Goal: Feedback & Contribution: Contribute content

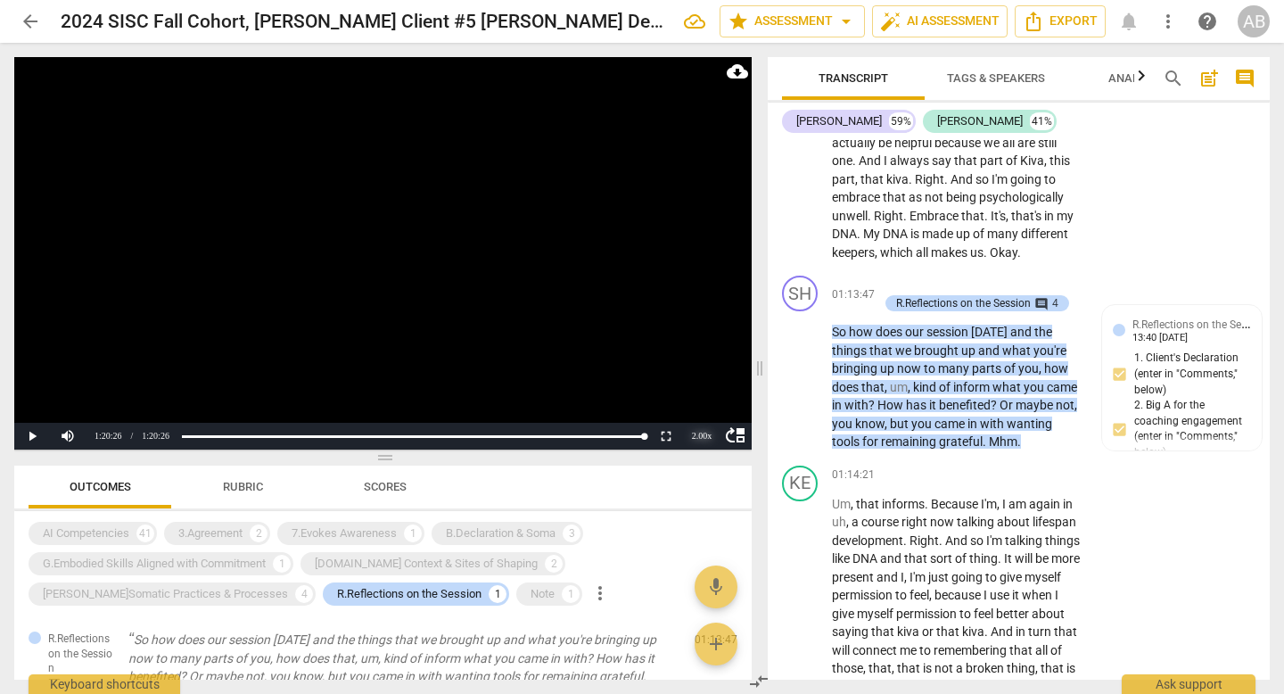
scroll to position [30129, 0]
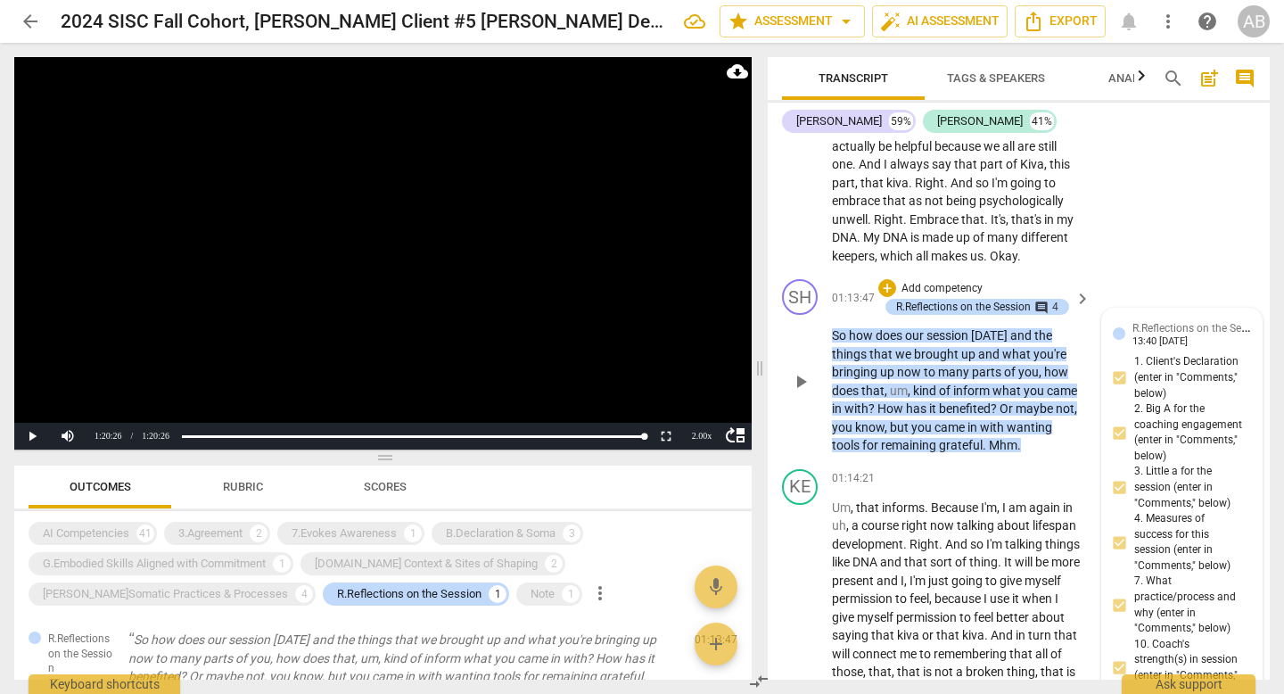
click at [1203, 367] on div "R.Reflections on the Session [PERSON_NAME] 13:40 [DATE] 1. Client's Declaration…" at bounding box center [1182, 530] width 138 height 423
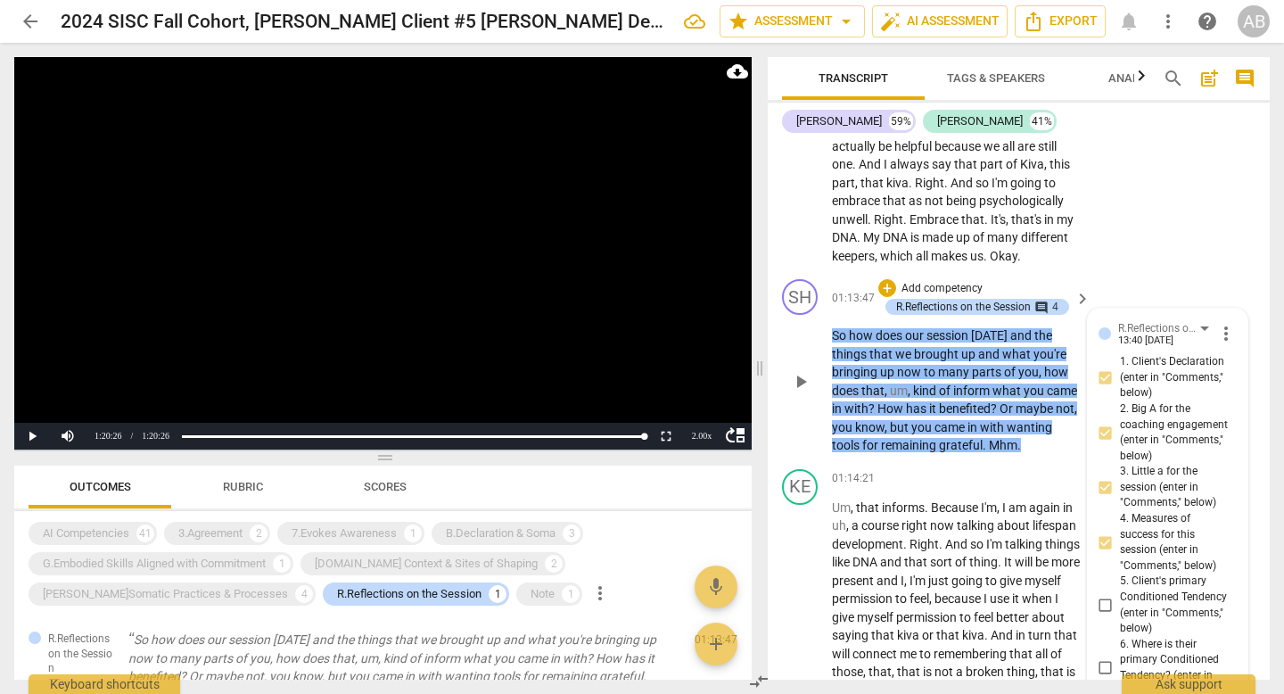
click at [1162, 336] on div "13:40 [DATE]" at bounding box center [1145, 341] width 55 height 12
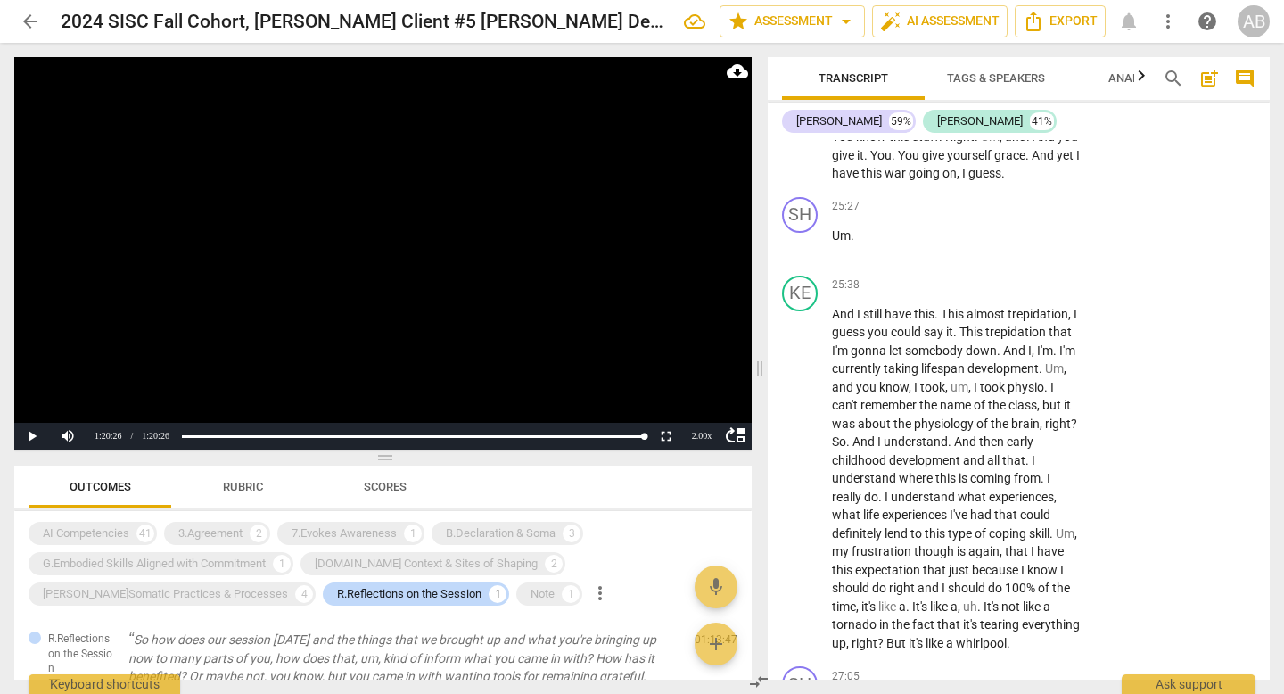
scroll to position [10412, 0]
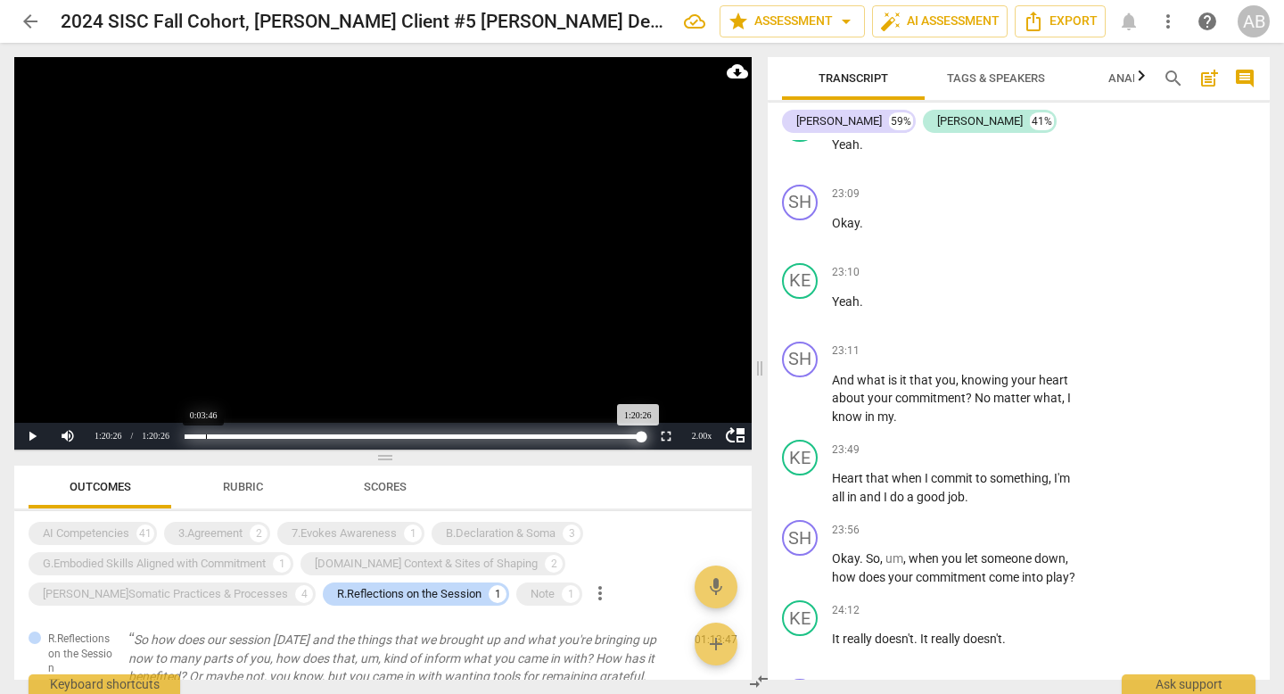
click at [206, 434] on div "Loaded : 0% Progress : 100.00%" at bounding box center [413, 436] width 457 height 4
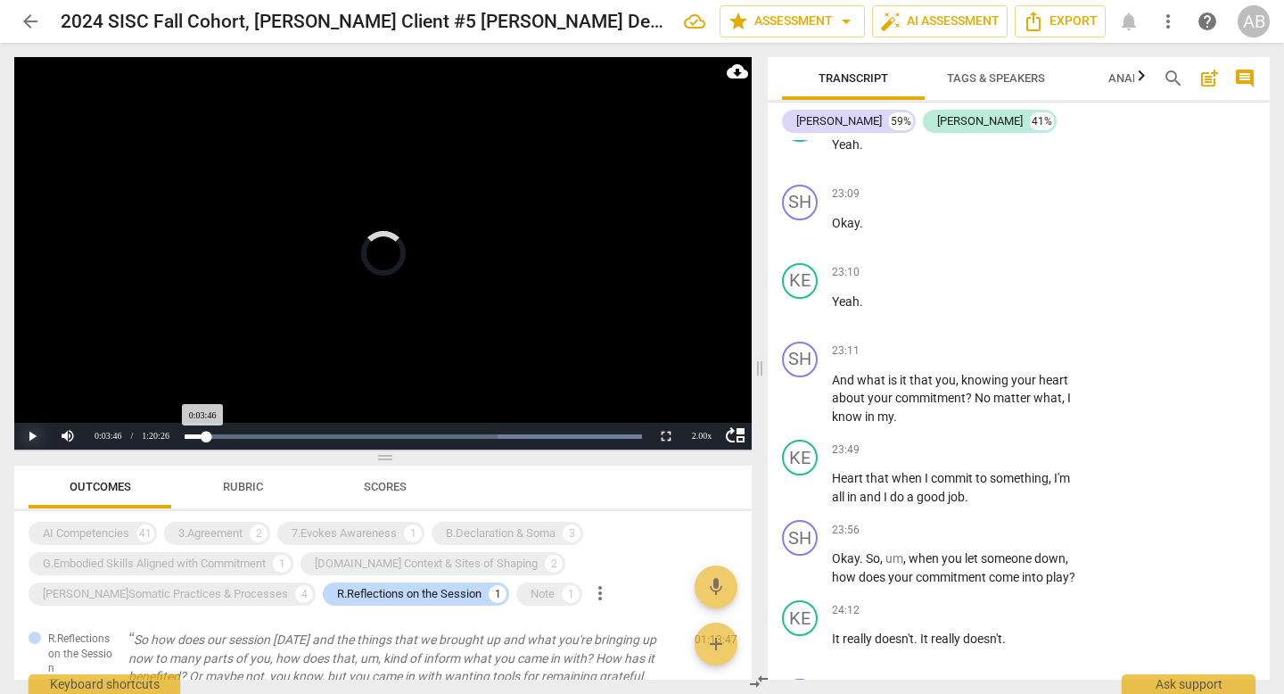
click at [41, 433] on button "Play" at bounding box center [32, 436] width 36 height 27
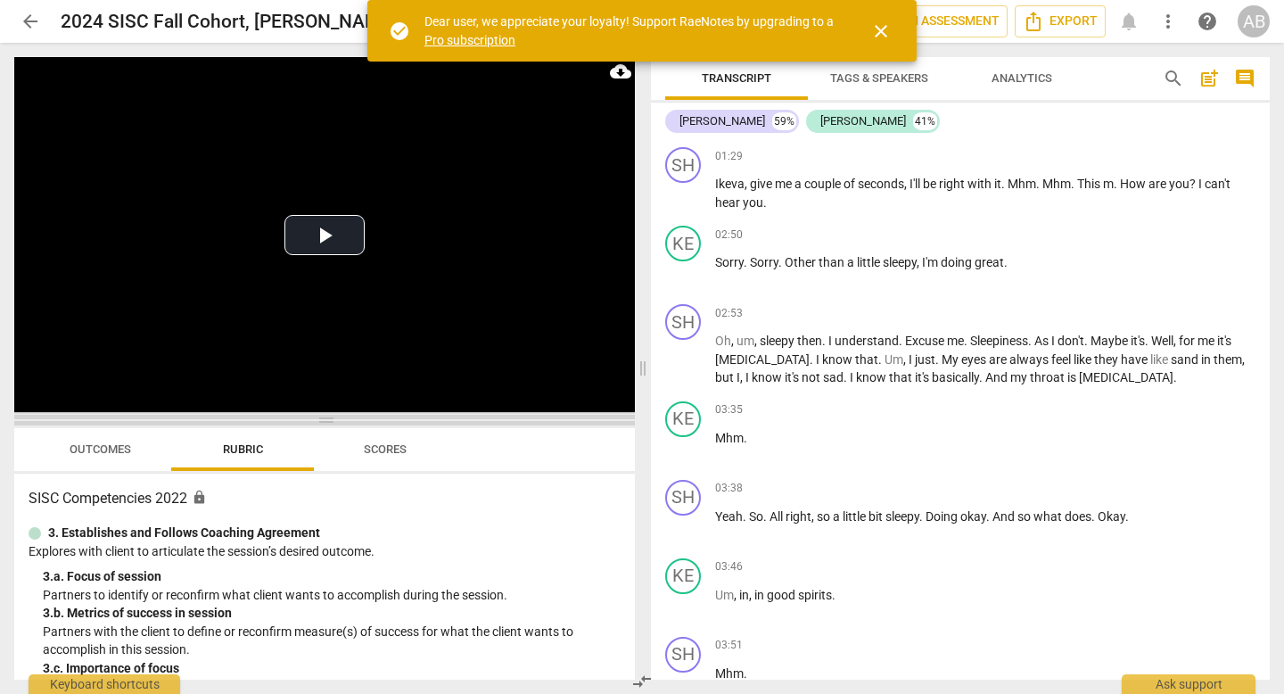
drag, startPoint x: 332, startPoint y: 242, endPoint x: 338, endPoint y: 488, distance: 246.3
click at [338, 425] on span at bounding box center [324, 420] width 621 height 11
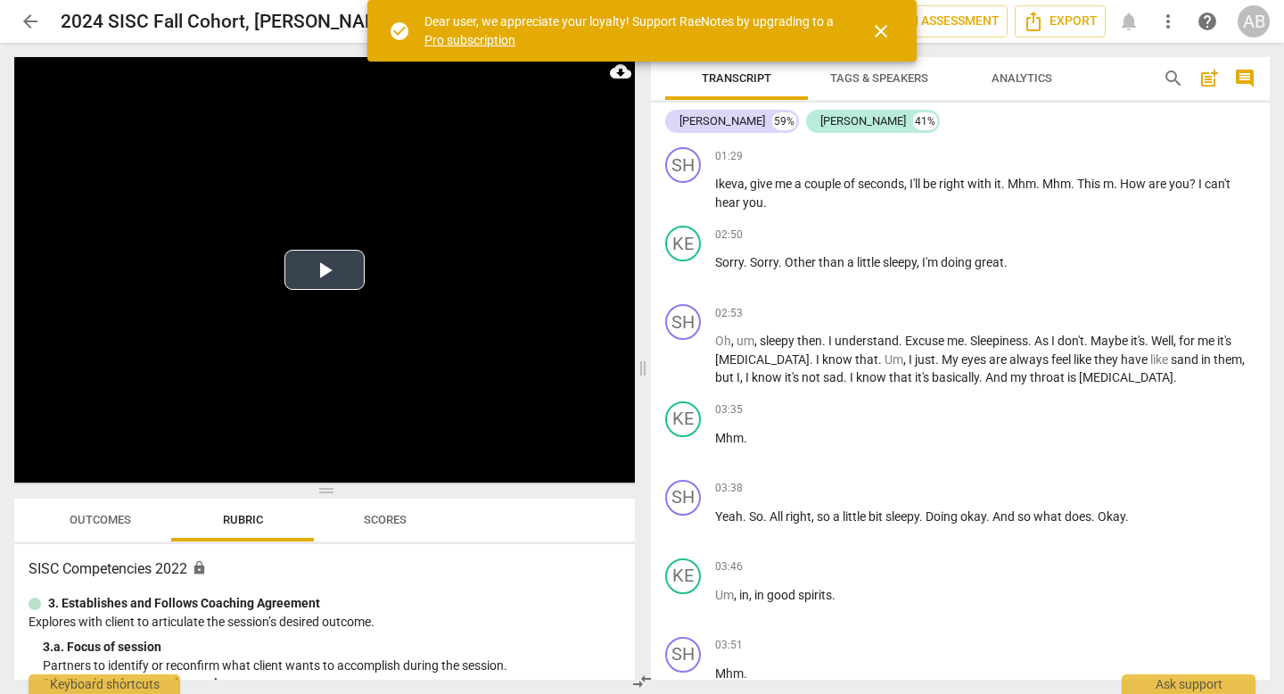
click at [582, 437] on video at bounding box center [324, 269] width 621 height 425
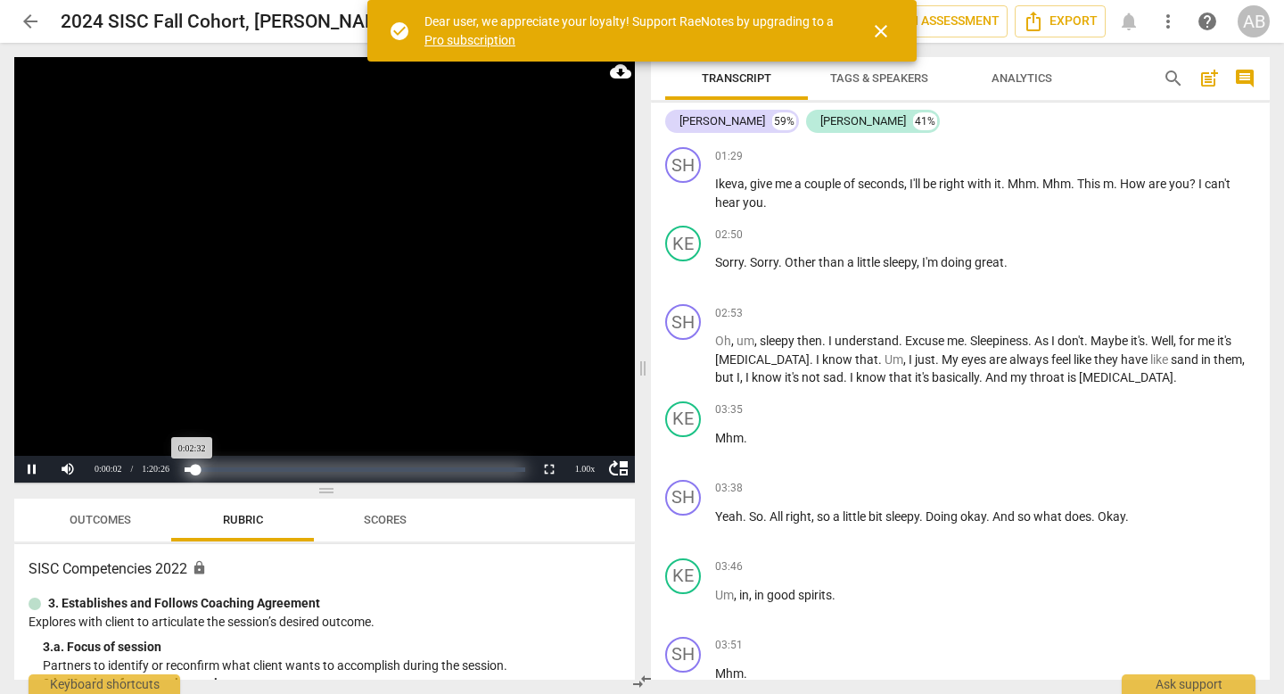
click at [195, 470] on div "Loaded : 0% Progress : 3.15%" at bounding box center [355, 469] width 340 height 4
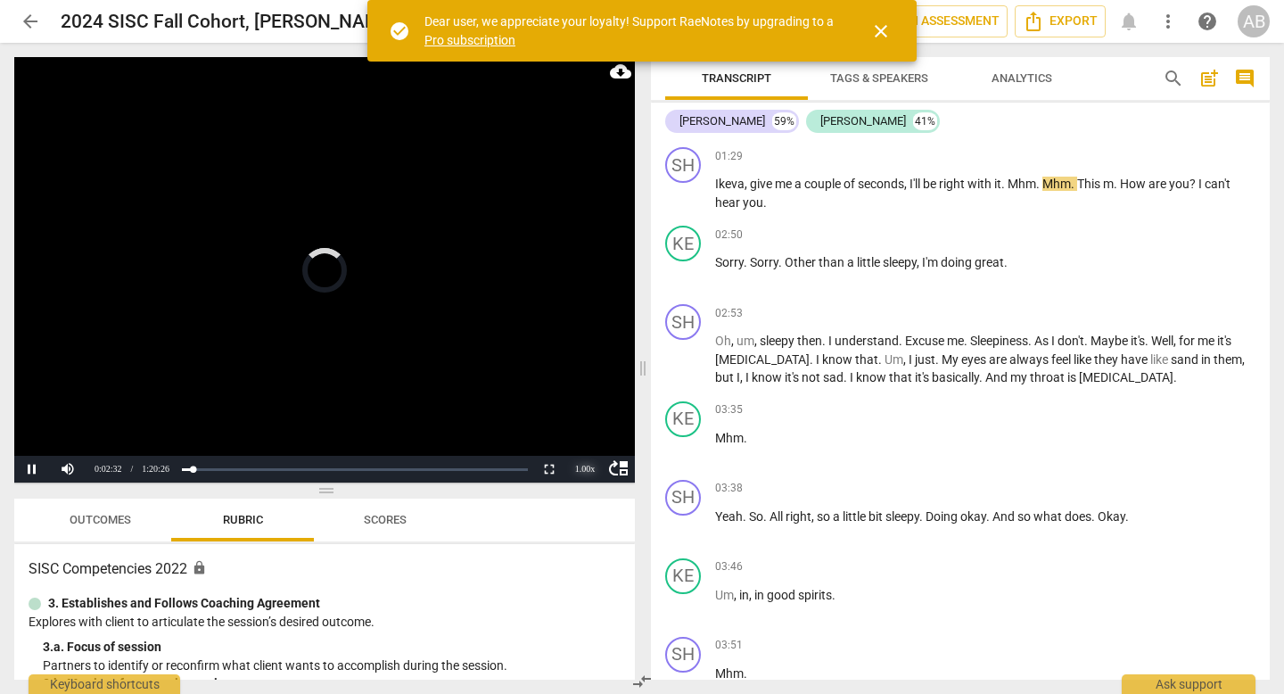
click at [580, 471] on div "1.00 x" at bounding box center [585, 469] width 36 height 27
click at [585, 447] on li "2x" at bounding box center [585, 447] width 36 height 20
click at [591, 466] on div "2.00 x" at bounding box center [585, 469] width 36 height 27
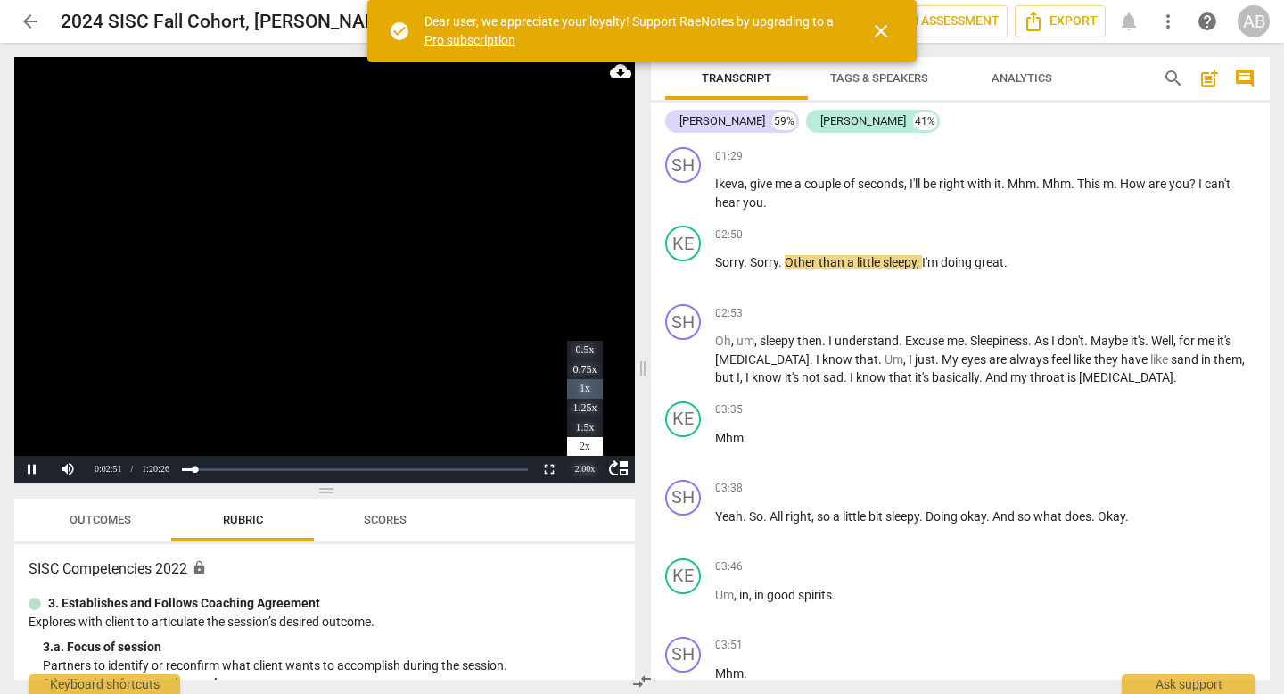
click at [586, 392] on li "1x" at bounding box center [585, 389] width 36 height 20
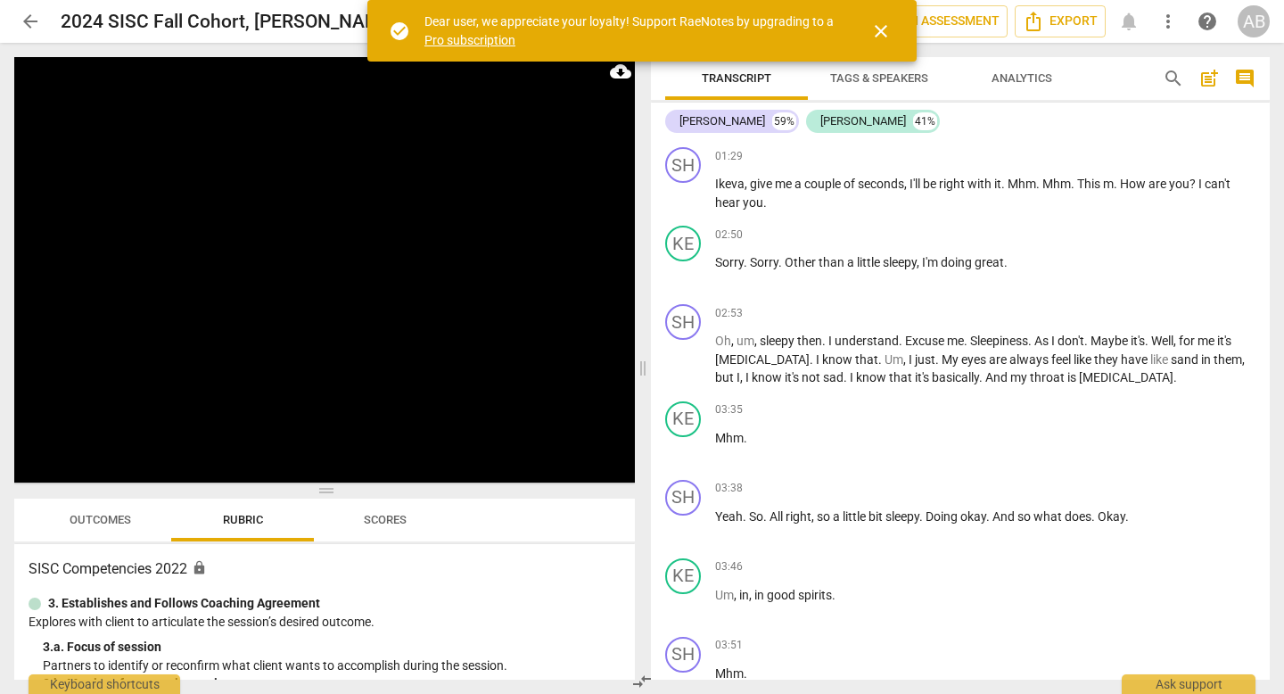
scroll to position [604, 0]
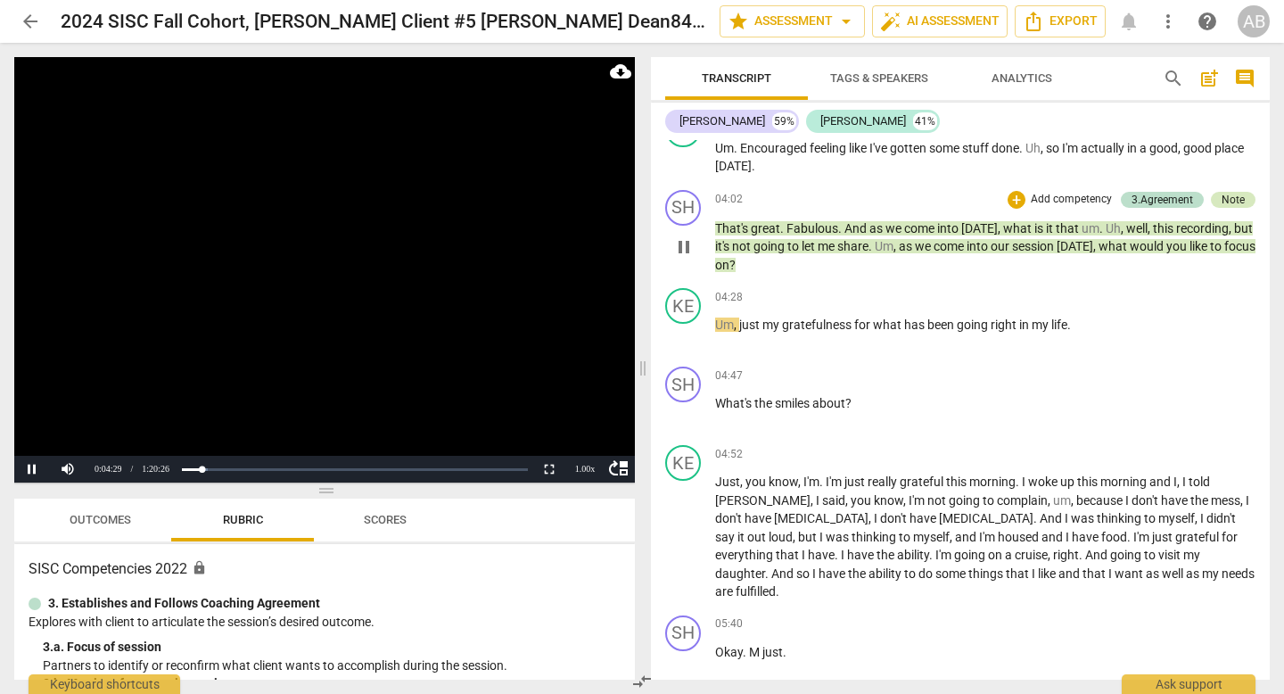
click at [1230, 194] on div "Note" at bounding box center [1233, 200] width 23 height 16
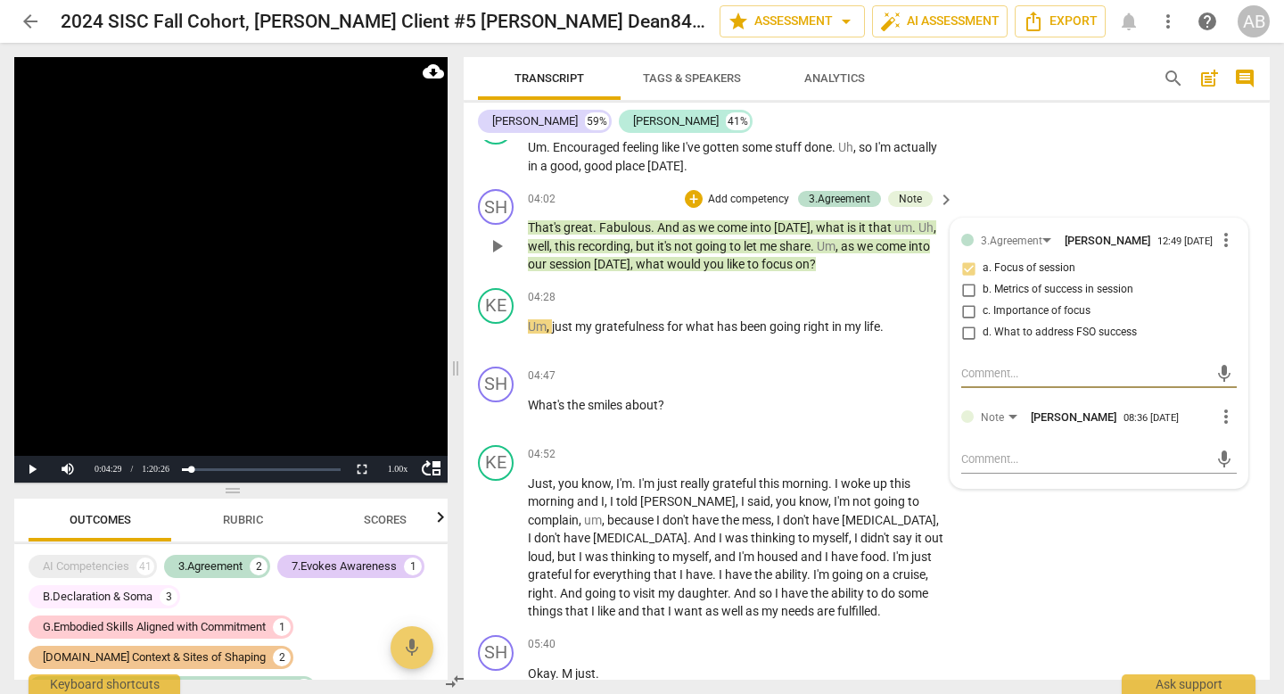
scroll to position [165, 0]
click at [1009, 467] on textarea at bounding box center [1085, 458] width 247 height 17
type textarea "T"
type textarea "Th"
type textarea "The"
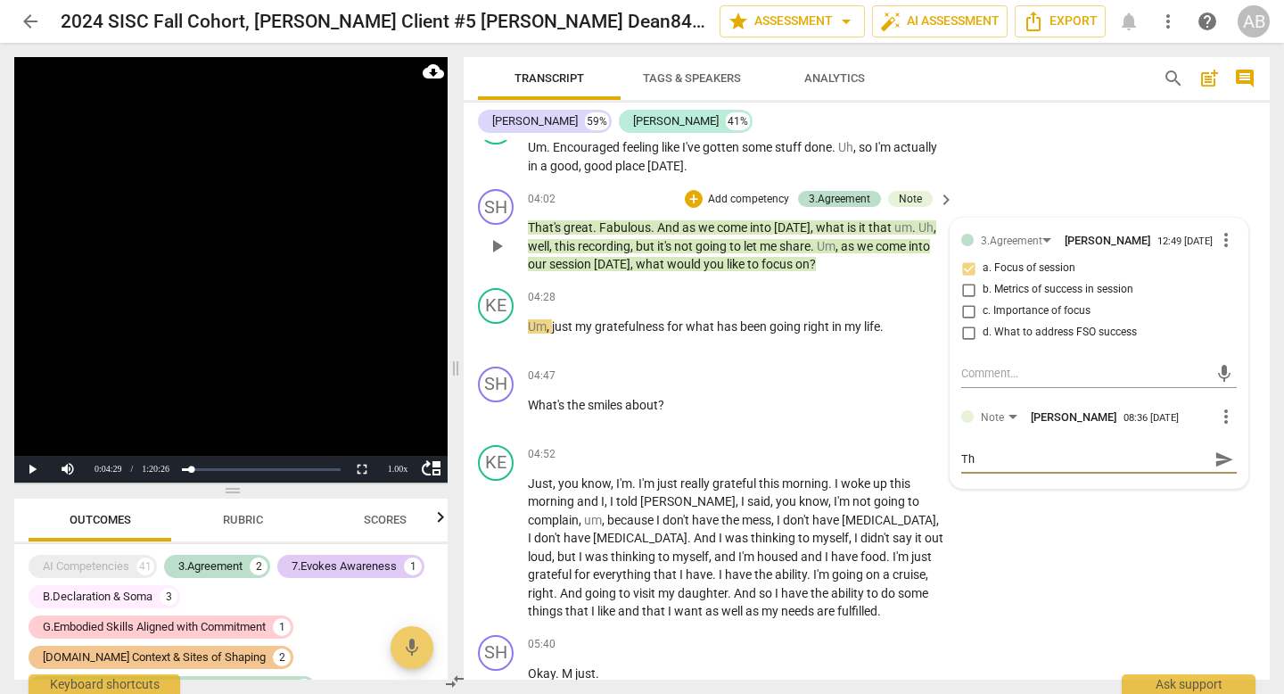
type textarea "The"
type textarea "The w"
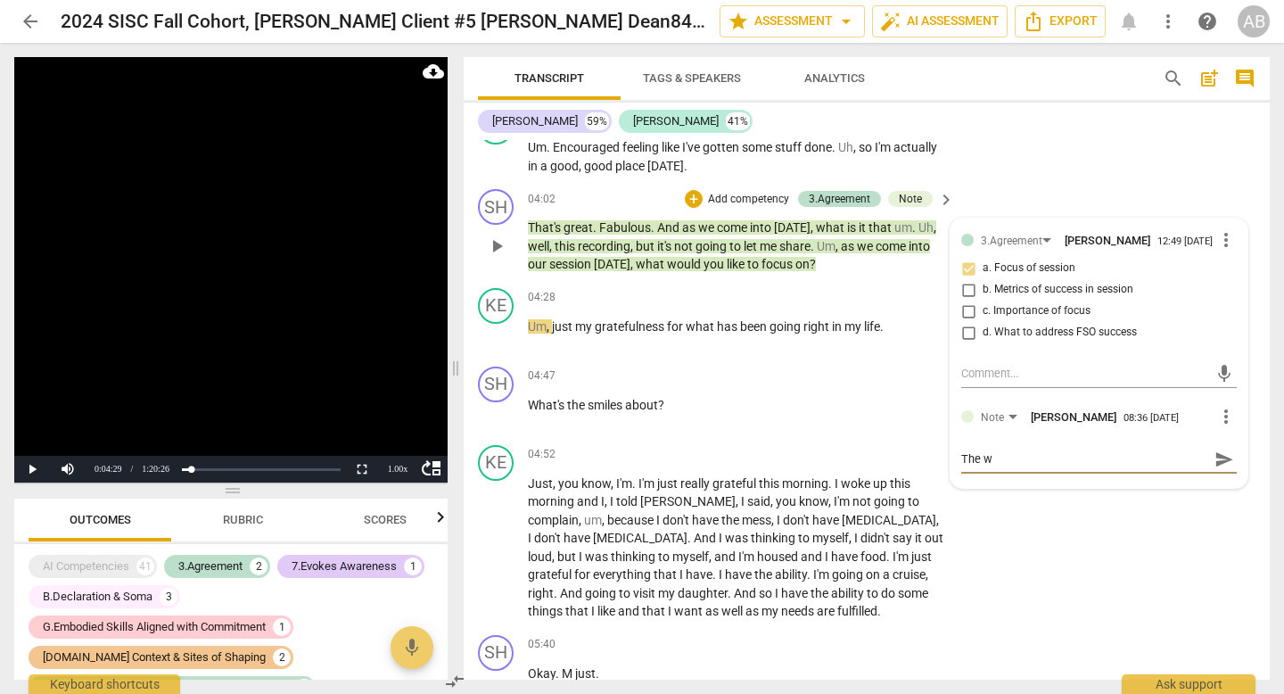
type textarea "The wa"
type textarea "The way"
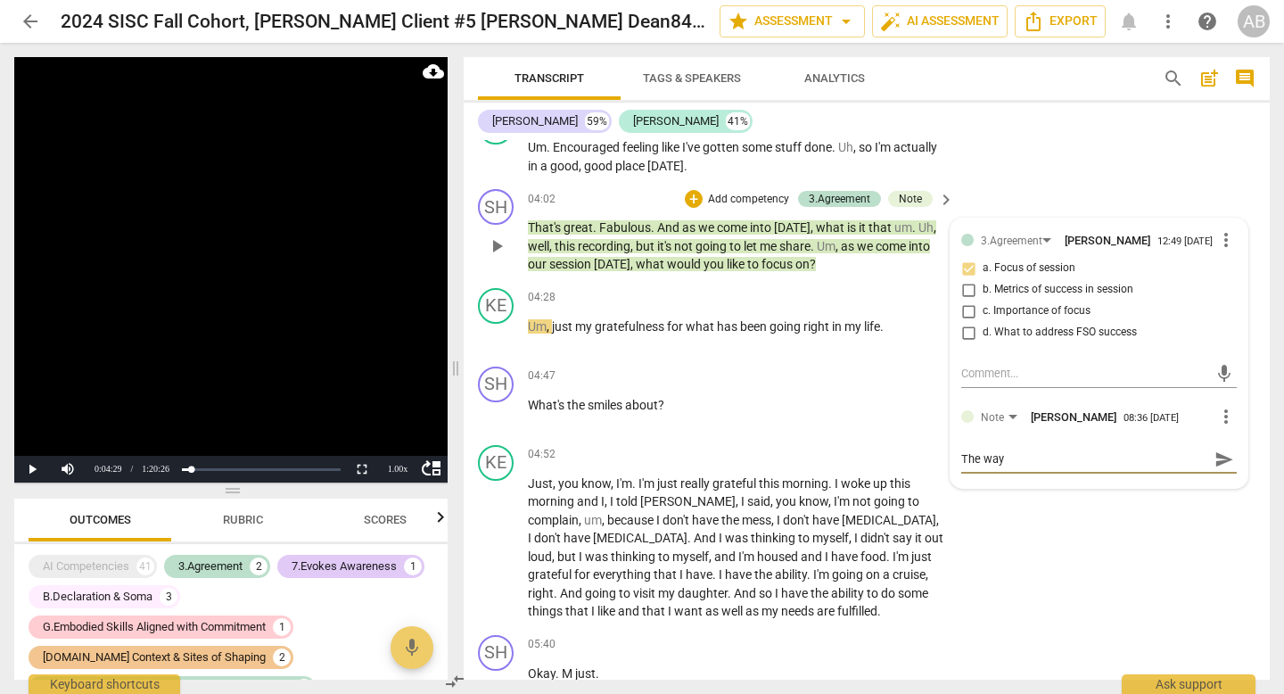
type textarea "The way"
type textarea "The way t"
type textarea "The way th"
type textarea "The way the"
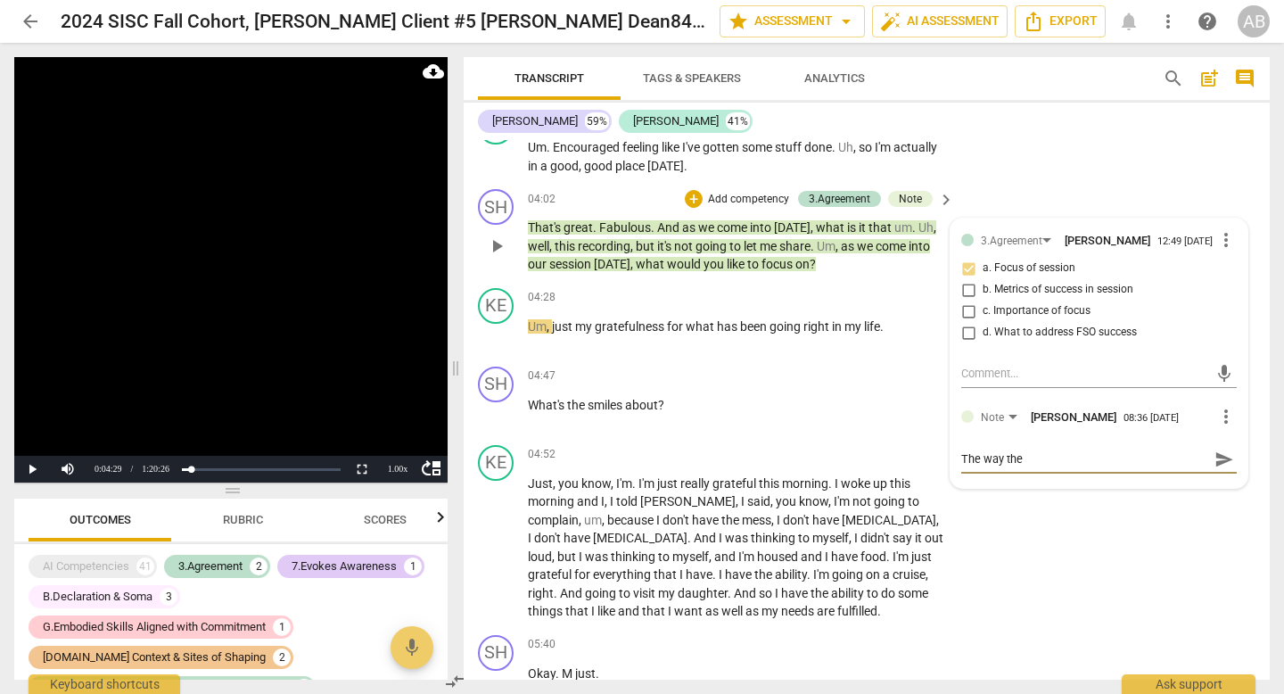
type textarea "The way the"
type textarea "The way the c"
type textarea "The way the cl"
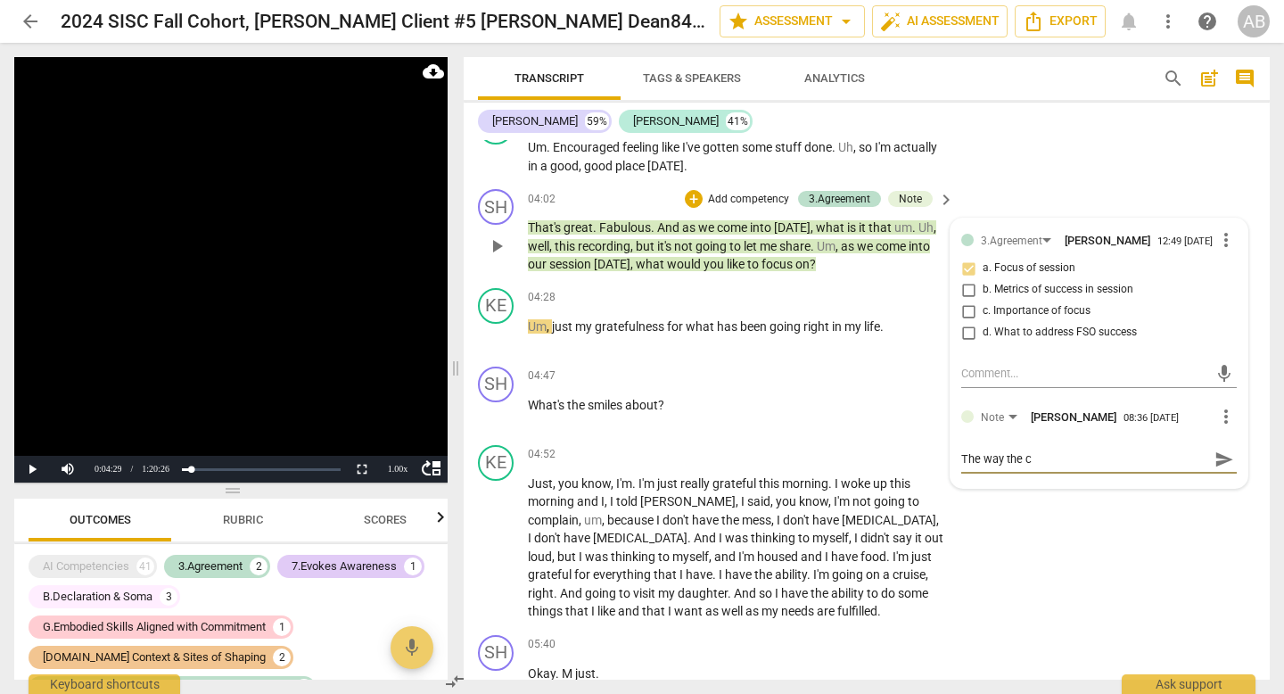
type textarea "The way the cl"
type textarea "The way the cli"
type textarea "The way the clie"
type textarea "The way the clien"
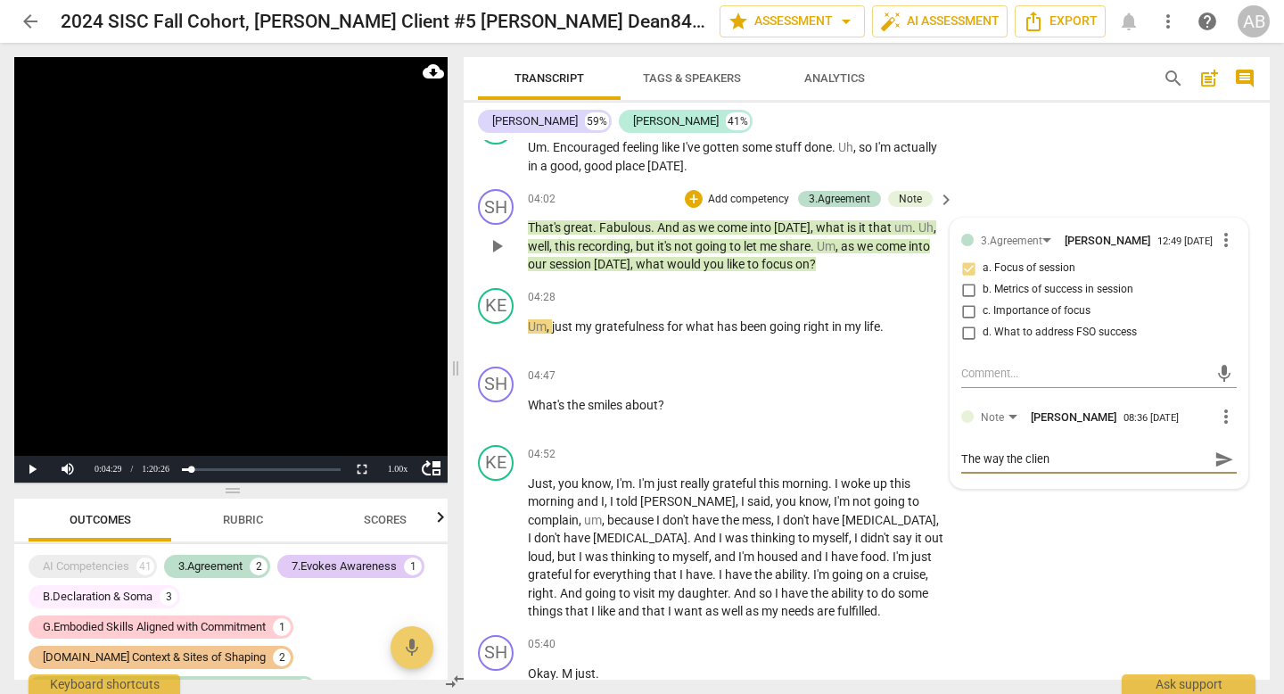
type textarea "The way the client"
type textarea "The way the client a"
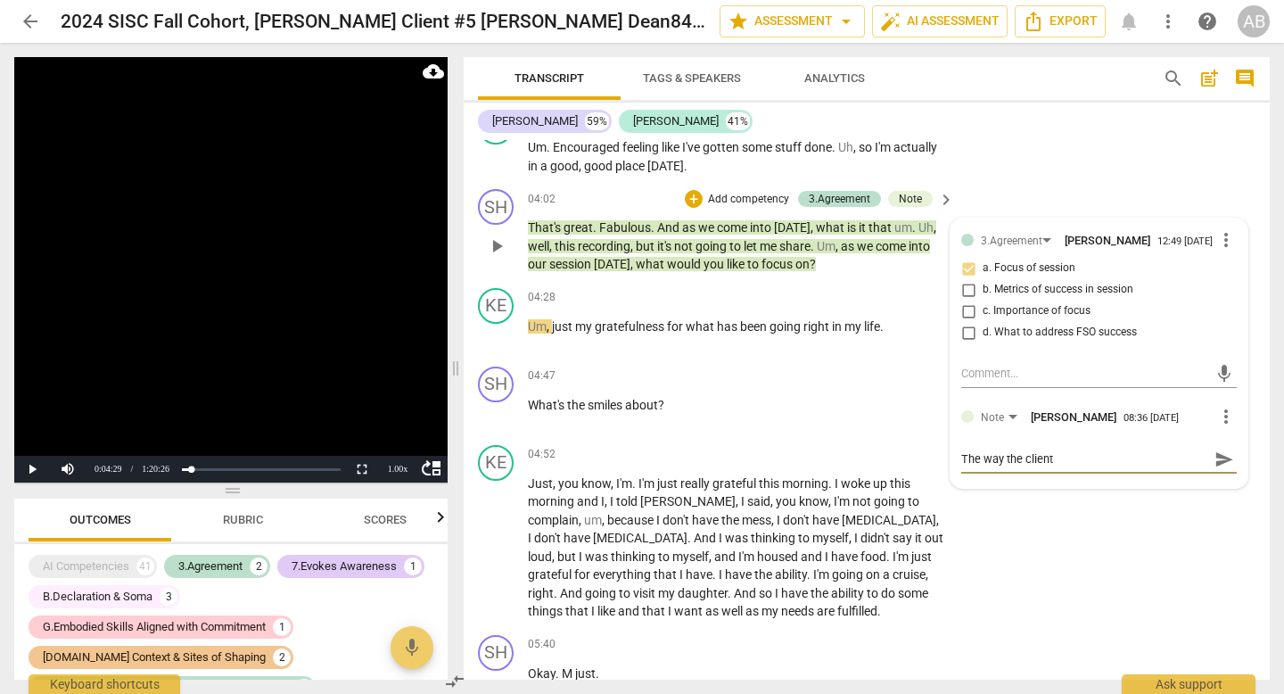
type textarea "The way the client a"
type textarea "The way the client an"
type textarea "The way the client ans"
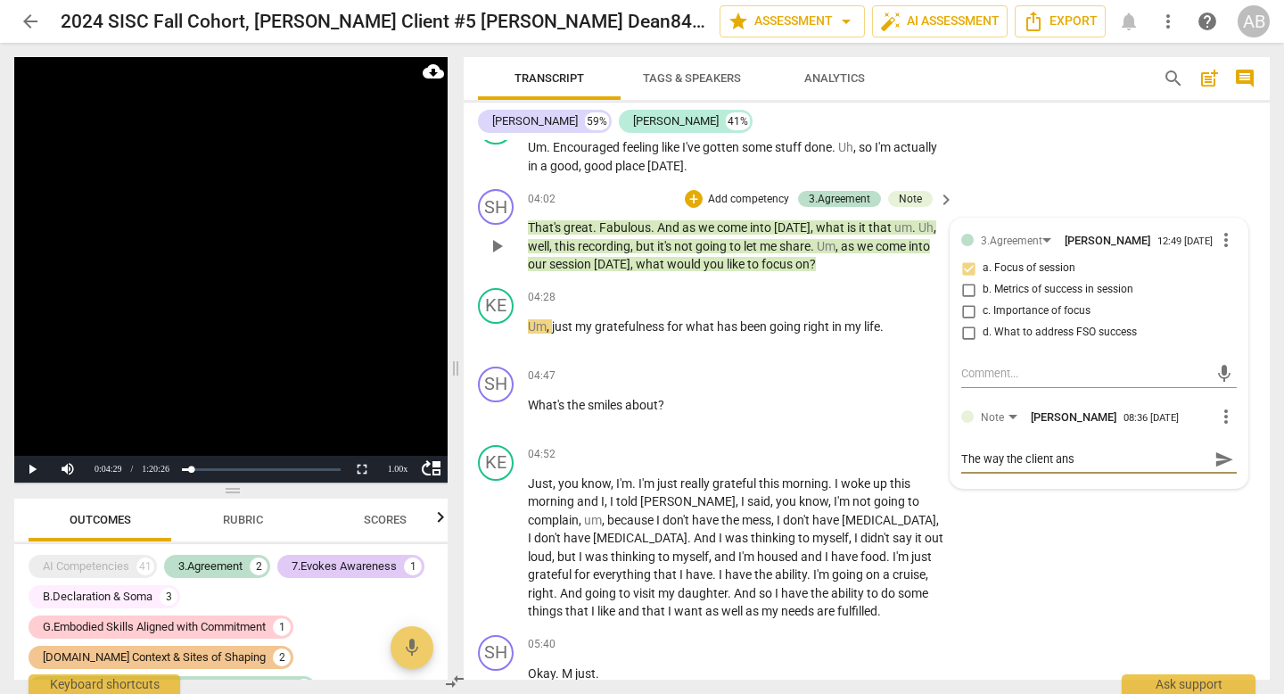
type textarea "The way the client answ"
type textarea "The way the client answe"
type textarea "The way the client answer"
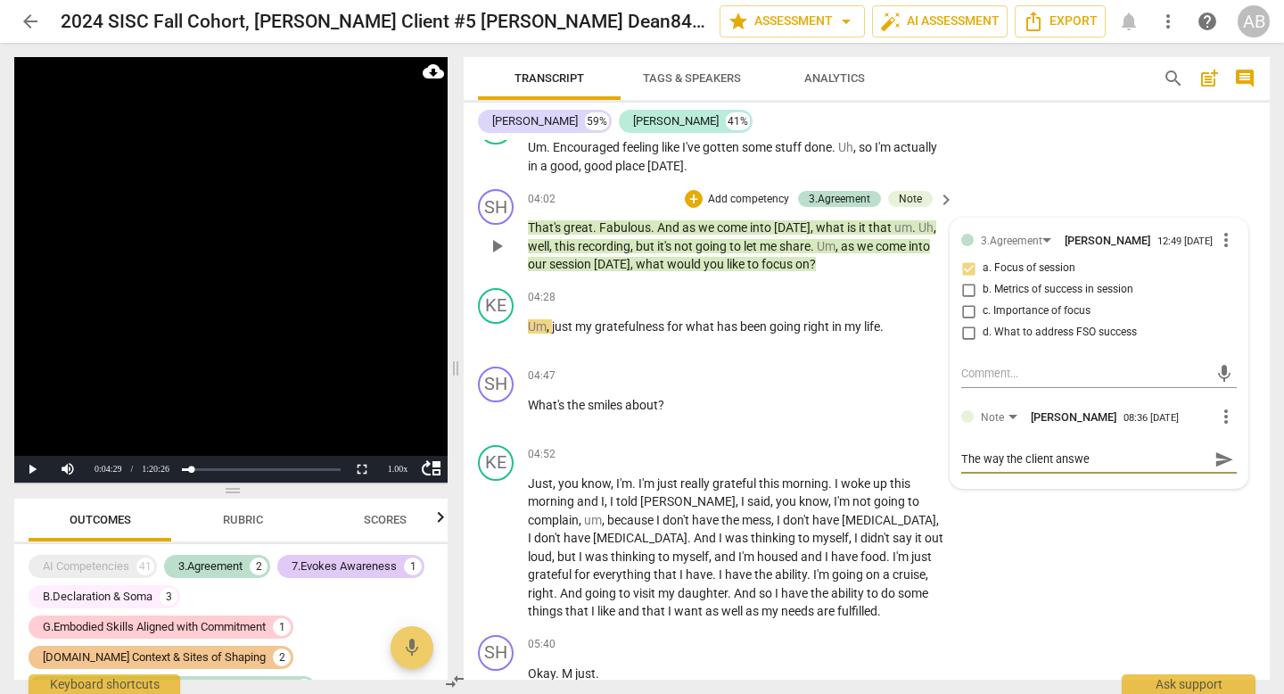
type textarea "The way the client answer"
type textarea "The way the client answers"
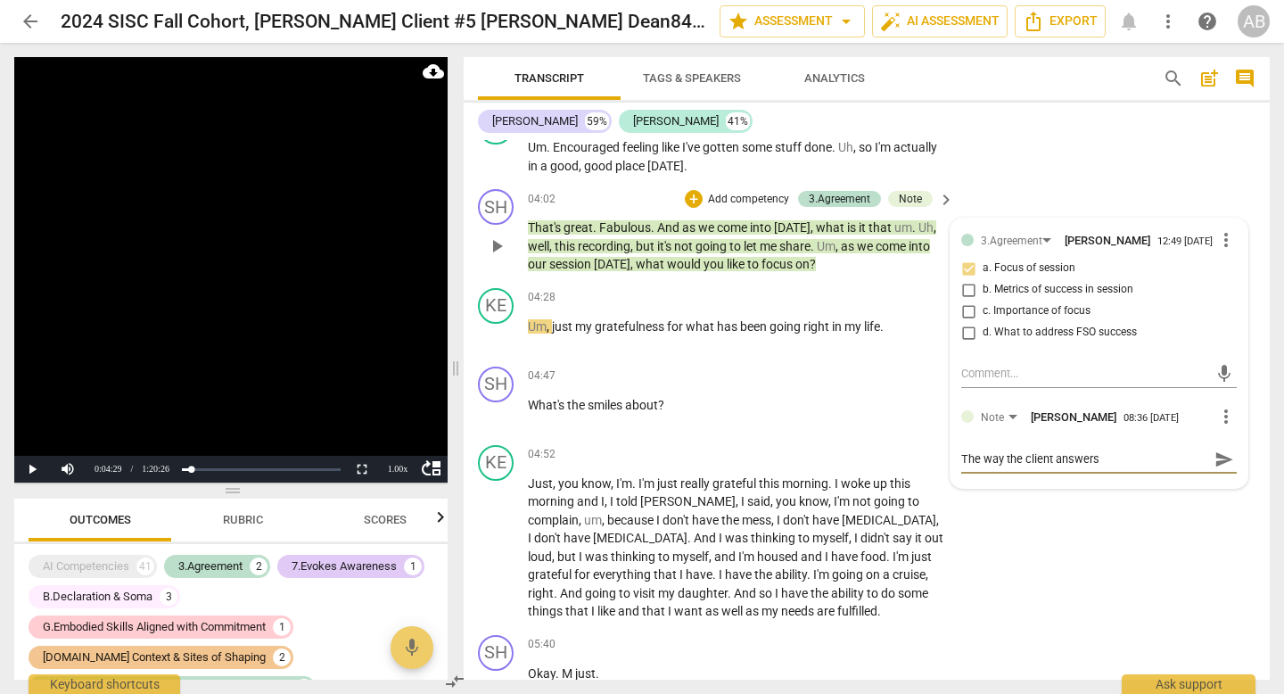
type textarea "The way the client answers t"
type textarea "The way the client answers th"
type textarea "The way the client answers thi"
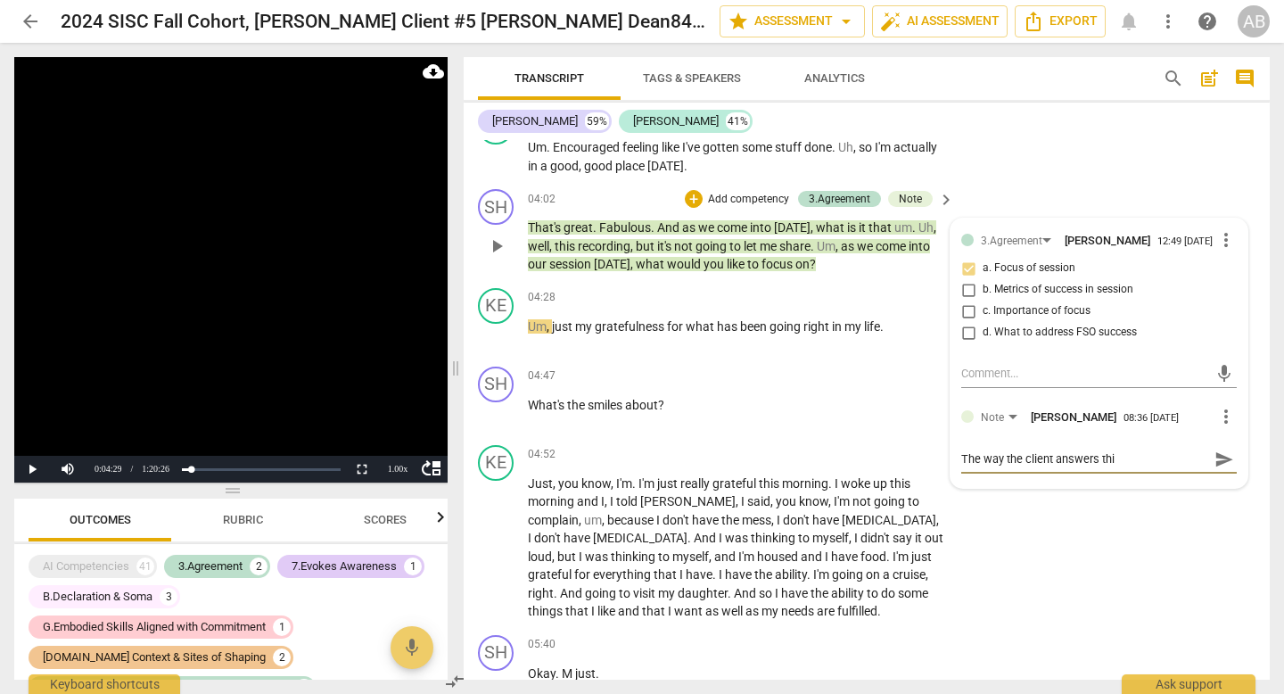
type textarea "The way the client answers this"
type textarea "The way the client answers this q"
type textarea "The way the client answers this qu"
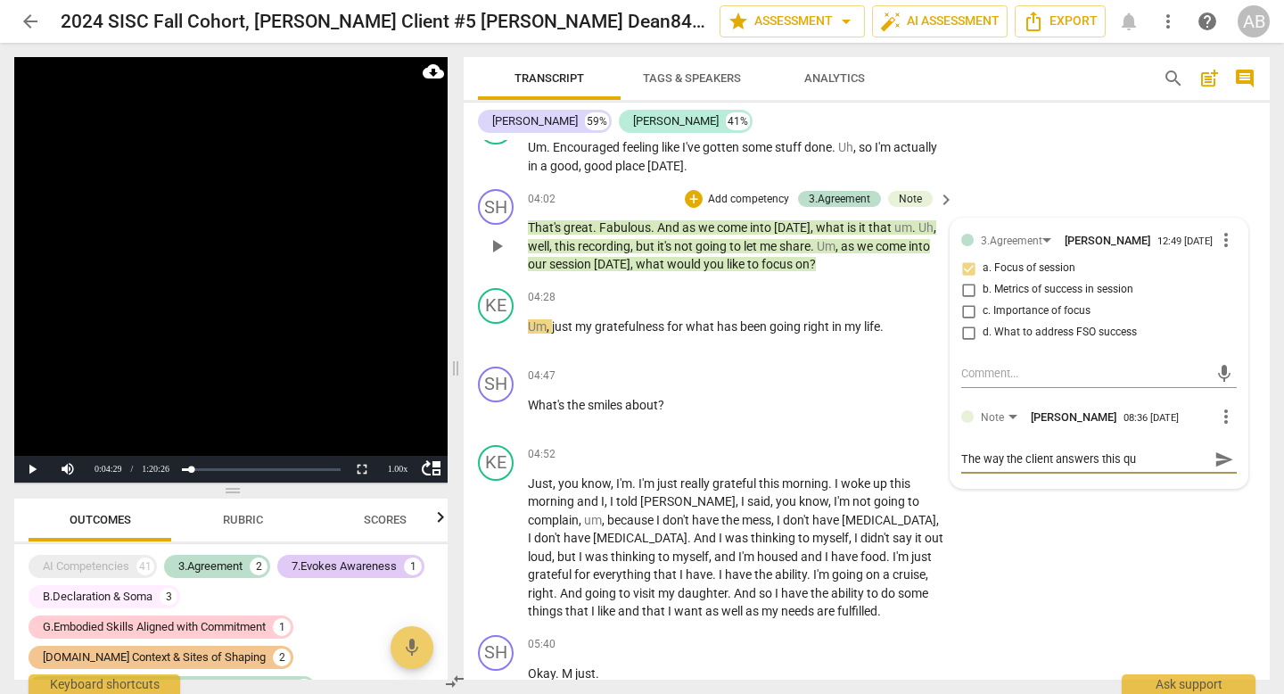
type textarea "The way the client answers this que"
type textarea "The way the client answers this ques"
type textarea "The way the client answers this quest"
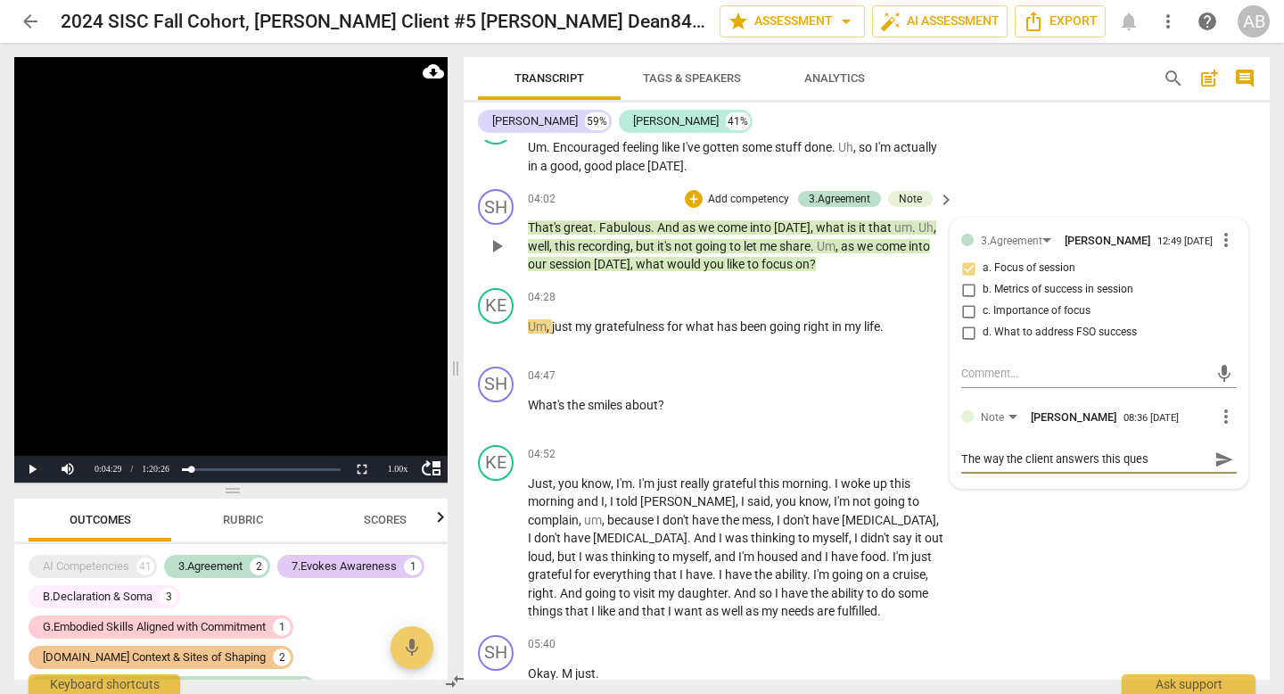
type textarea "The way the client answers this quest"
type textarea "The way the client answers this questi"
type textarea "The way the client answers this questio"
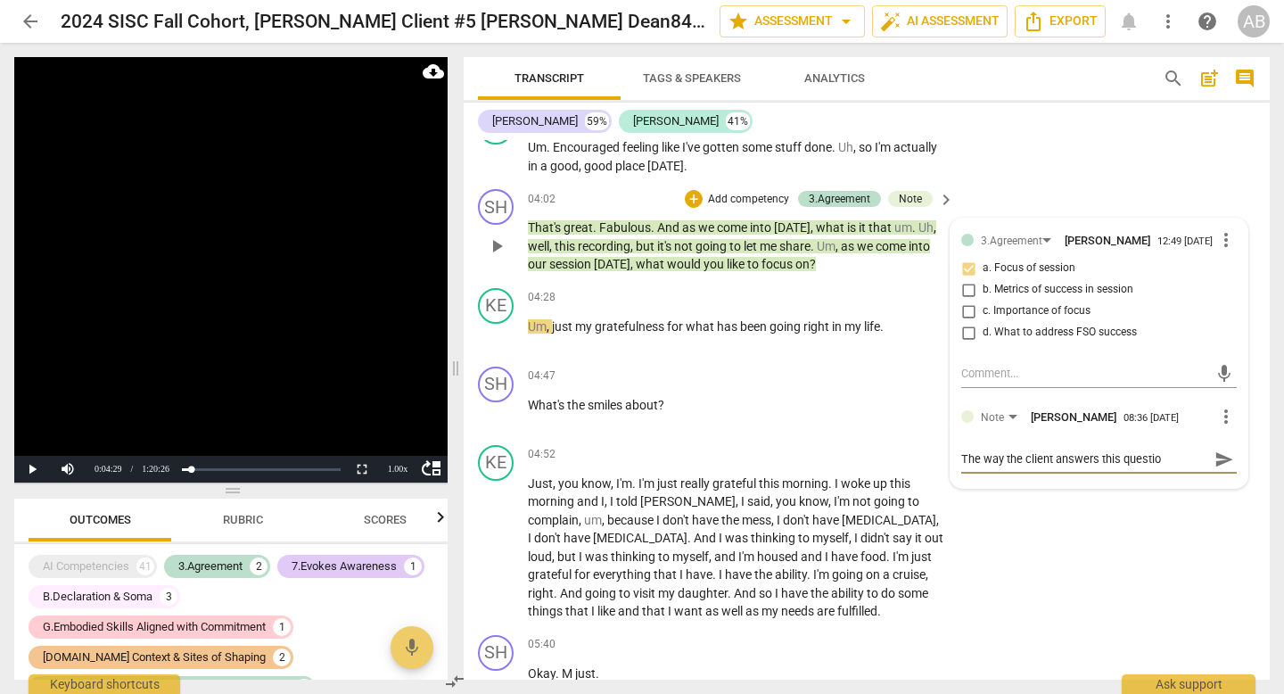
type textarea "The way the client answers this question"
type textarea "The way the client answers this question l"
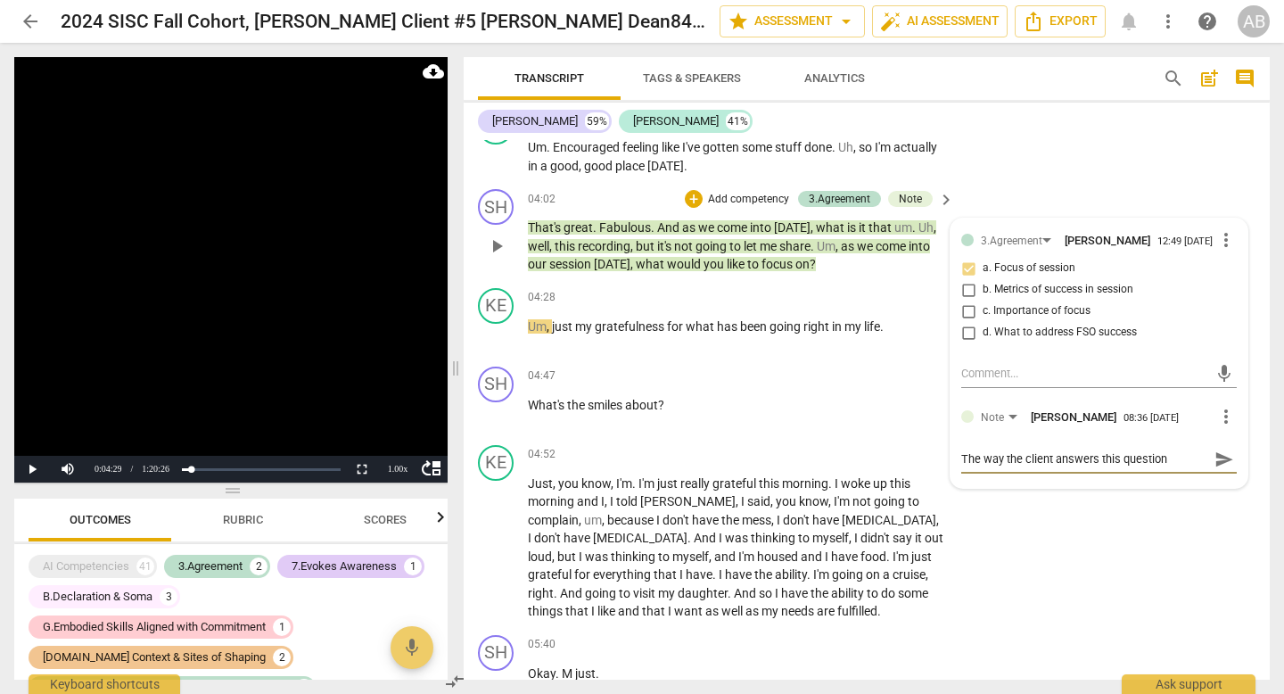
type textarea "The way the client answers this question l"
type textarea "The way the client answers this question le"
type textarea "The way the client answers this question lea"
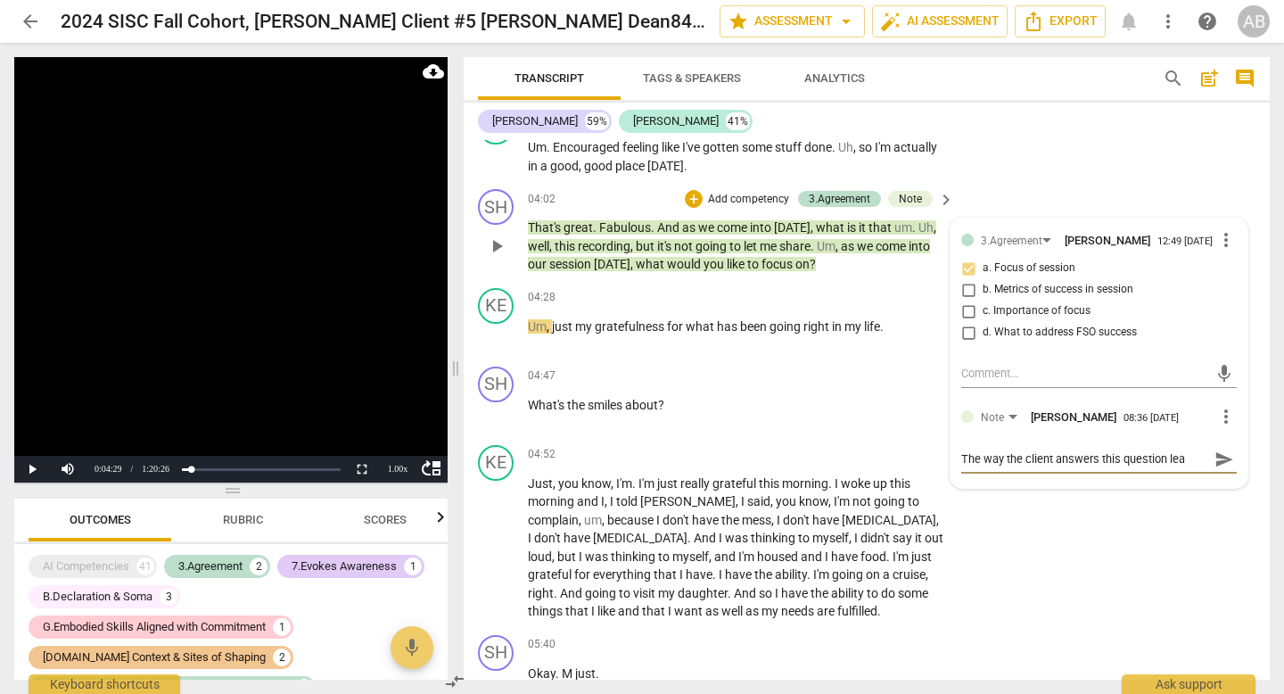
type textarea "The way the client answers this question leav"
type textarea "The way the client answers this question leave"
type textarea "The way the client answers this question leaves"
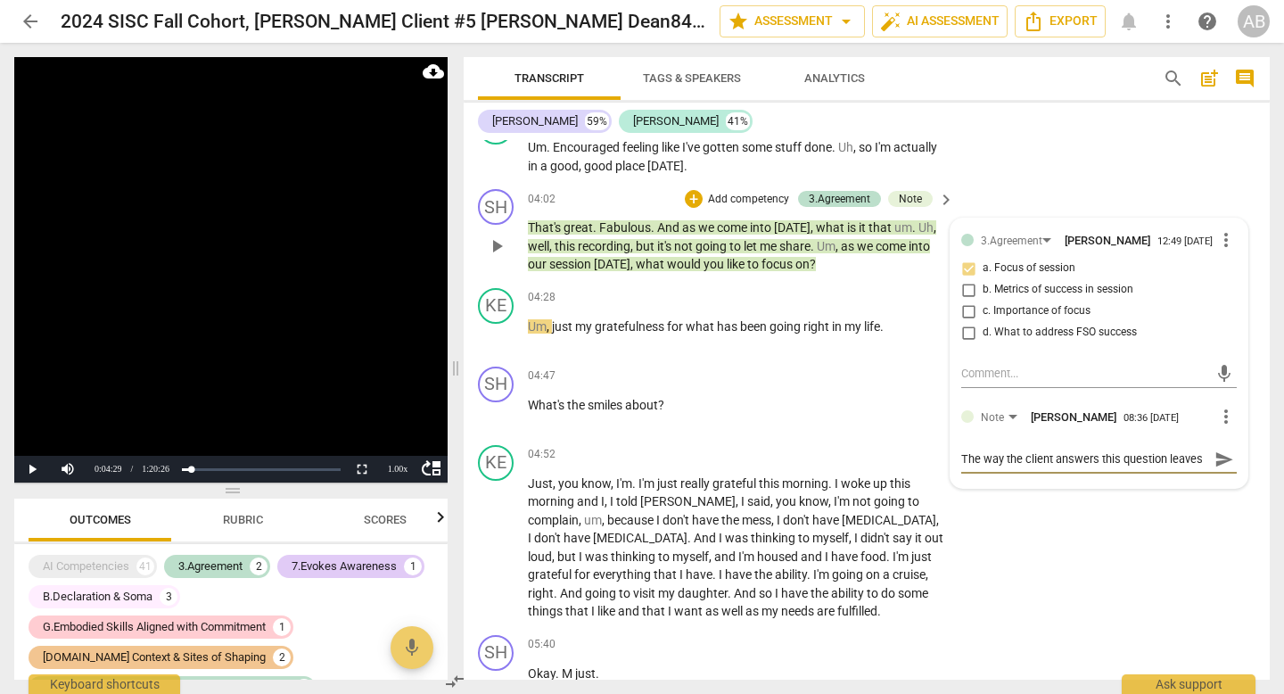
type textarea "The way the client answers this question leaves"
type textarea "The way the client answers this question leaves th"
type textarea "The way the client answers this question leaves the"
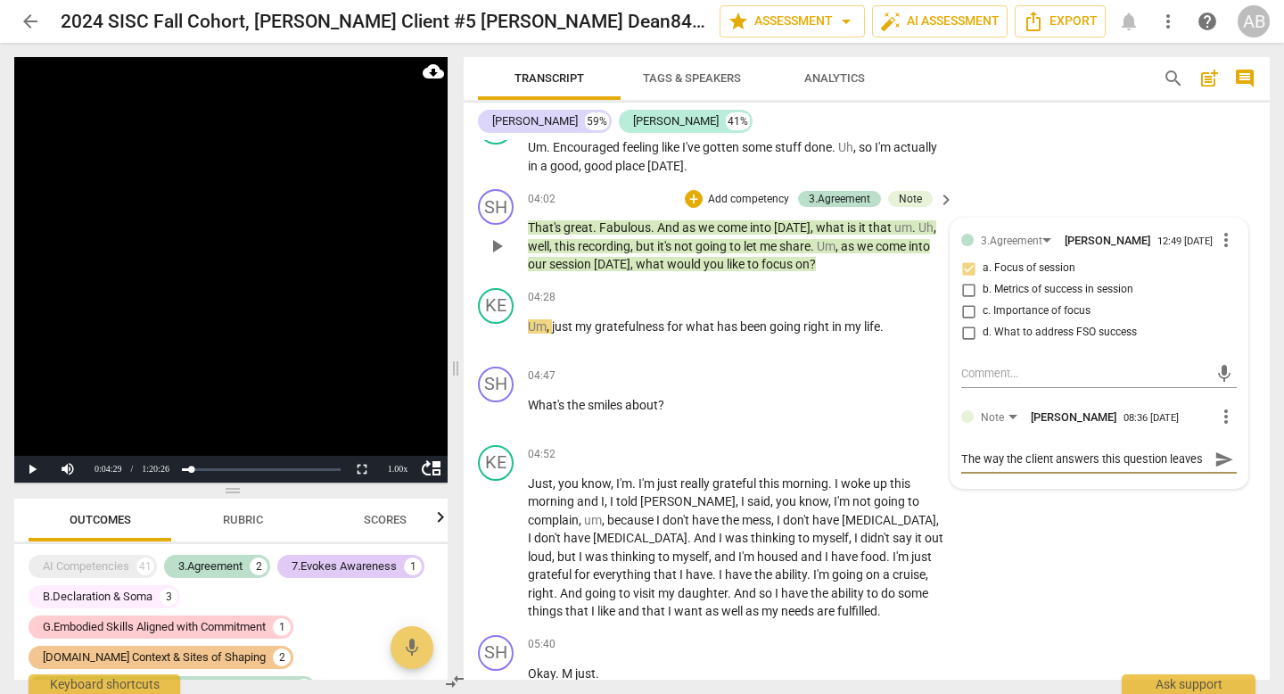
scroll to position [15, 0]
type textarea "The way the client answers this question leaves the"
type textarea "The way the client answers this question leaves the a"
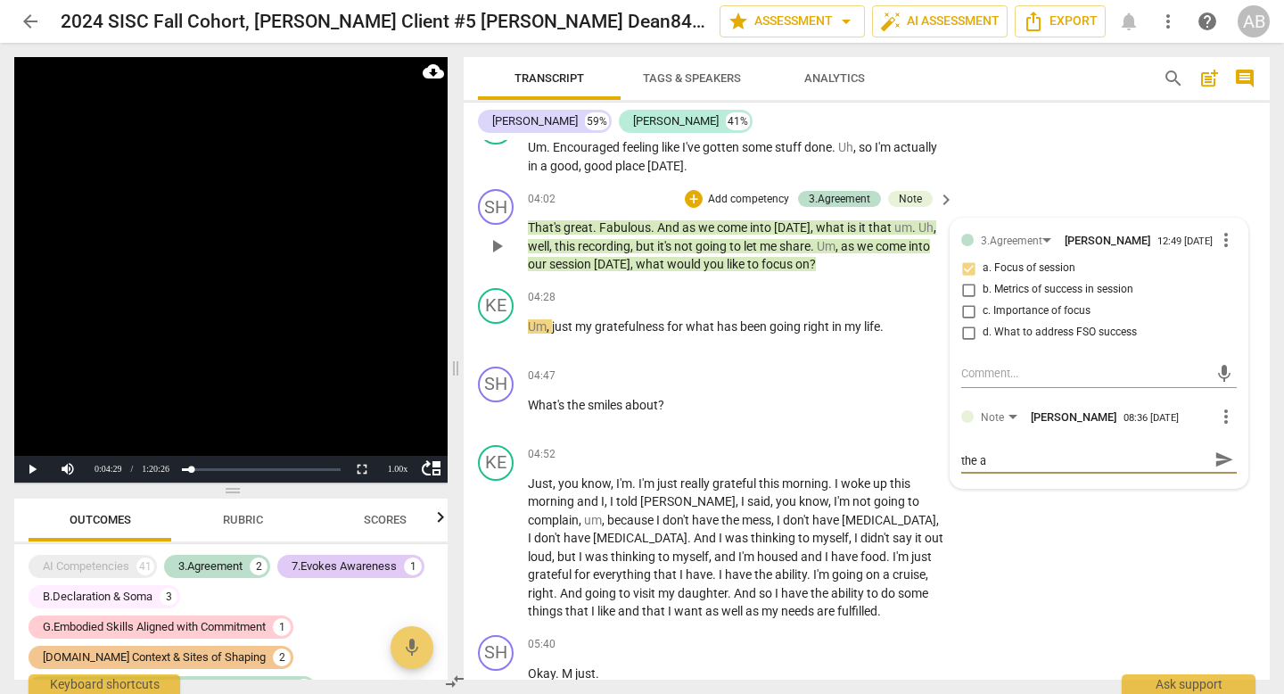
type textarea "The way the client answers this question leaves the ag"
type textarea "The way the client answers this question leaves the agr"
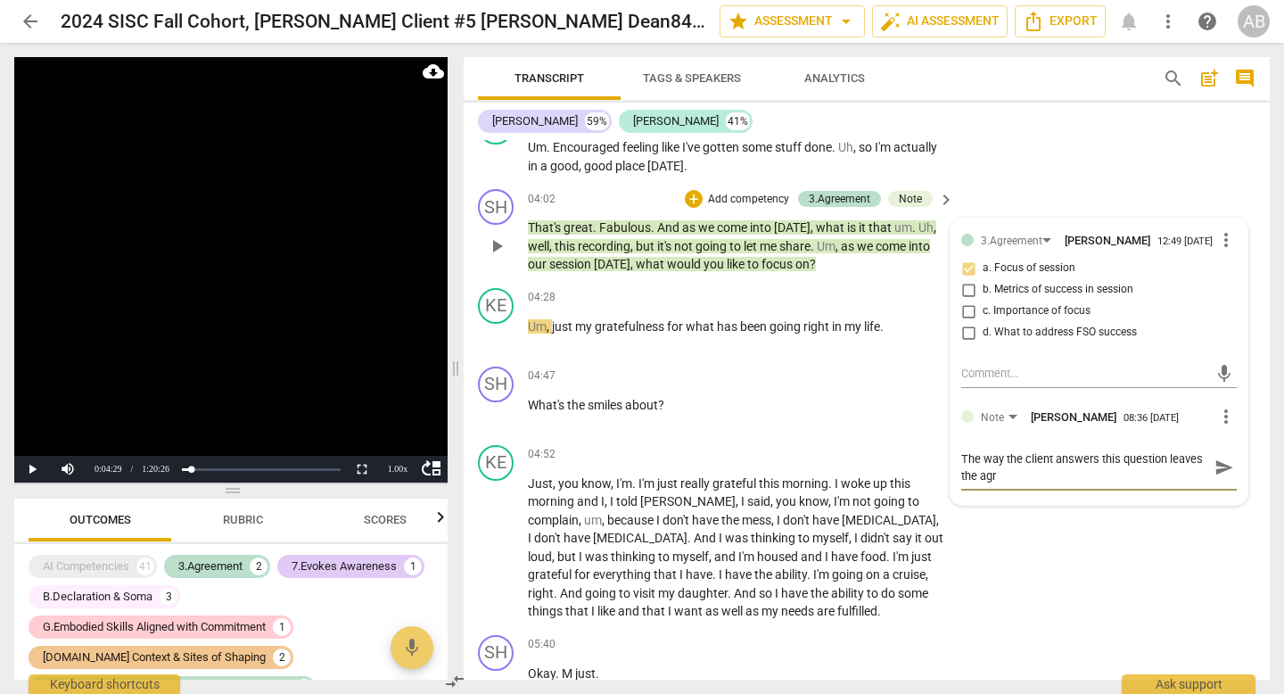
type textarea "The way the client answers this question leaves the agre"
type textarea "The way the client answers this question leaves the agree"
type textarea "The way the client answers this question leaves the agreem"
type textarea "The way the client answers this question leaves the agreeme"
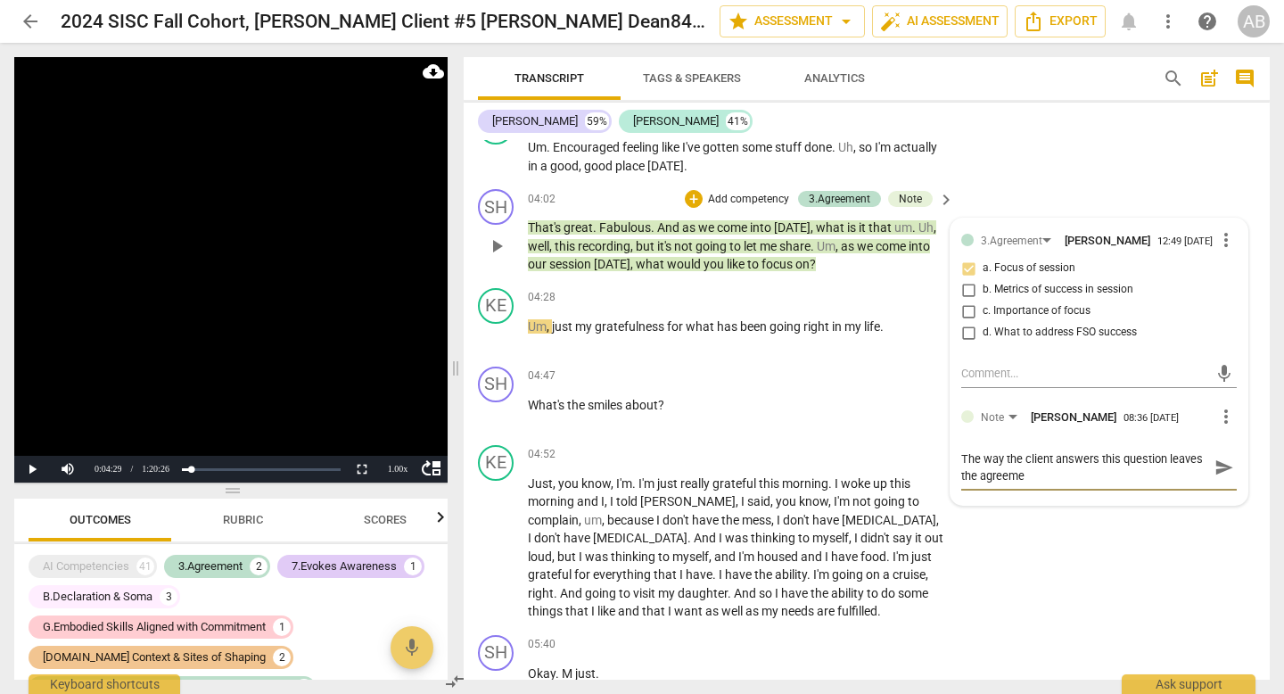
type textarea "The way the client answers this question leaves the agreemen"
type textarea "The way the client answers this question leaves the agreement"
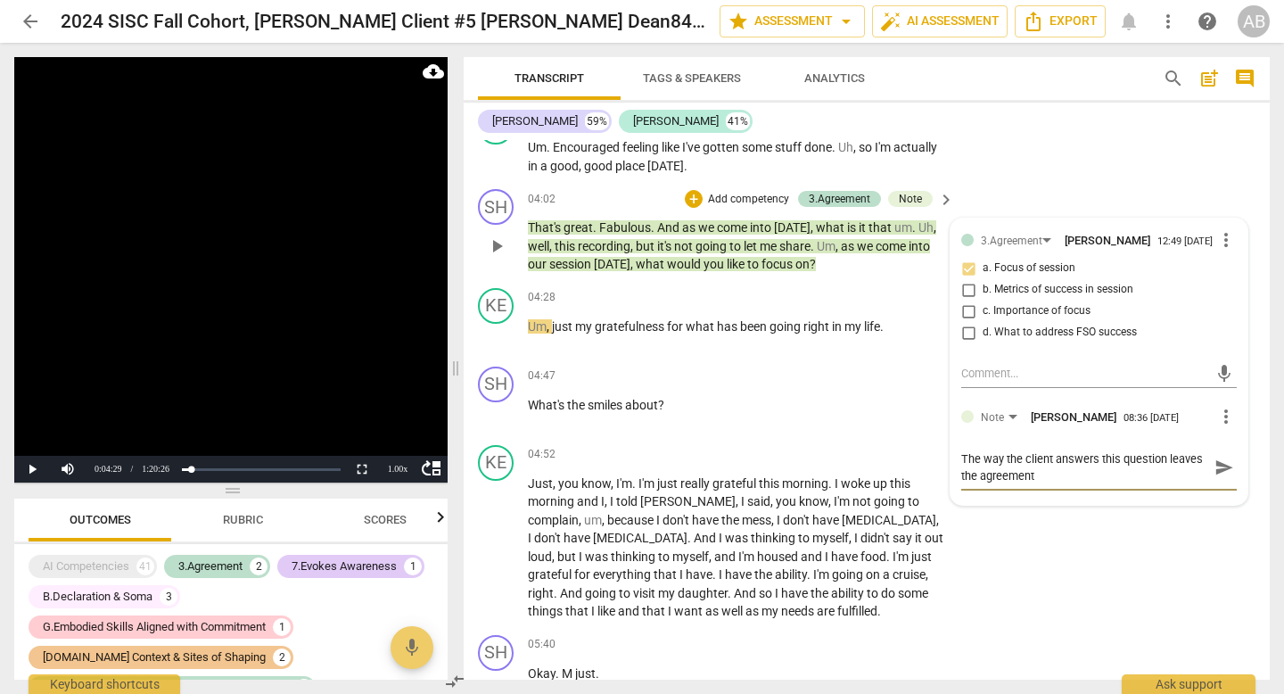
type textarea "The way the client answers this question leaves the agreement i"
type textarea "The way the client answers this question leaves the agreement in"
type textarea "The way the client answers this question leaves the agreement inc"
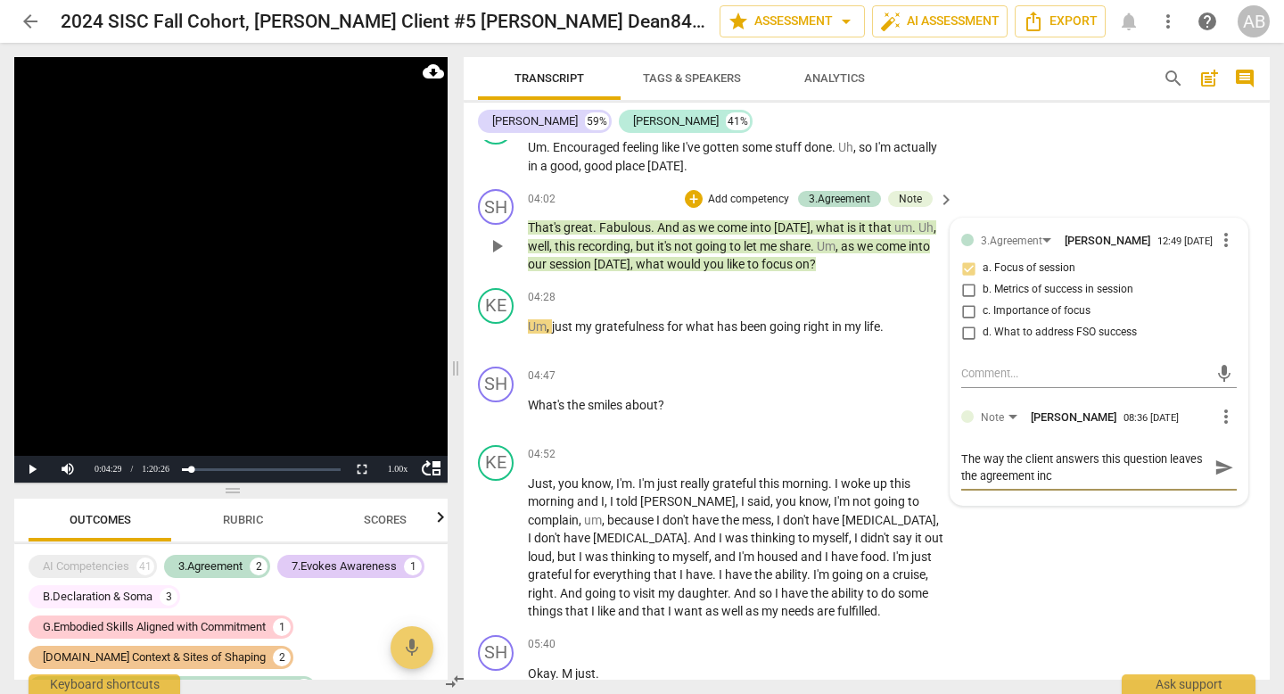
type textarea "The way the client answers this question leaves the agreement inco"
type textarea "The way the client answers this question leaves the agreement incom"
type textarea "The way the client answers this question leaves the agreement incomp"
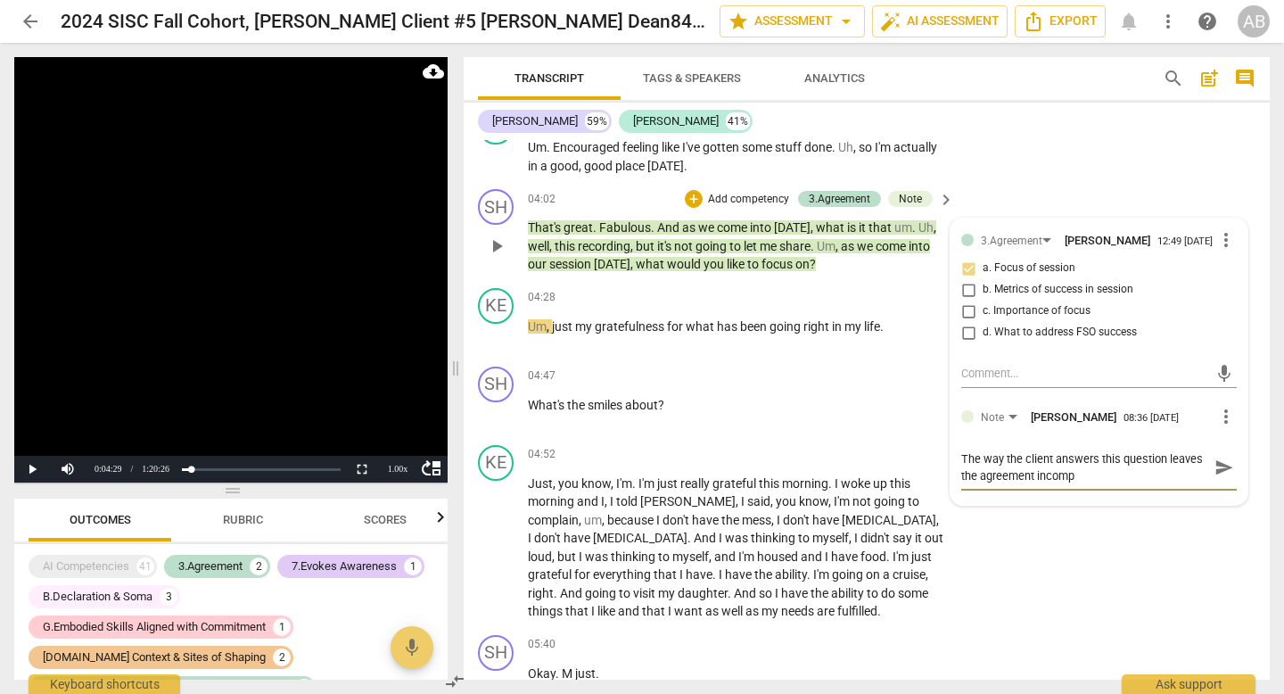
type textarea "The way the client answers this question leaves the agreement incompl"
type textarea "The way the client answers this question leaves the agreement incomple"
type textarea "The way the client answers this question leaves the agreement incomplet"
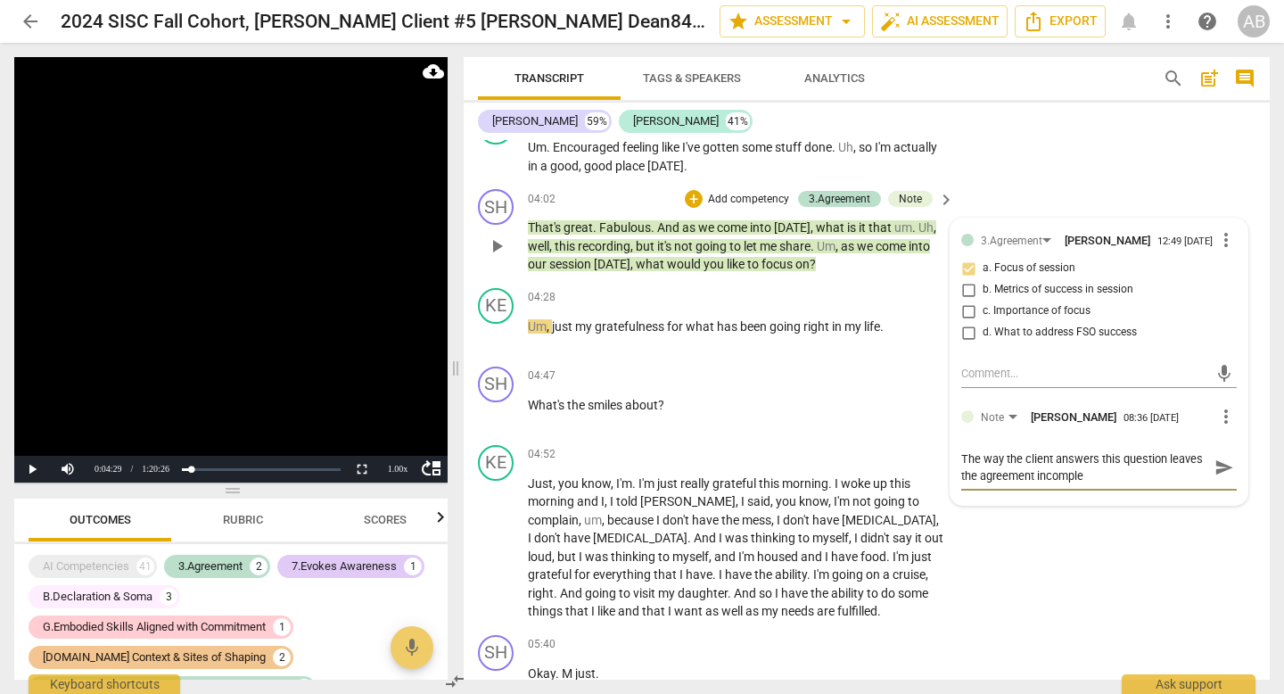
type textarea "The way the client answers this question leaves the agreement incomplet"
type textarea "The way the client answers this question leaves the agreement incomplete"
type textarea "The way the client answers this question leaves the agreement incomplete."
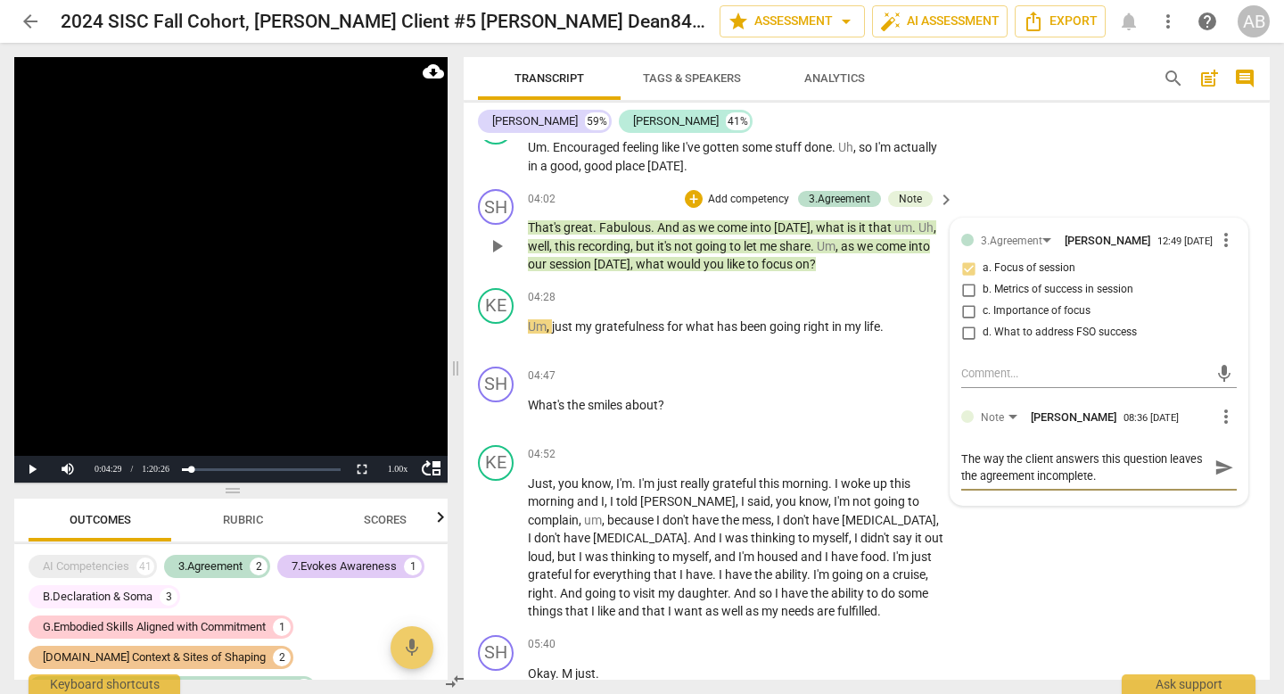
type textarea "The way the client answers this question leaves the agreement incomplete."
type textarea "The way the client answers this question leaves the agreement incomplete. W"
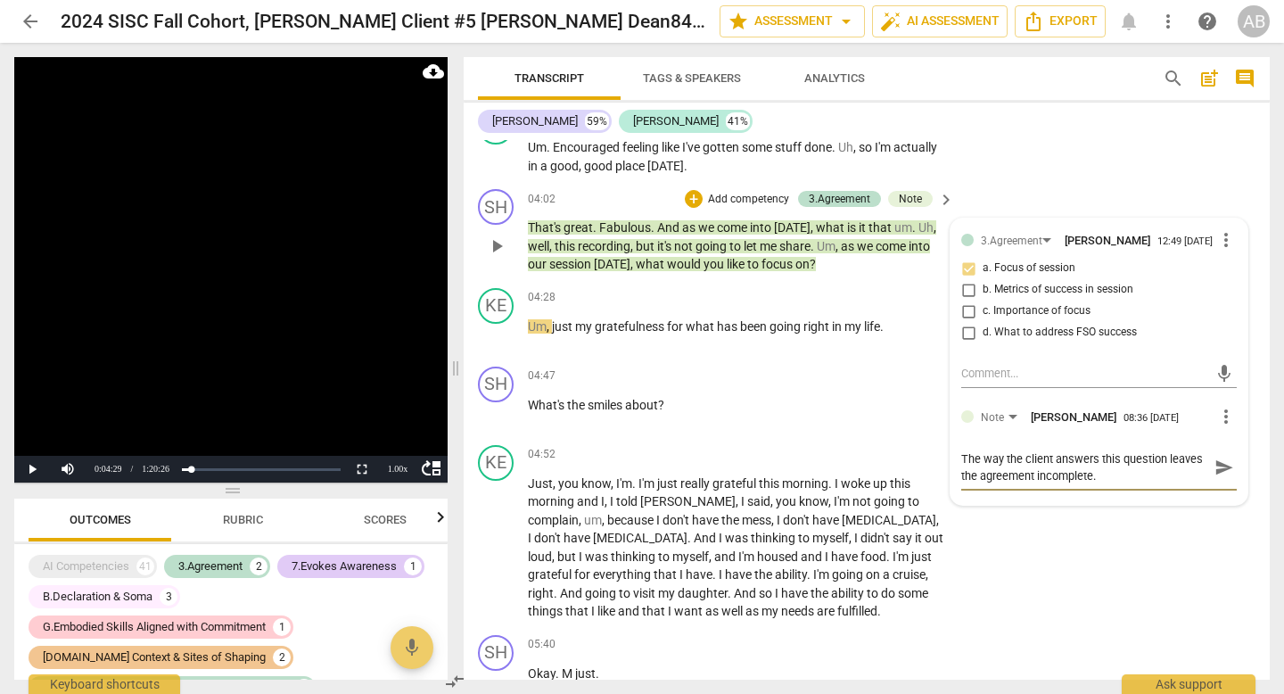
type textarea "The way the client answers this question leaves the agreement incomplete. W"
type textarea "The way the client answers this question leaves the agreement incomplete. Wh"
type textarea "The way the client answers this question leaves the agreement incomplete. Wha"
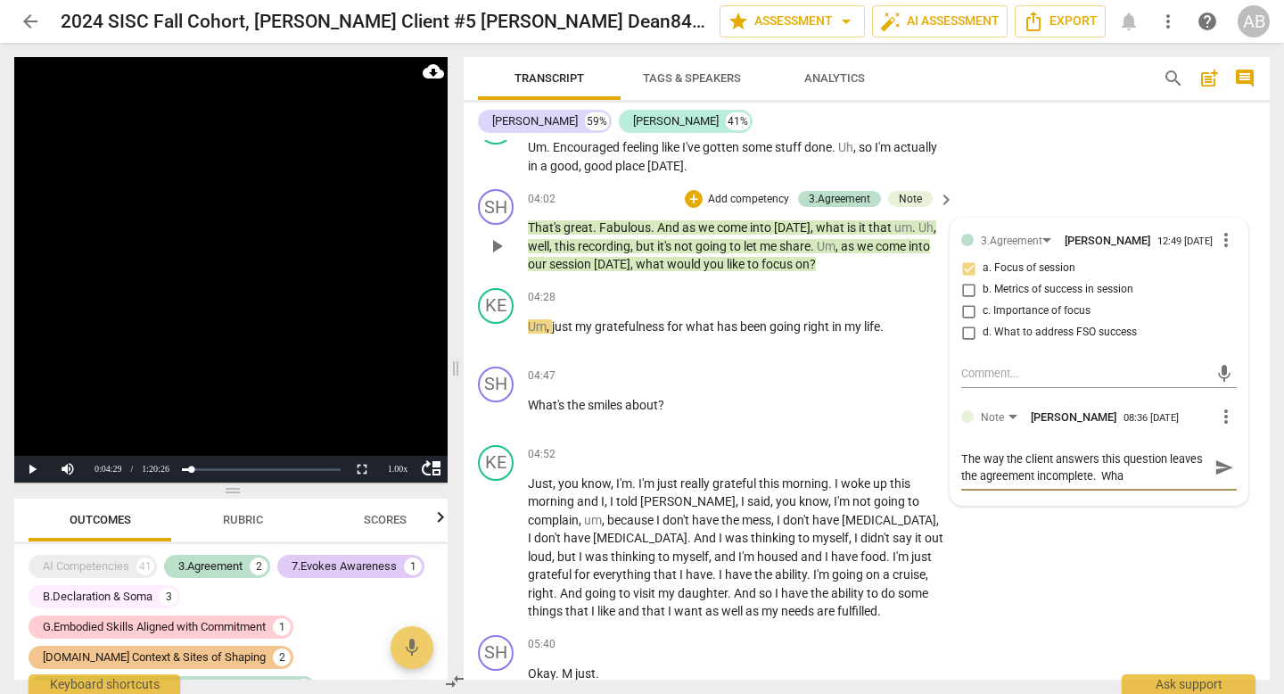
type textarea "The way the client answers this question leaves the agreement incomplete. What"
type textarea "The way the client answers this question leaves the agreement incomplete. What d"
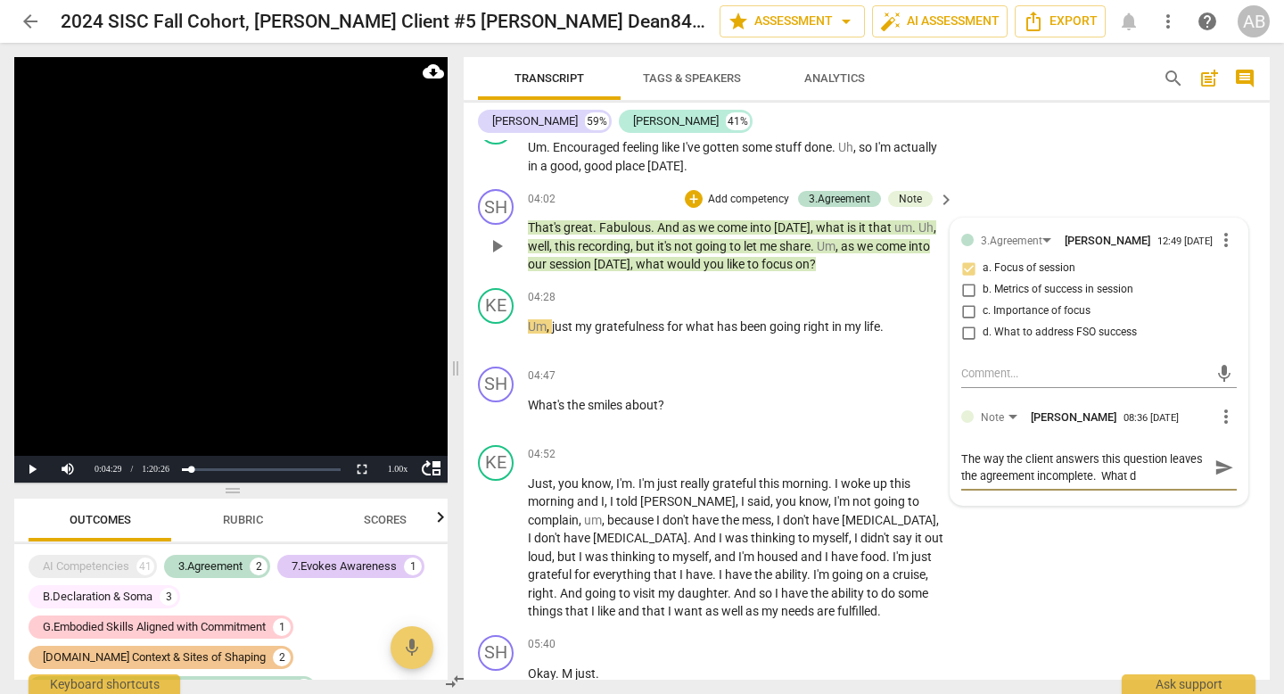
type textarea "The way the client answers this question leaves the agreement incomplete. What …"
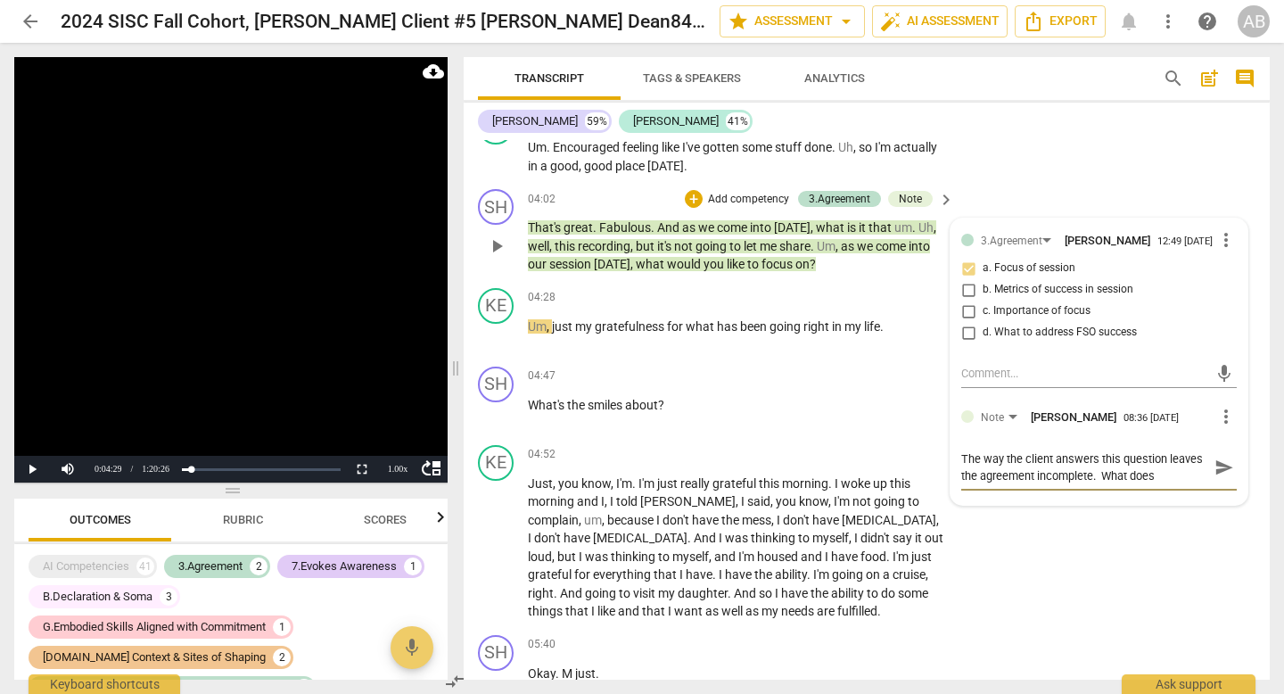
type textarea "The way the client answers this question leaves the agreement incomplete. What …"
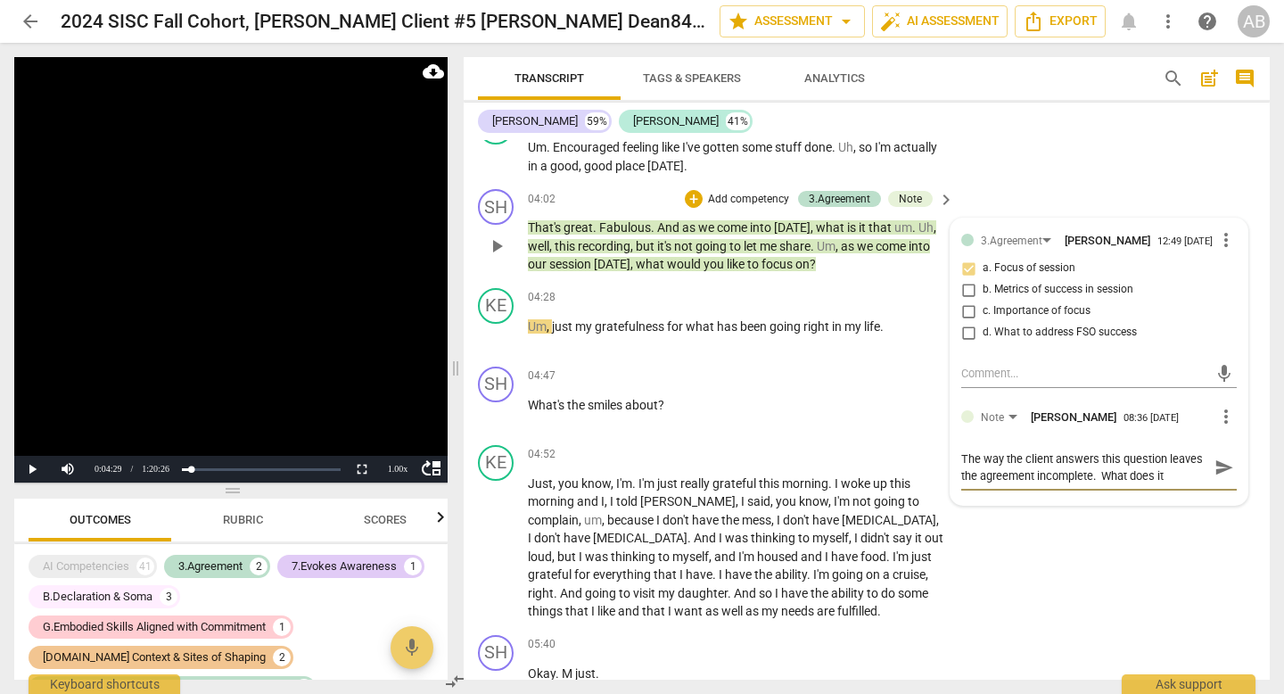
type textarea "The way the client answers this question leaves the agreement incomplete. What …"
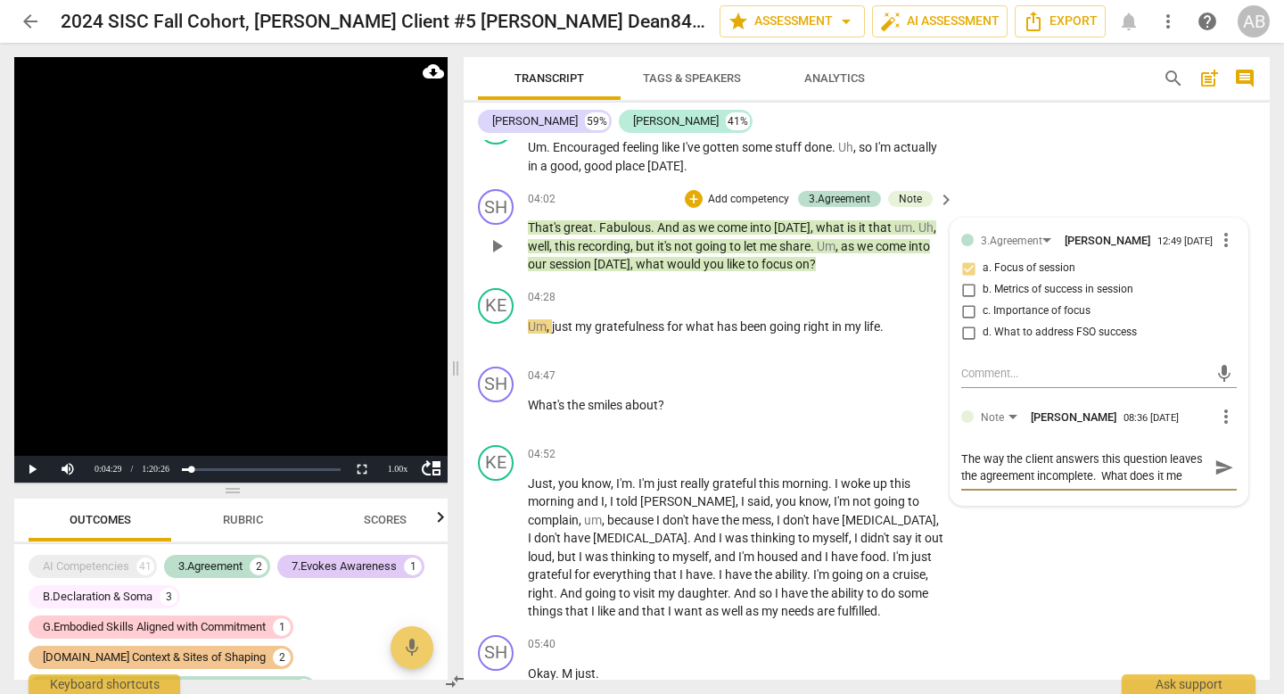
type textarea "The way the client answers this question leaves the agreement incomplete. What …"
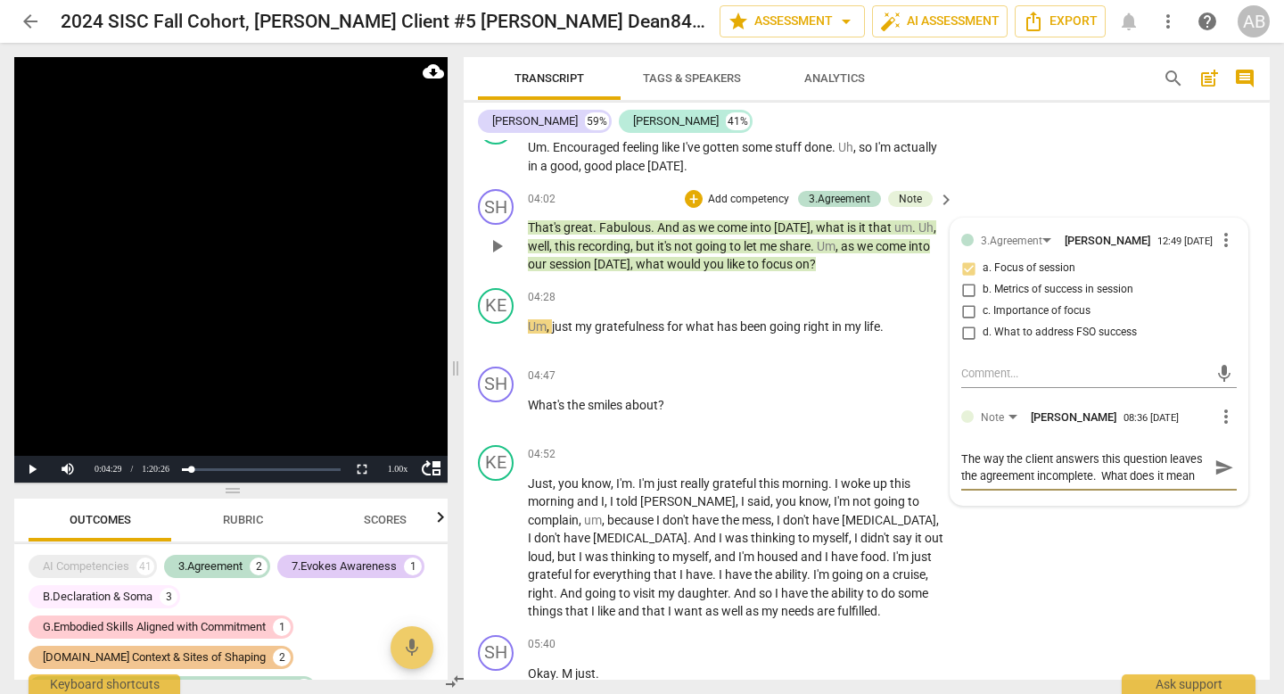
type textarea "The way the client answers this question leaves the agreement incomplete. What …"
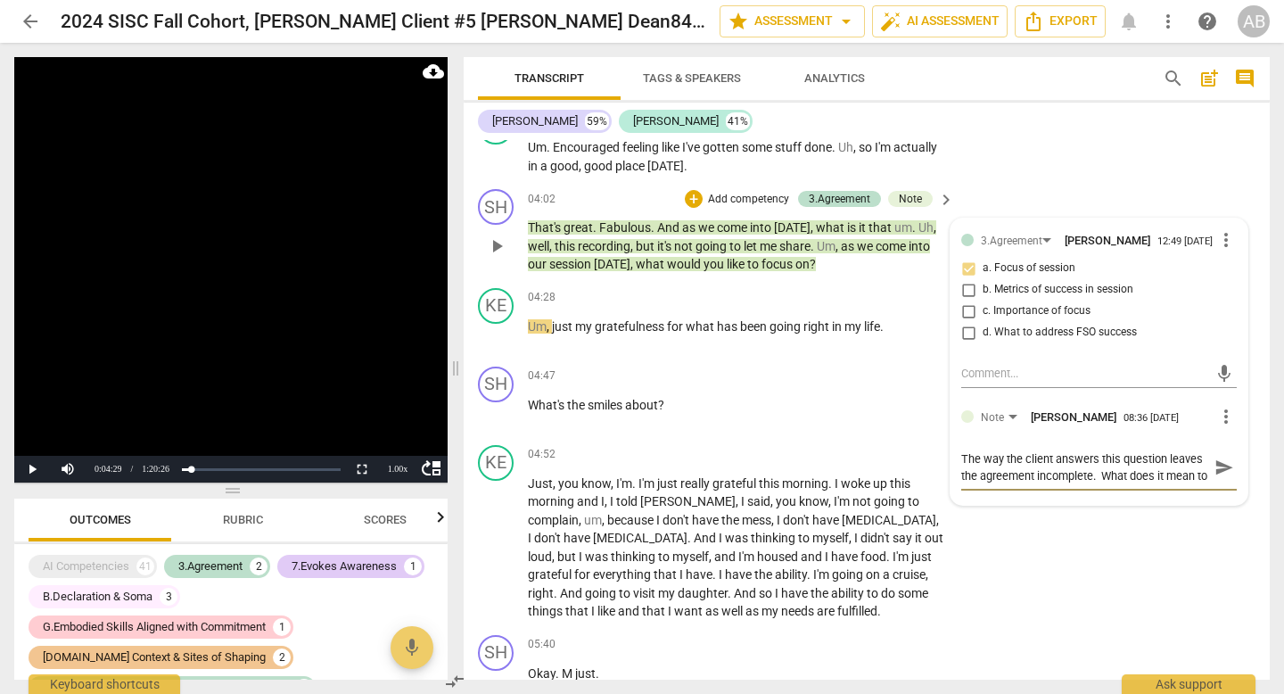
scroll to position [15, 0]
type textarea "The way the client answers this question leaves the agreement incomplete. What …"
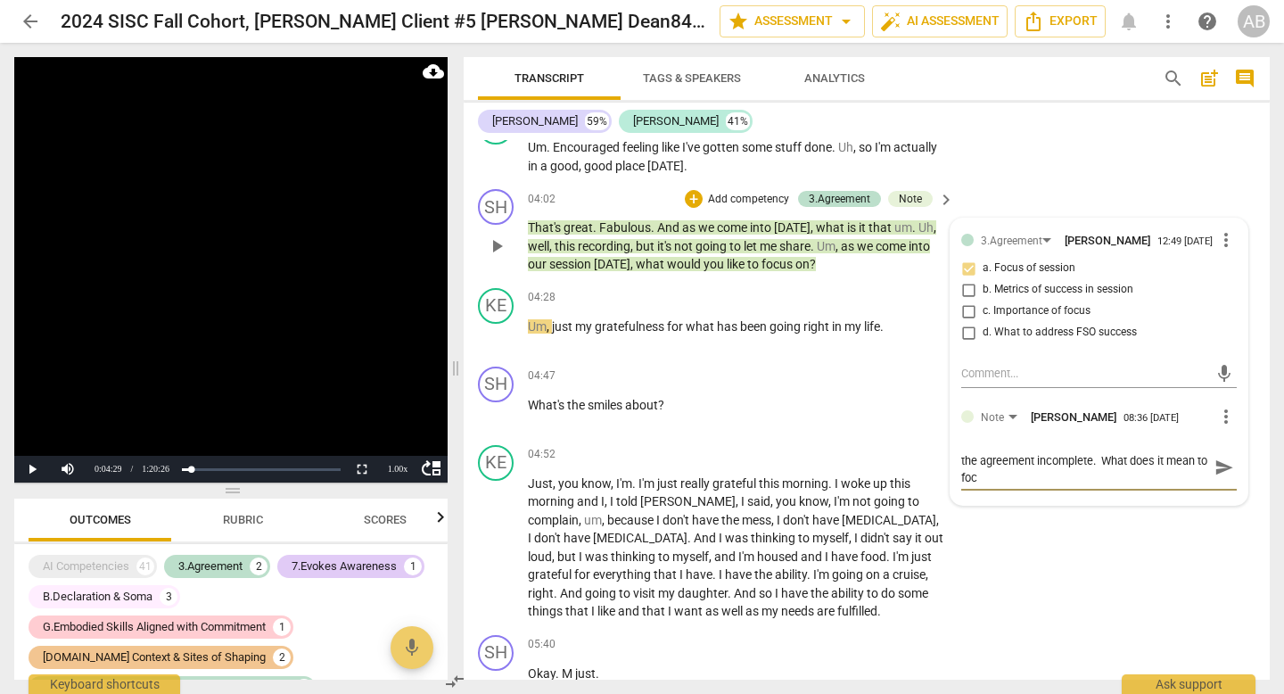
type textarea "The way the client answers this question leaves the agreement incomplete. What …"
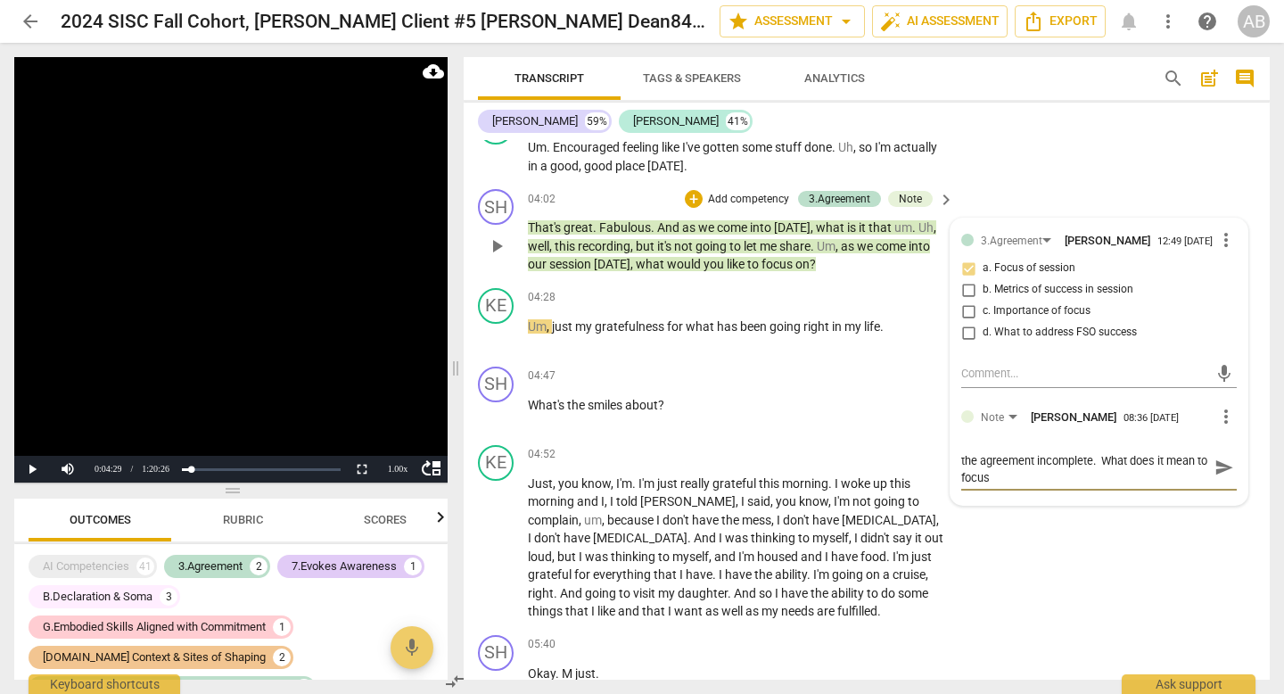
type textarea "The way the client answers this question leaves the agreement incomplete. What …"
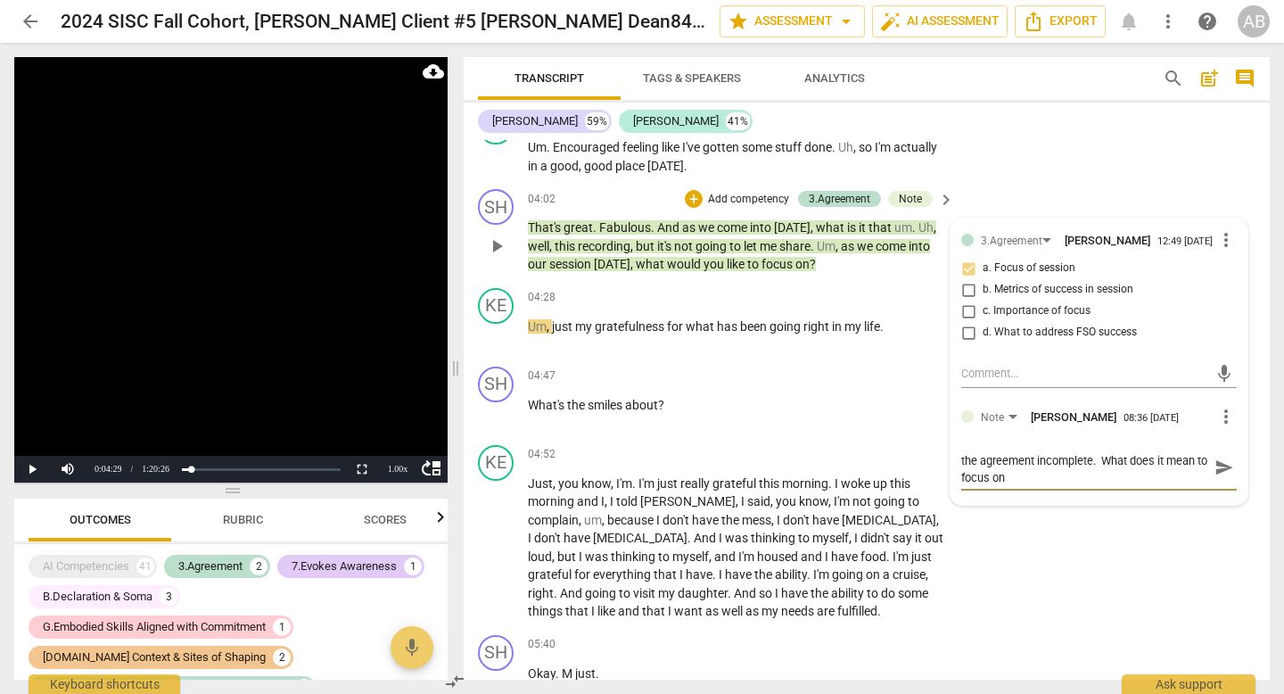
scroll to position [0, 0]
type textarea "The way the client answers this question leaves the agreement incomplete. What …"
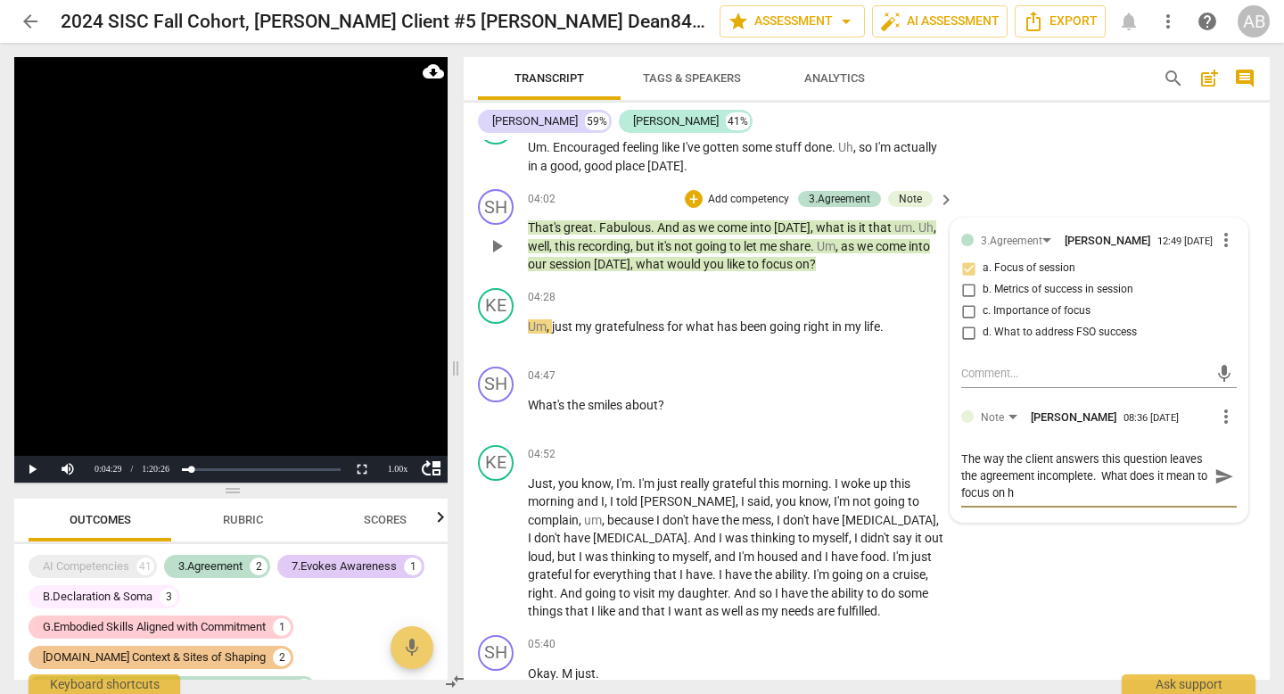
type textarea "The way the client answers this question leaves the agreement incomplete. What …"
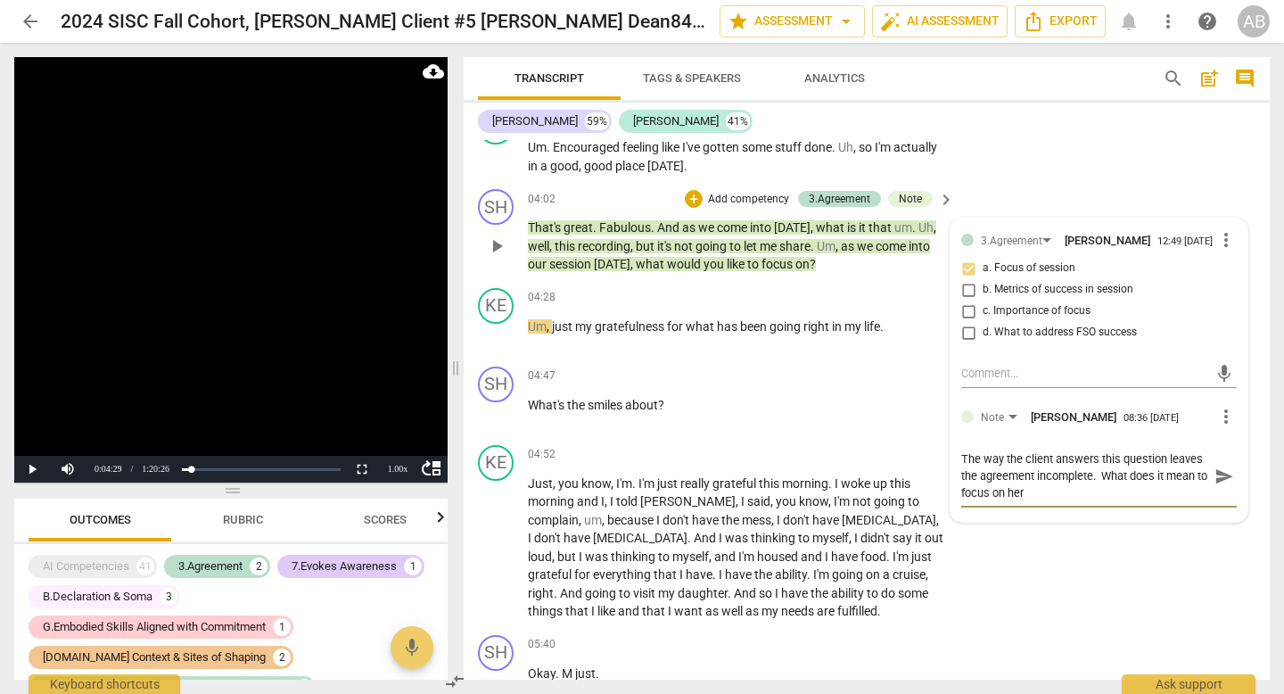
type textarea "The way the client answers this question leaves the agreement incomplete. What …"
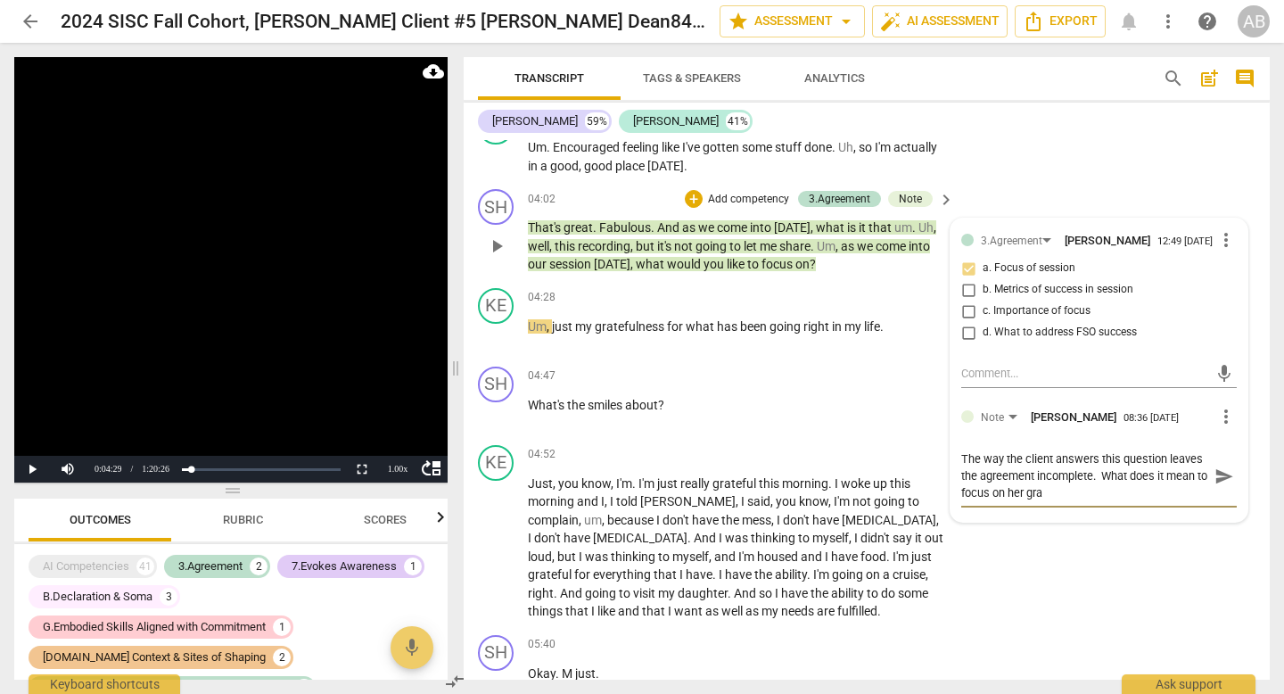
type textarea "The way the client answers this question leaves the agreement incomplete. What …"
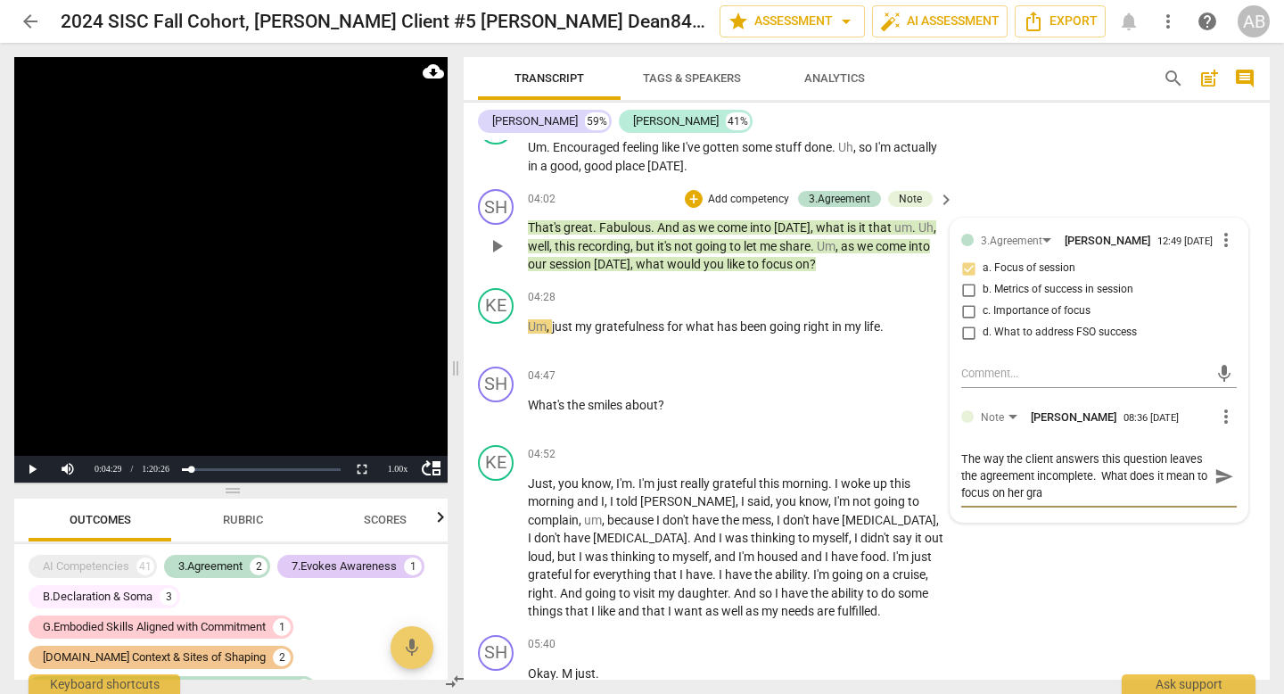
type textarea "The way the client answers this question leaves the agreement incomplete. What …"
click at [1215, 494] on span "send" at bounding box center [1225, 485] width 20 height 20
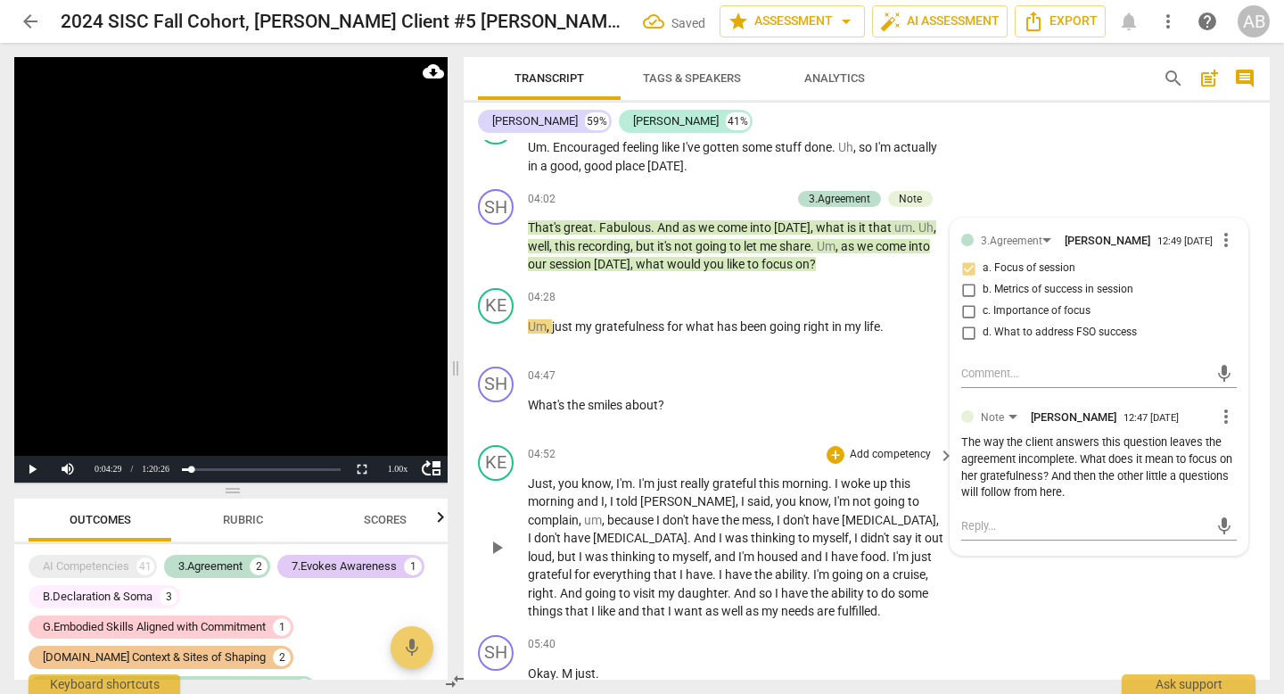
click at [494, 546] on span "play_arrow" at bounding box center [496, 547] width 21 height 21
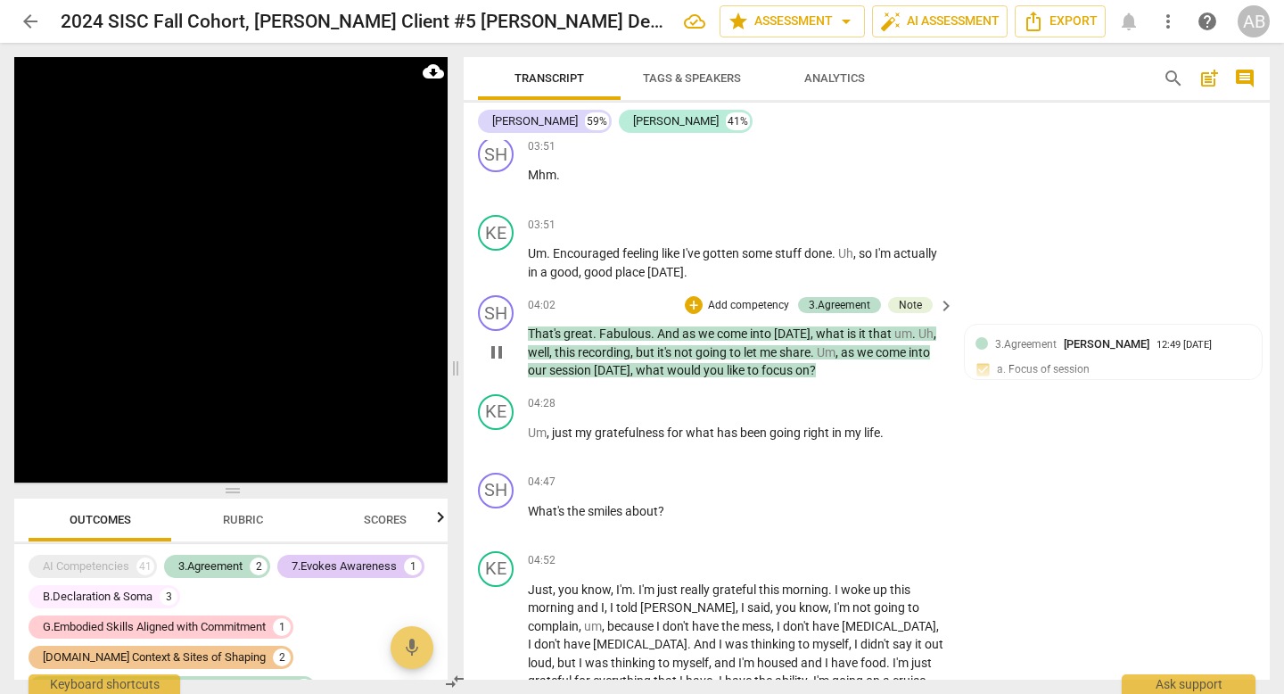
scroll to position [532, 0]
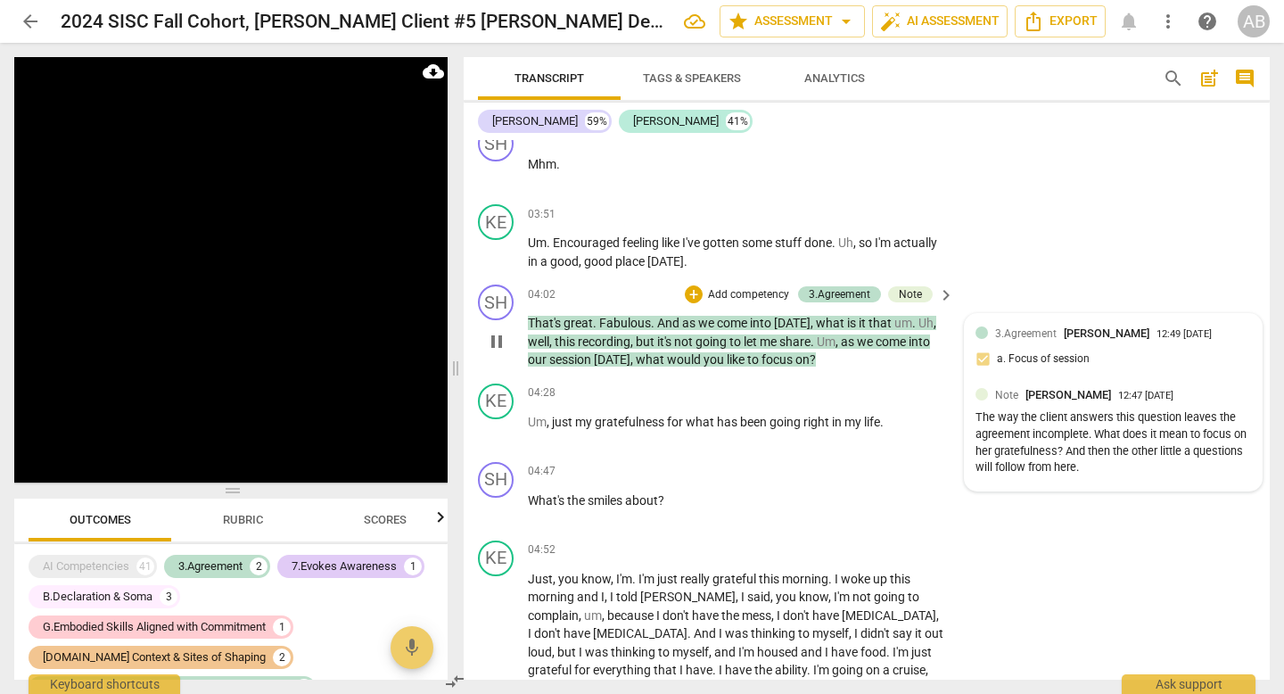
click at [1201, 419] on div "The way the client answers this question leaves the agreement incomplete. What …" at bounding box center [1114, 442] width 276 height 67
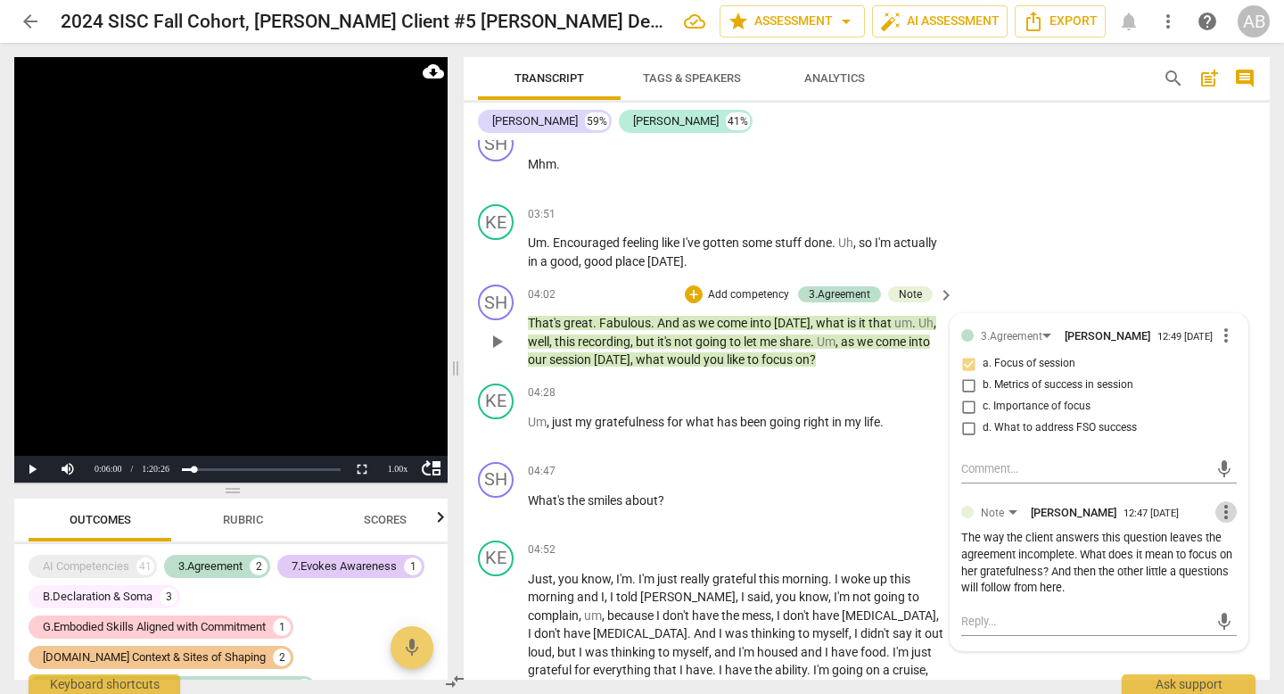
click at [1218, 522] on span "more_vert" at bounding box center [1226, 511] width 21 height 21
click at [1225, 551] on li "Delete" at bounding box center [1239, 558] width 62 height 34
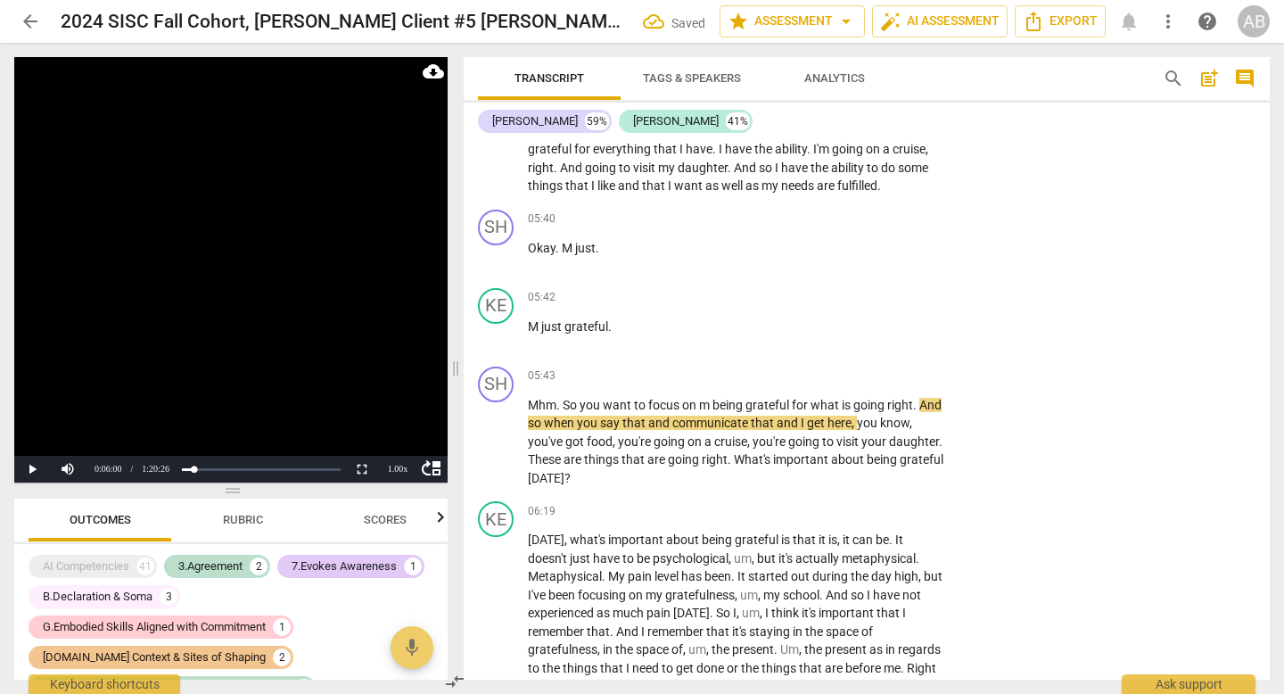
scroll to position [1166, 0]
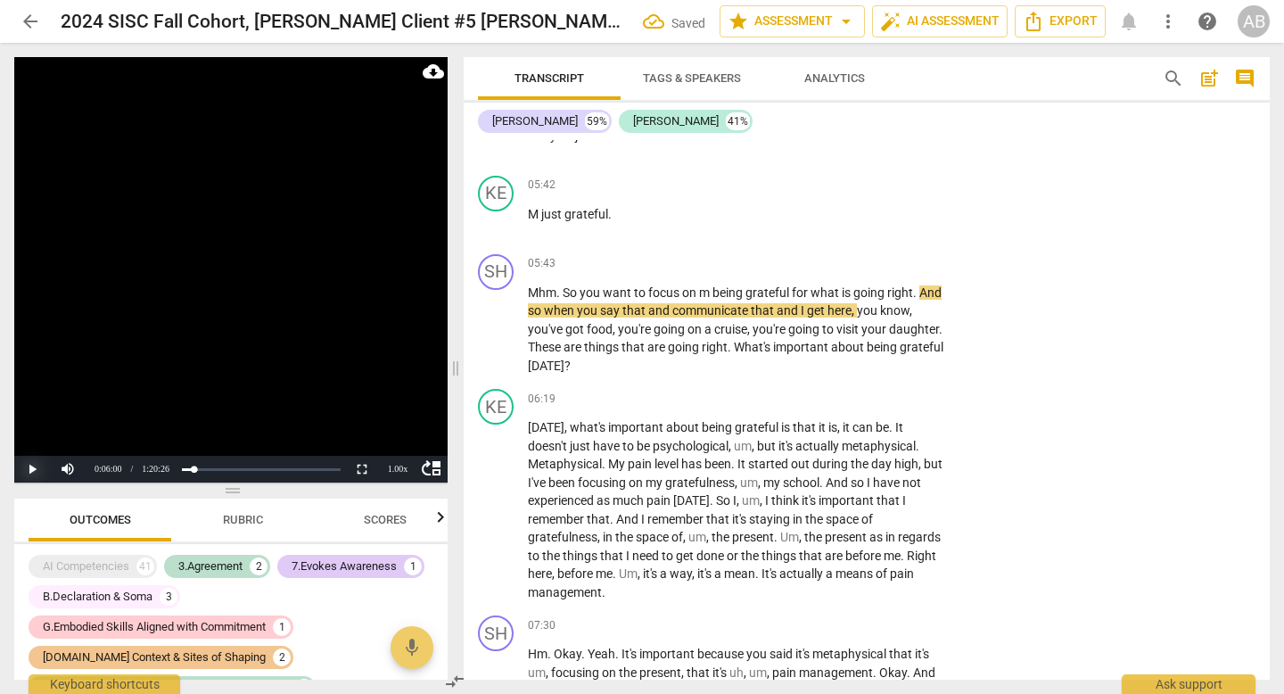
click at [27, 469] on button "Play" at bounding box center [32, 469] width 36 height 27
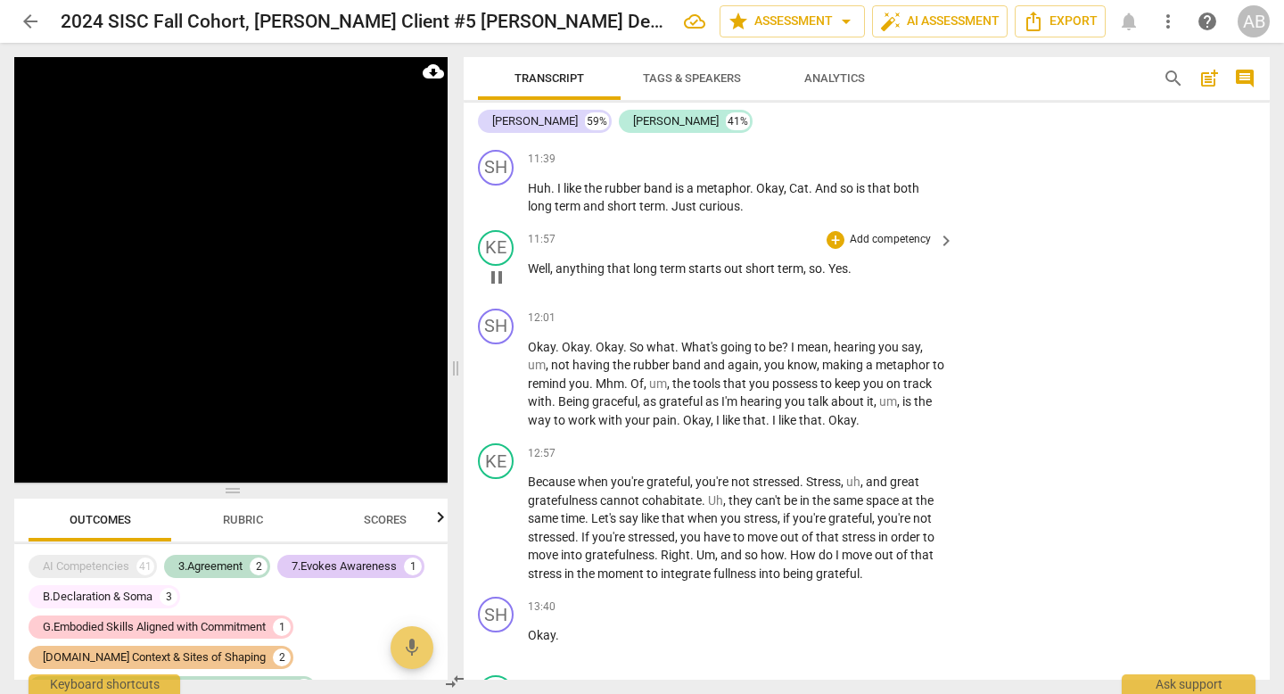
scroll to position [2479, 0]
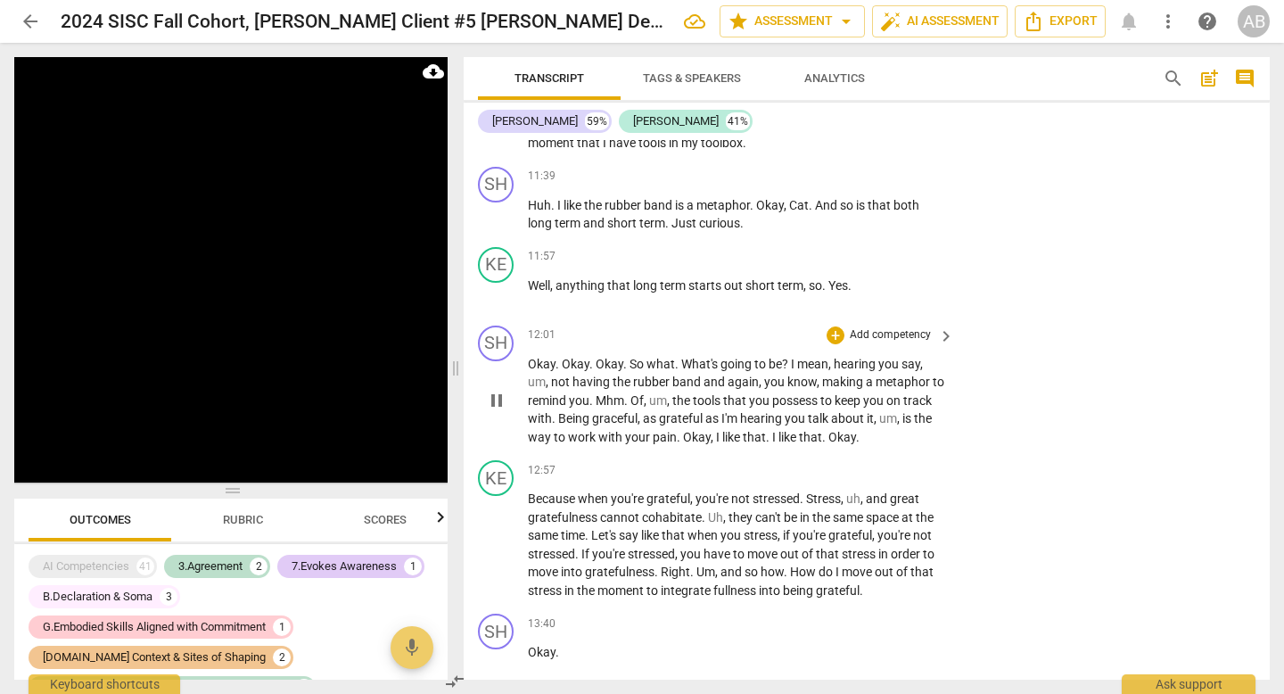
click at [578, 378] on span "having" at bounding box center [593, 382] width 40 height 14
click at [570, 365] on span "Okay" at bounding box center [576, 364] width 28 height 14
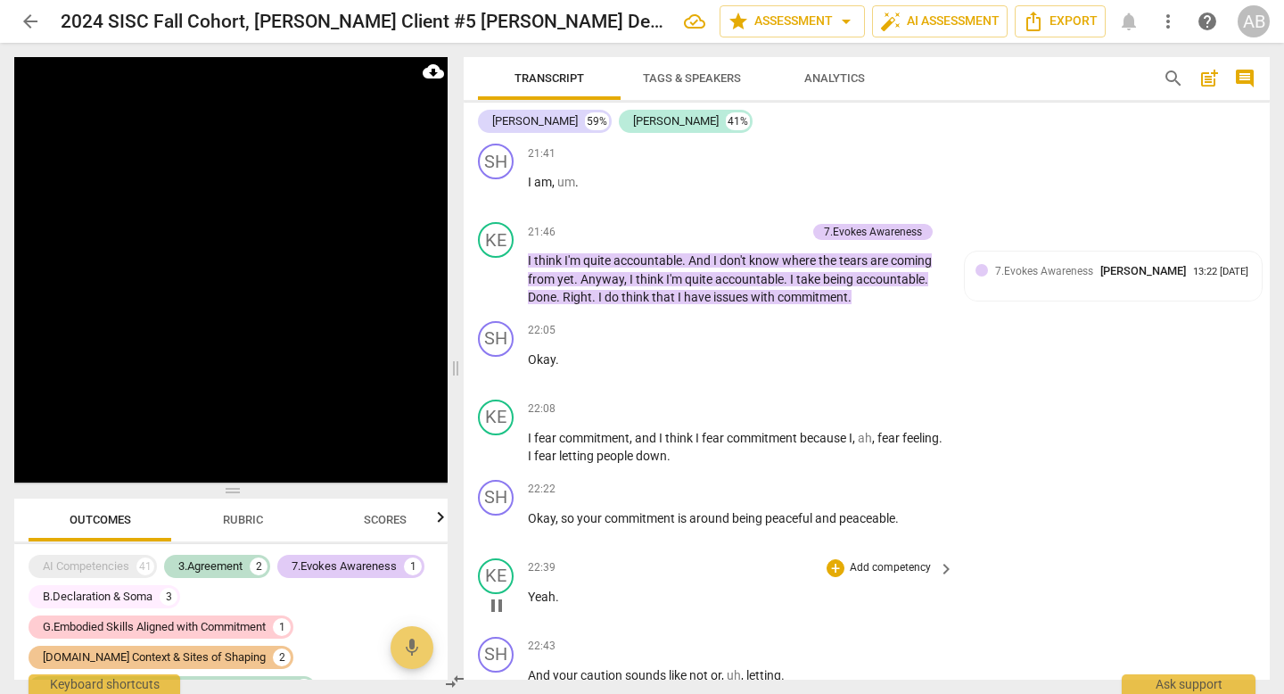
scroll to position [7859, 0]
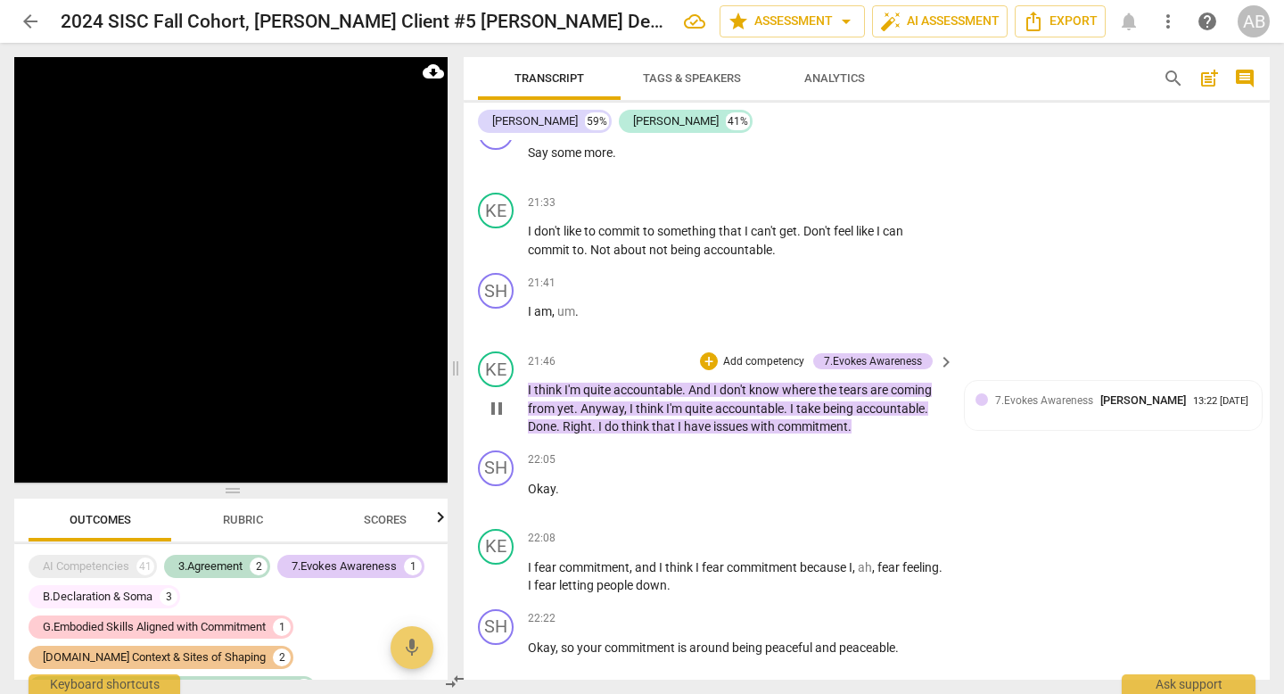
click at [528, 388] on span "I" at bounding box center [531, 390] width 6 height 14
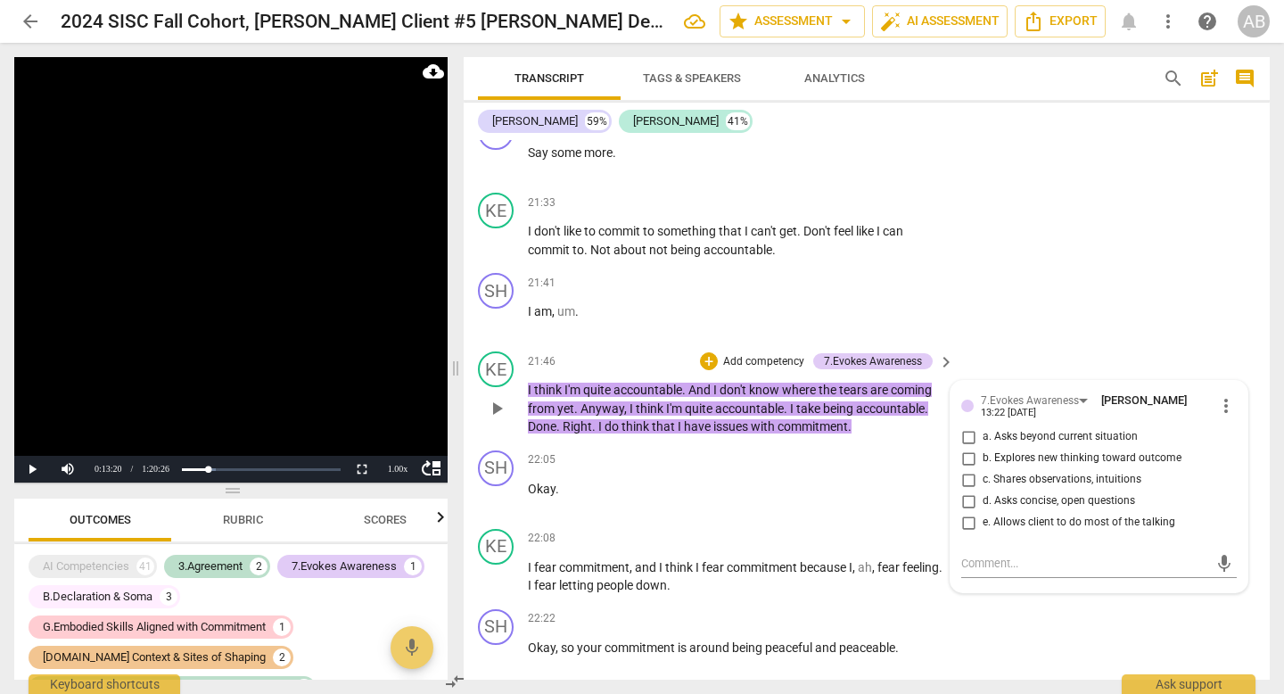
click at [528, 388] on span "I" at bounding box center [531, 390] width 6 height 14
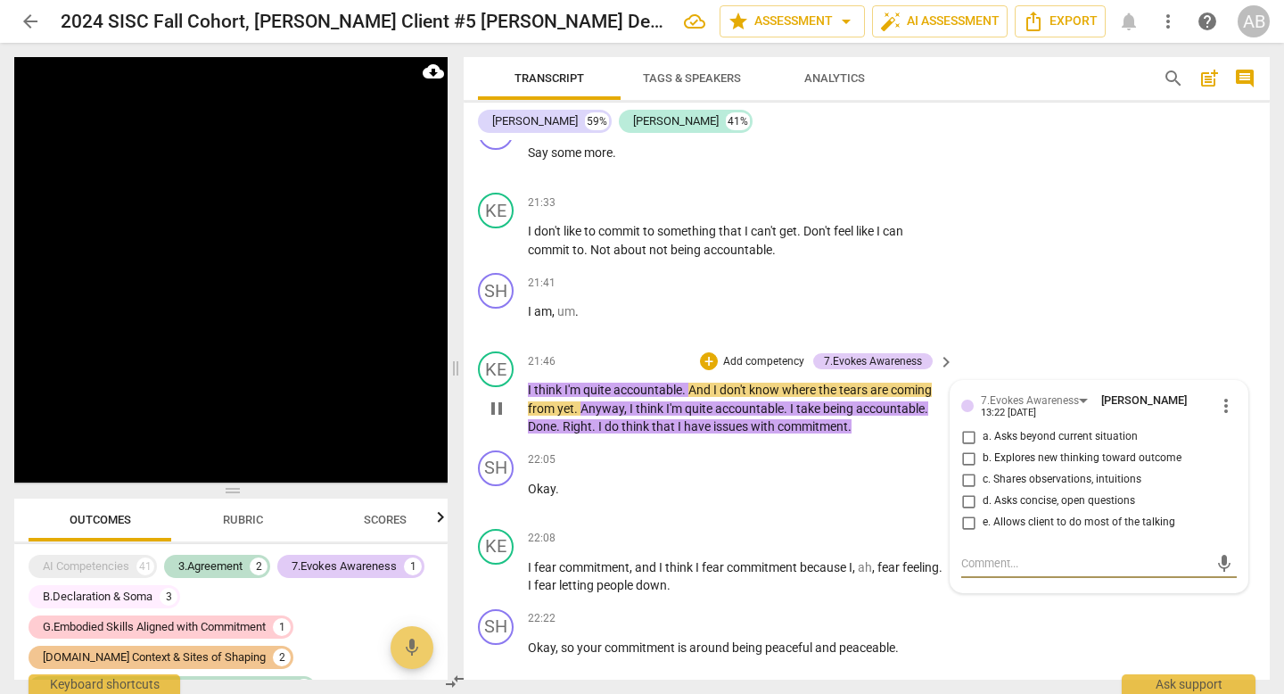
click at [987, 567] on textarea at bounding box center [1085, 563] width 247 height 17
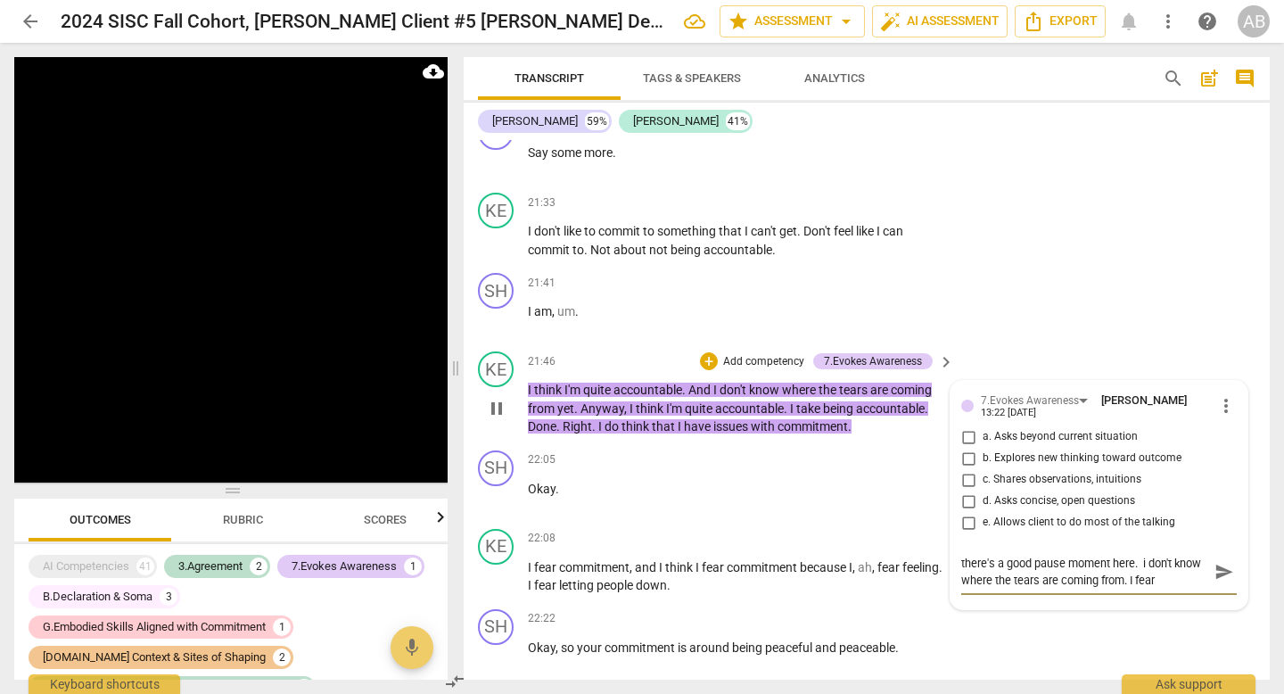
scroll to position [15, 0]
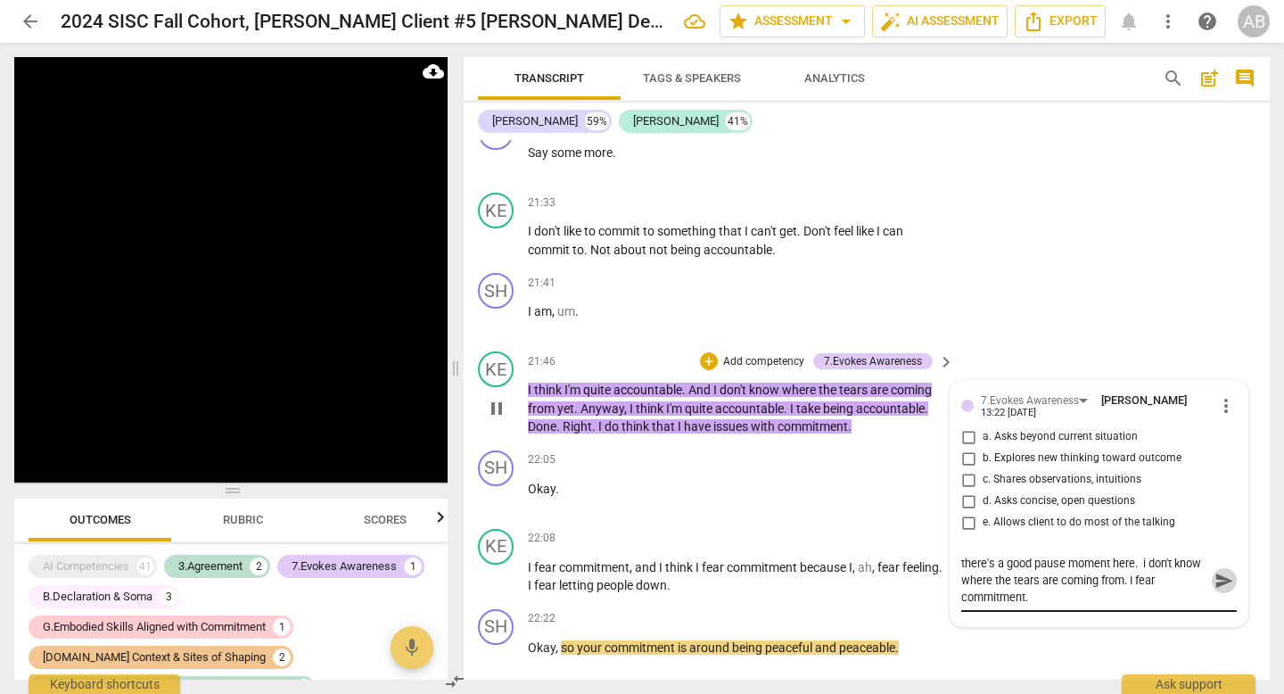
click at [1217, 578] on span "send" at bounding box center [1225, 581] width 20 height 20
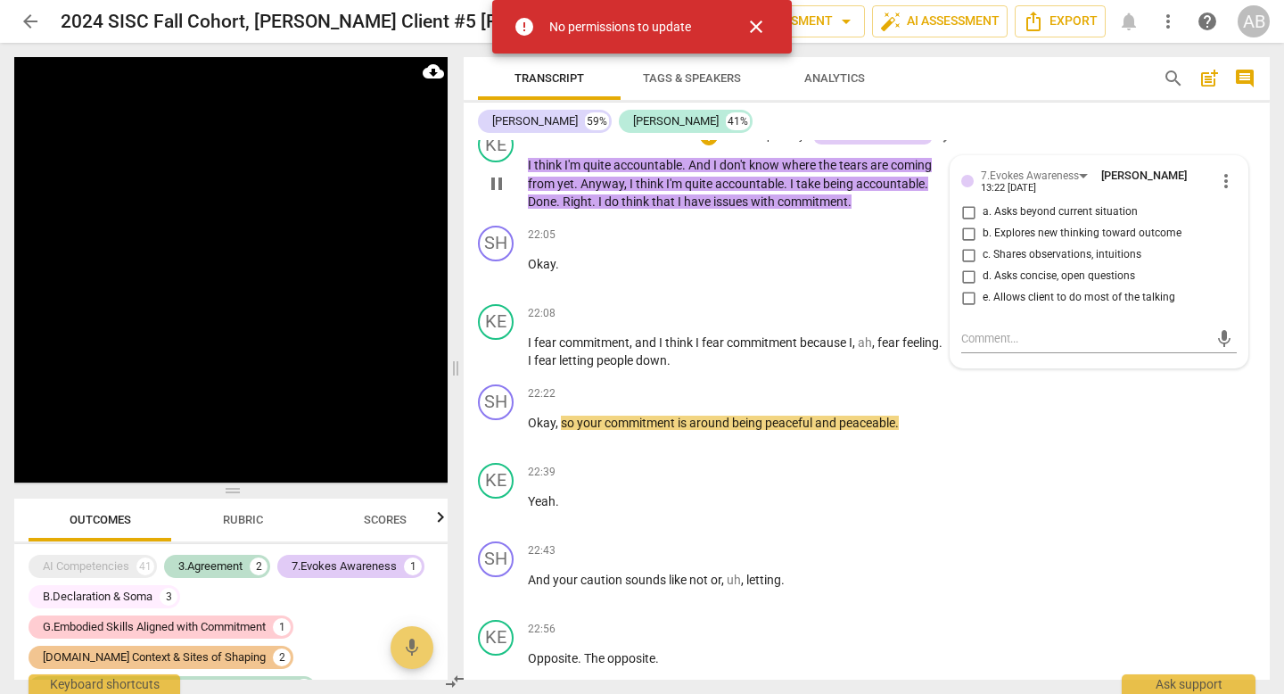
scroll to position [7944, 0]
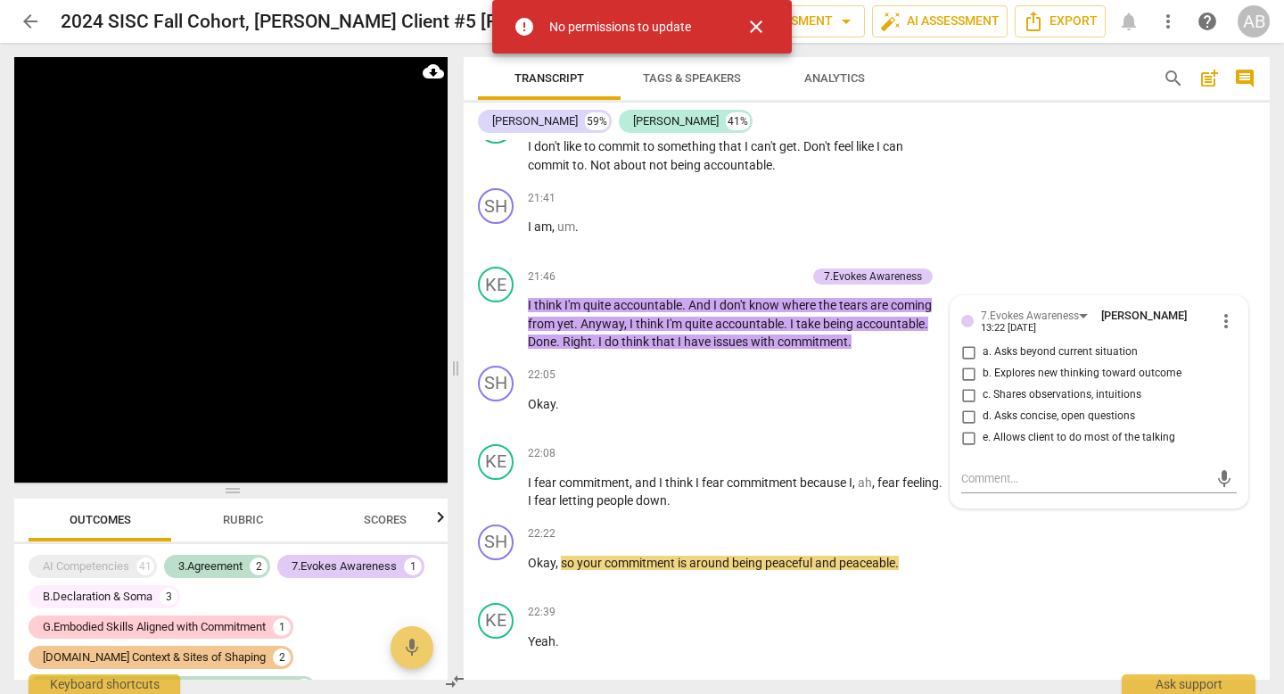
click at [749, 277] on p "Add competency" at bounding box center [764, 277] width 85 height 16
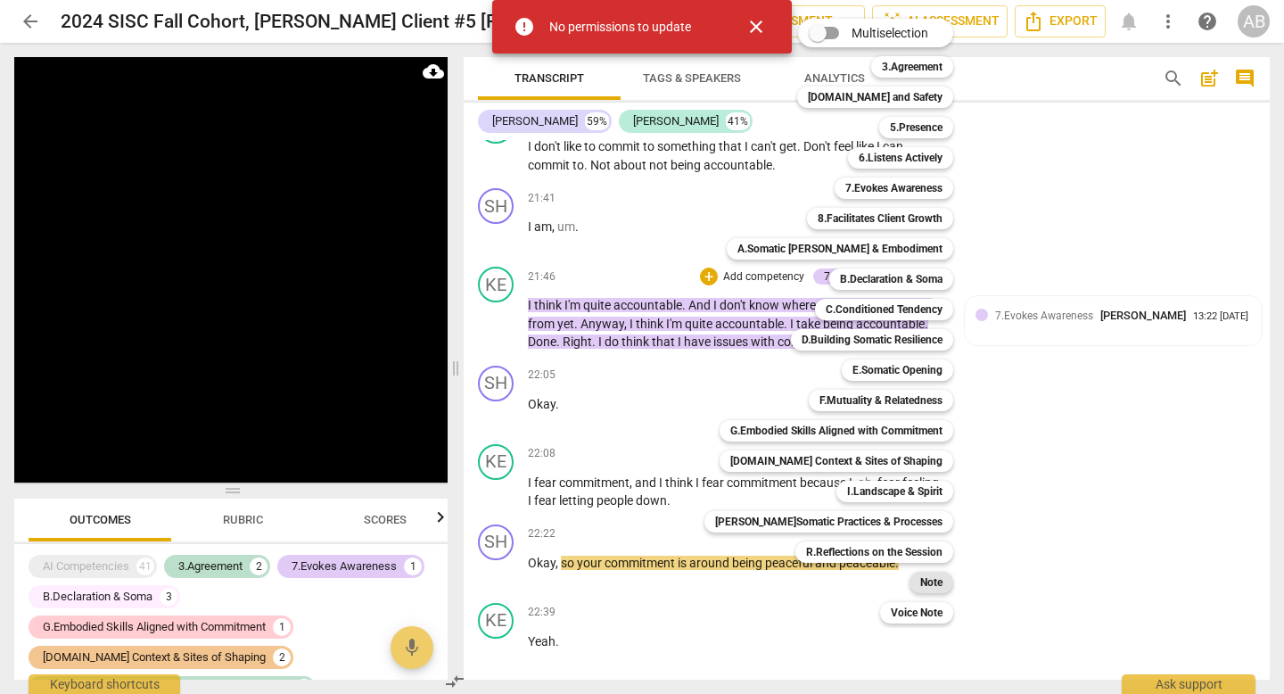
click at [920, 573] on b "Note" at bounding box center [931, 582] width 22 height 21
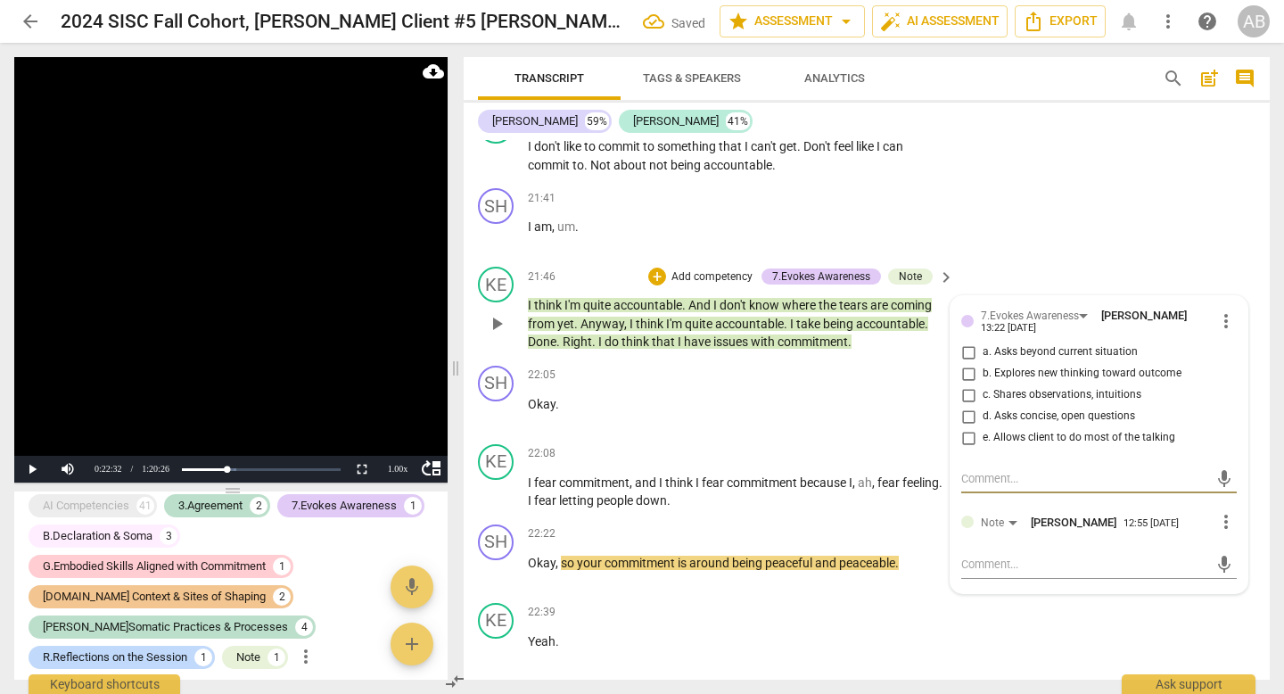
scroll to position [1094, 0]
click at [990, 573] on textarea at bounding box center [1085, 564] width 247 height 17
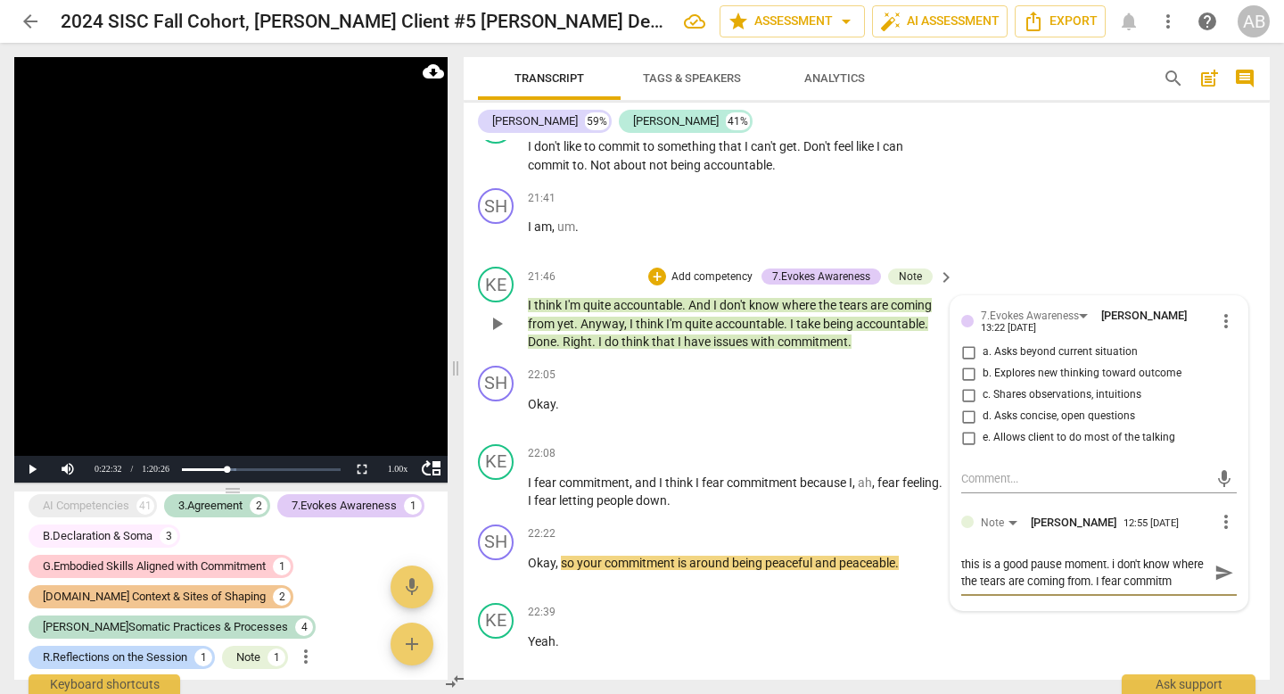
scroll to position [15, 0]
click at [1215, 582] on span "send" at bounding box center [1225, 573] width 20 height 20
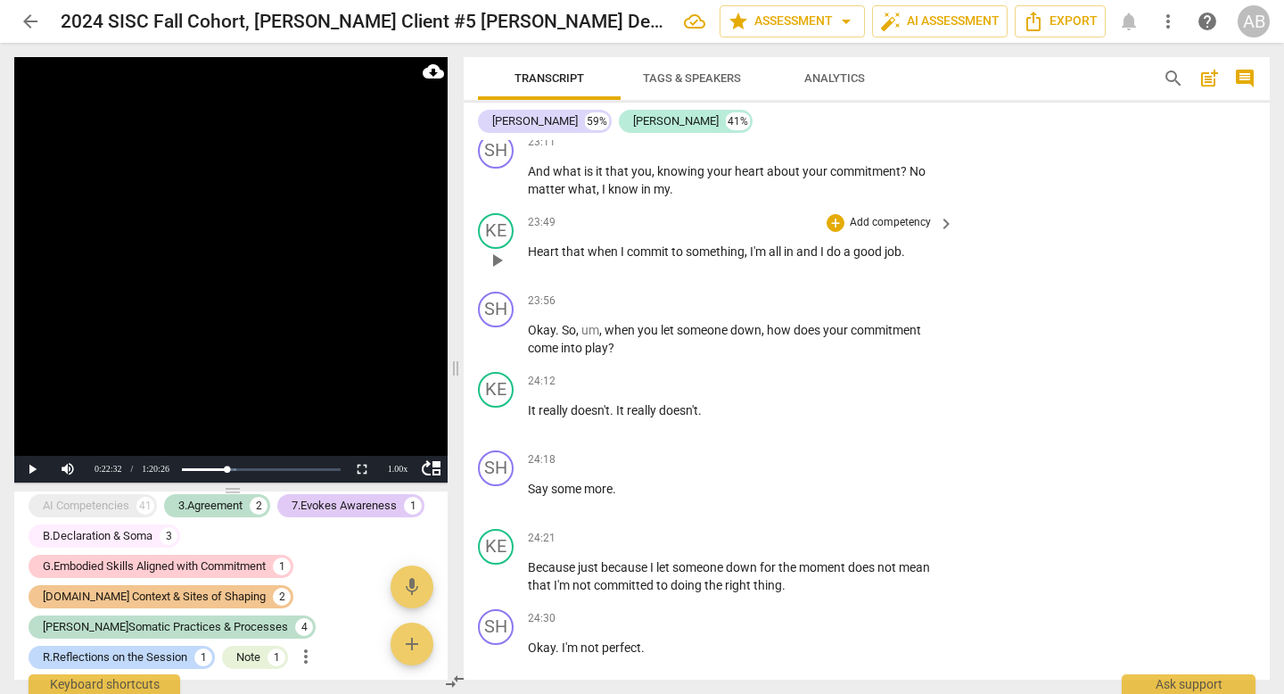
scroll to position [8971, 0]
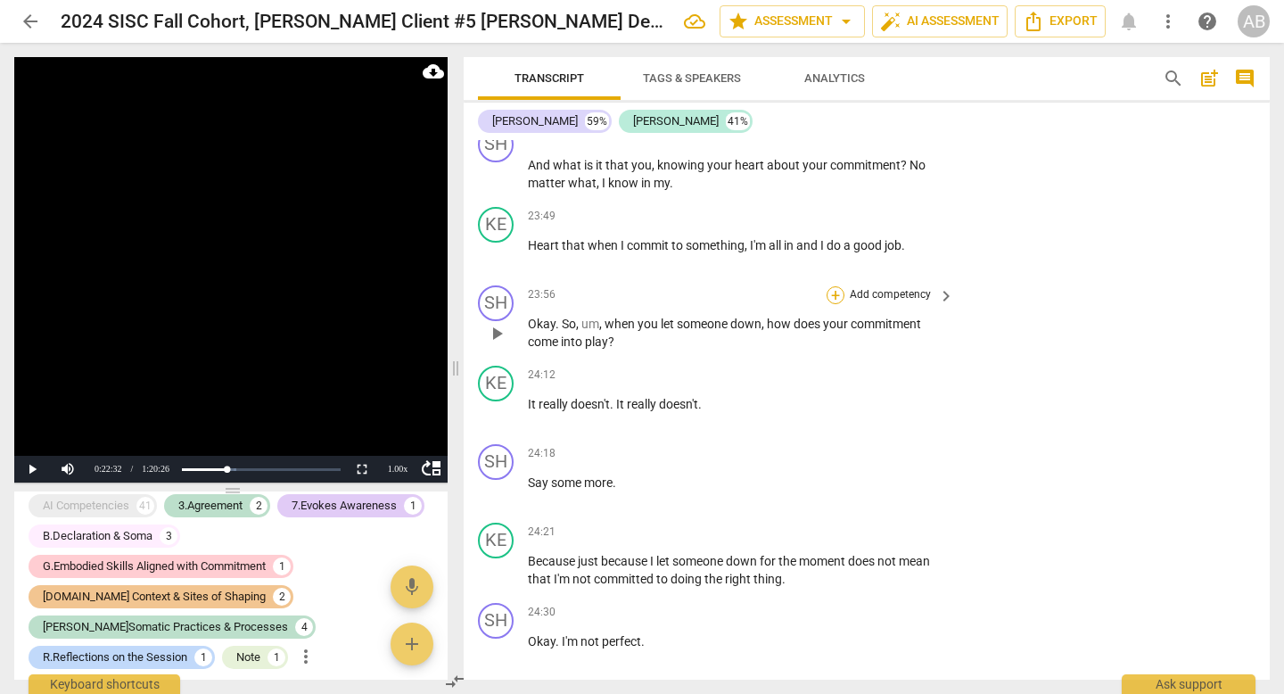
click at [835, 293] on div "+" at bounding box center [836, 295] width 18 height 18
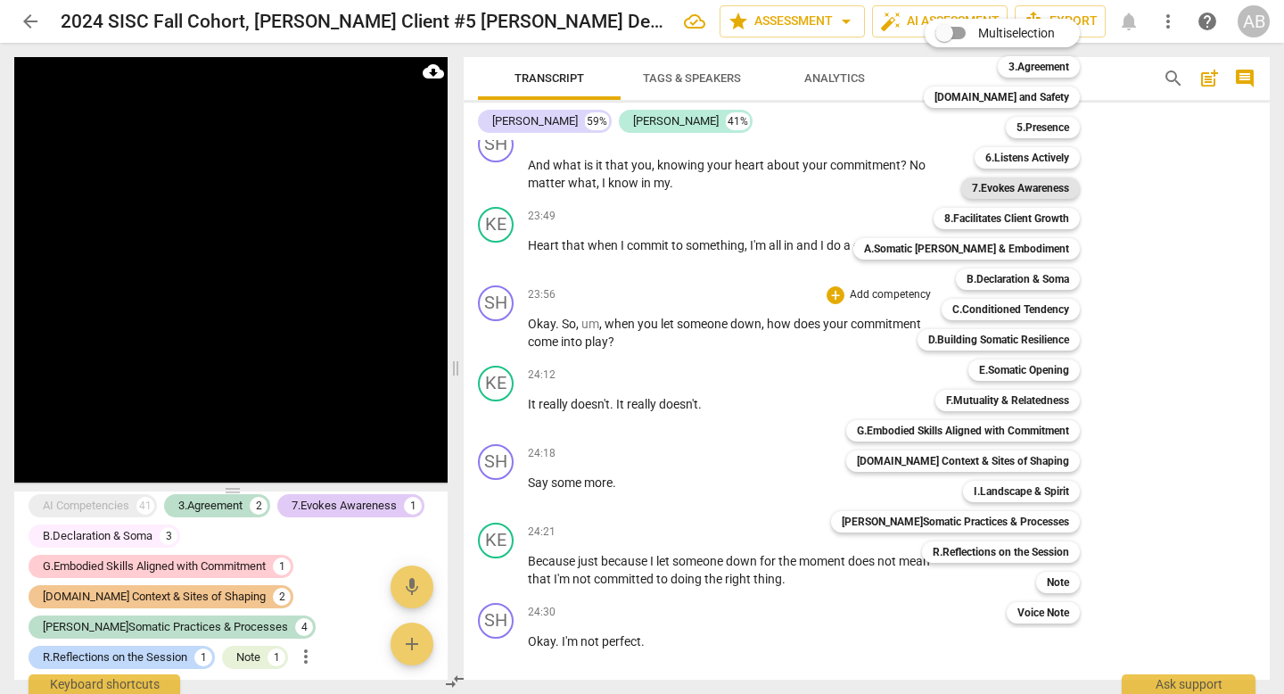
click at [1019, 185] on b "7.Evokes Awareness" at bounding box center [1020, 187] width 97 height 21
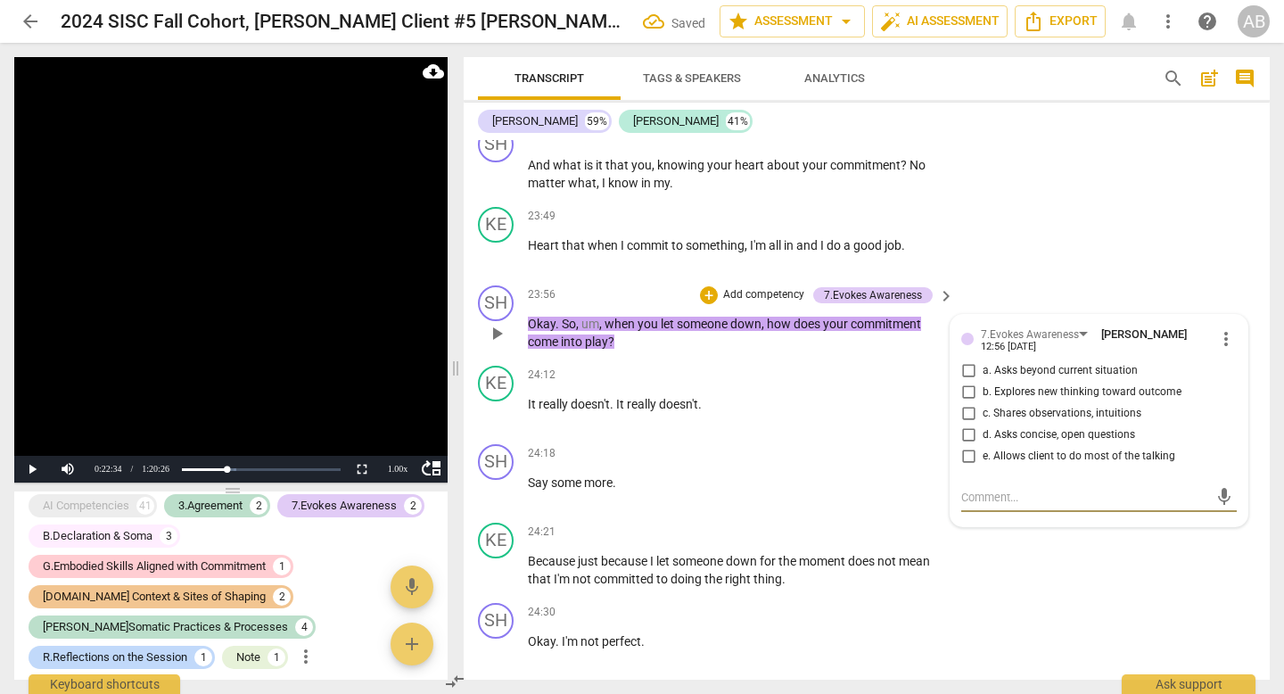
scroll to position [1244, 0]
click at [964, 436] on input "d. Asks concise, open questions" at bounding box center [968, 435] width 29 height 21
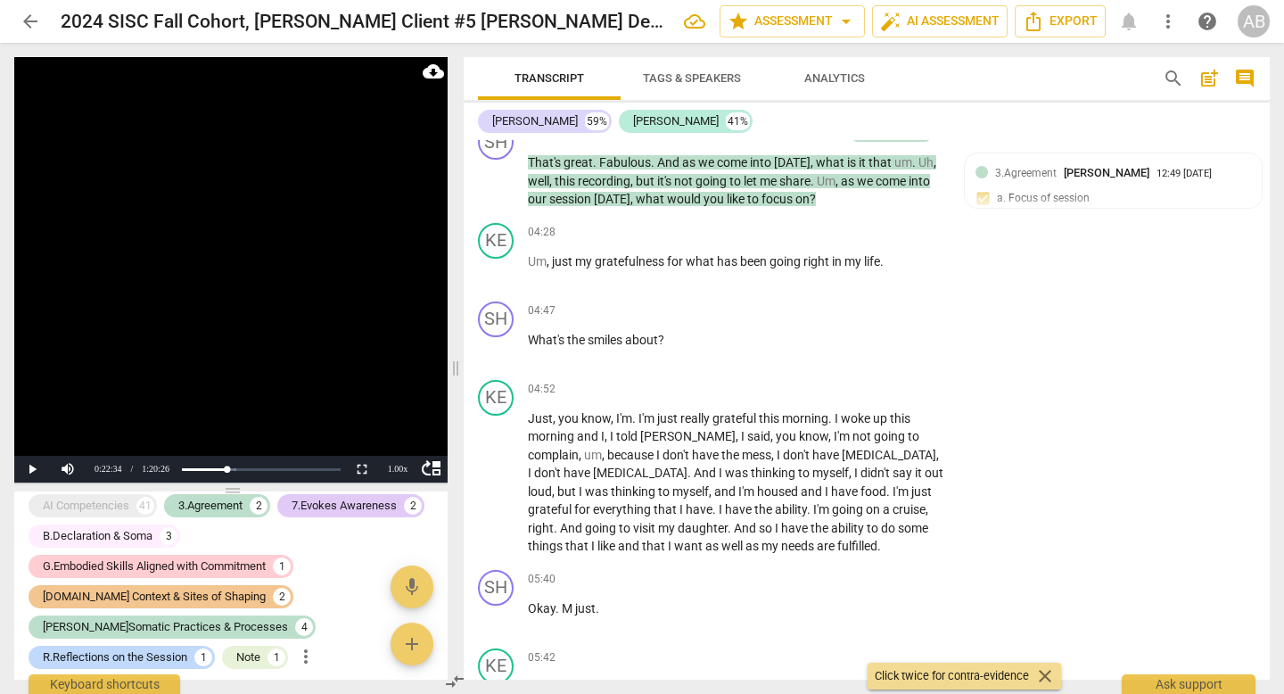
scroll to position [0, 0]
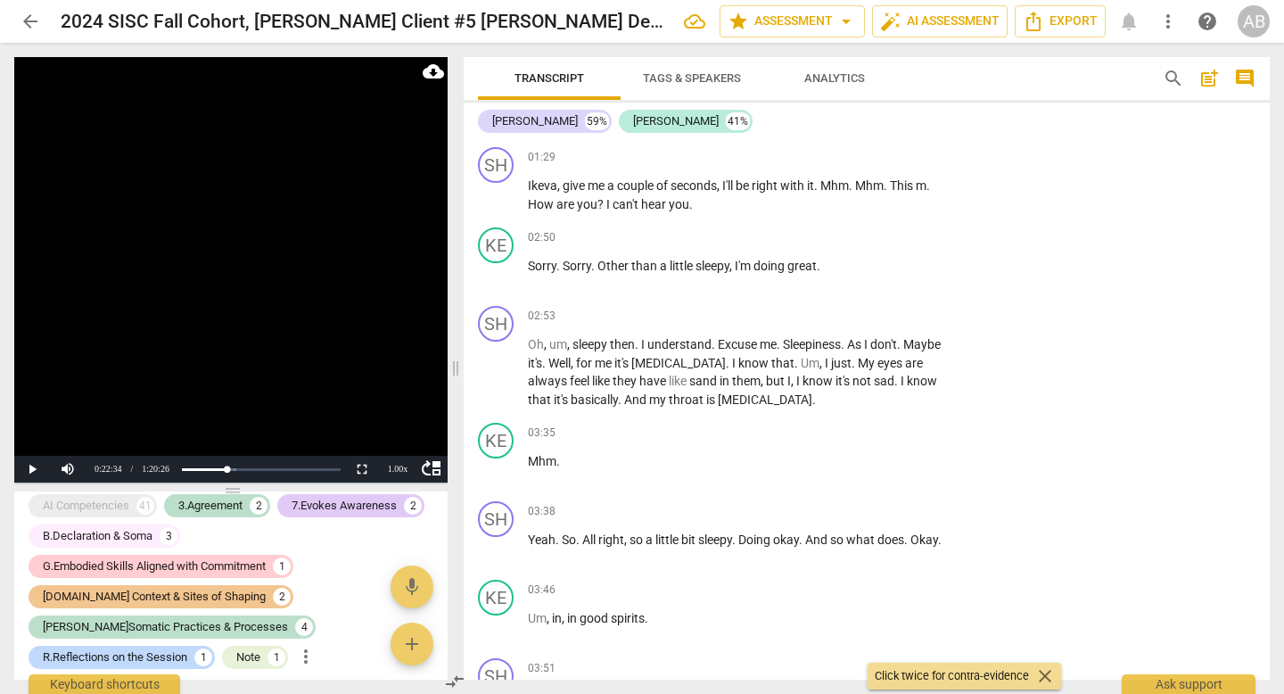
click at [1208, 77] on span "post_add" at bounding box center [1209, 78] width 21 height 21
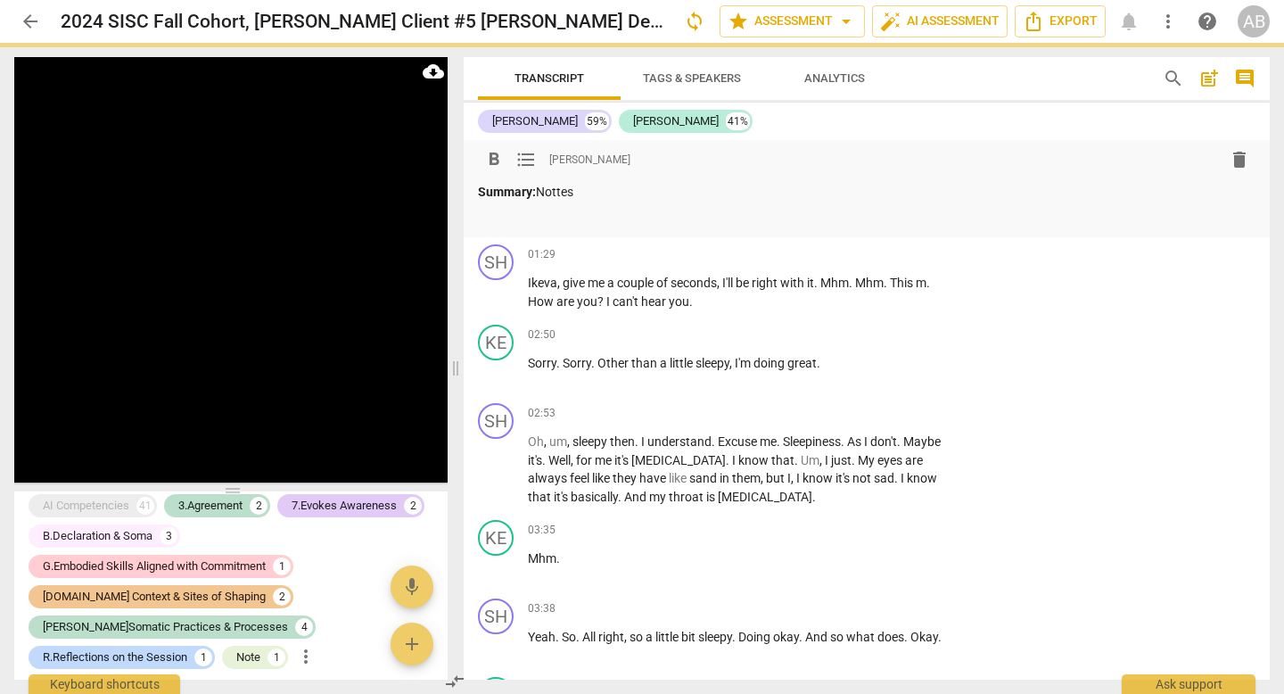
click at [590, 194] on p "Summary: Nottes" at bounding box center [867, 192] width 778 height 19
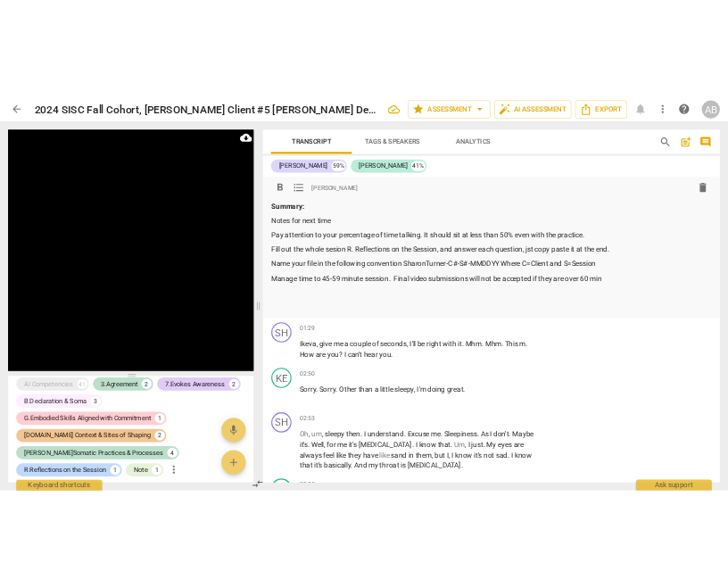
scroll to position [10288, 0]
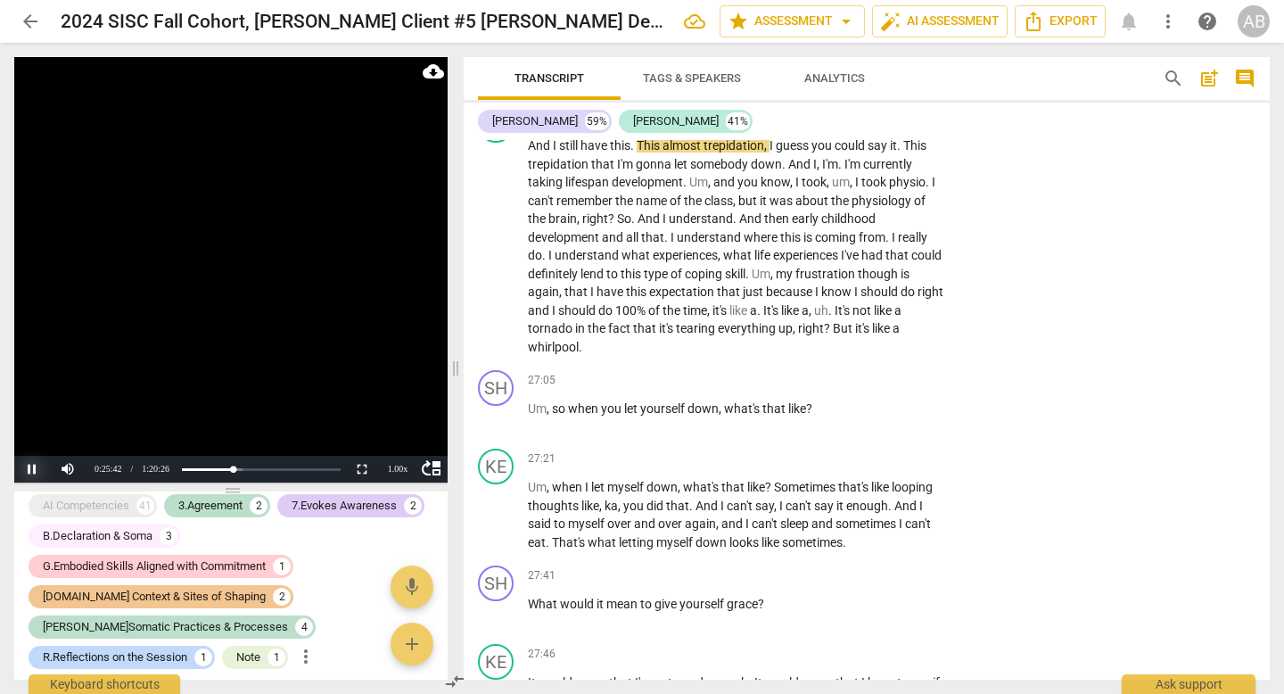
click at [37, 468] on button "Pause" at bounding box center [32, 469] width 36 height 27
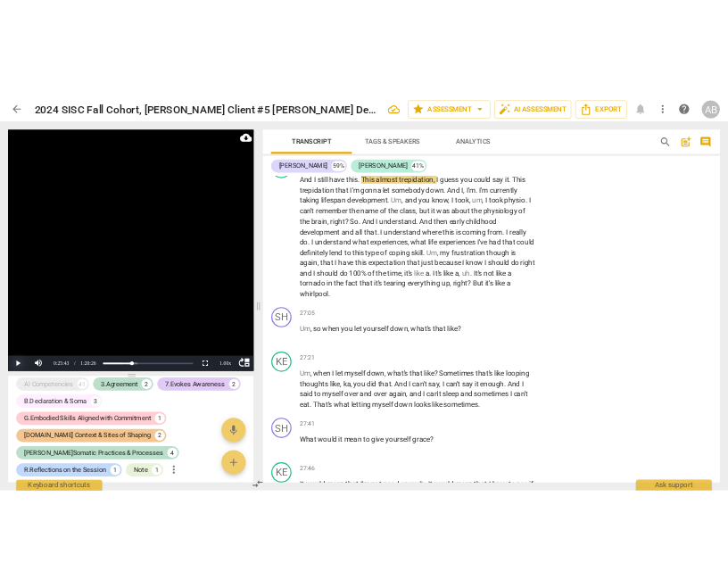
scroll to position [14168, 0]
